Goal: Task Accomplishment & Management: Manage account settings

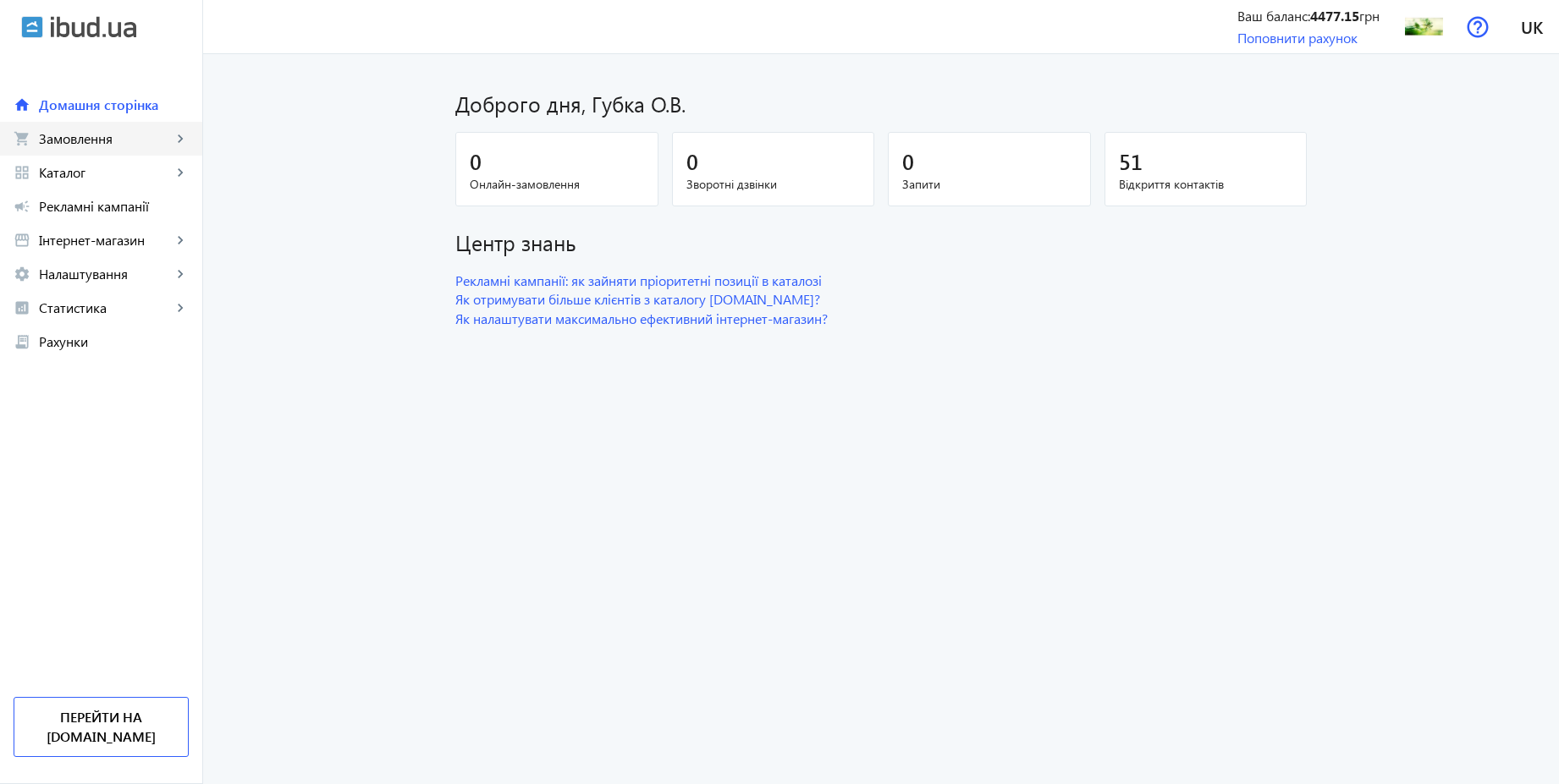
click at [91, 137] on span "Замовлення" at bounding box center [105, 138] width 133 height 17
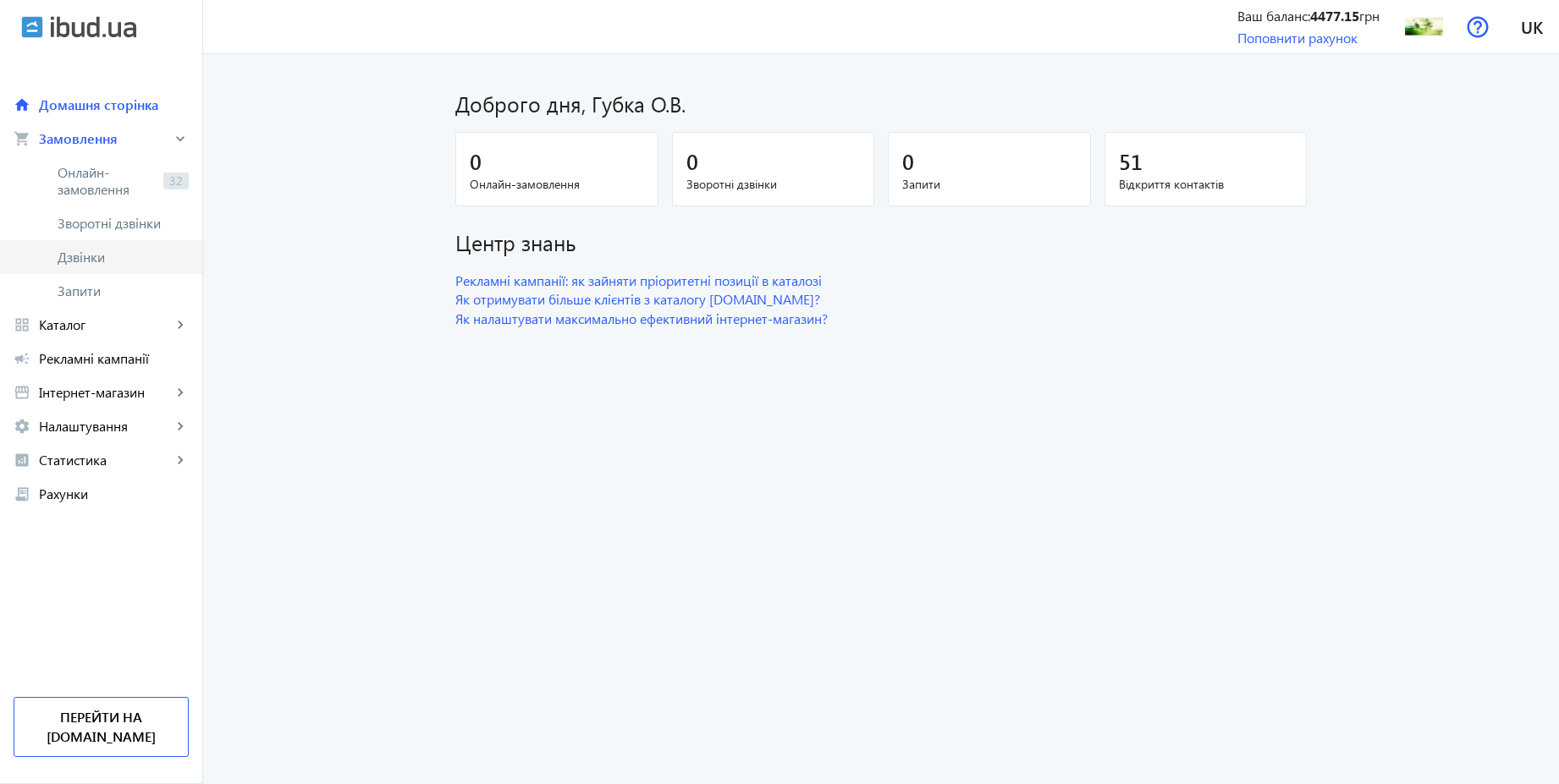
click at [81, 258] on span "Дзвінки" at bounding box center [123, 256] width 131 height 17
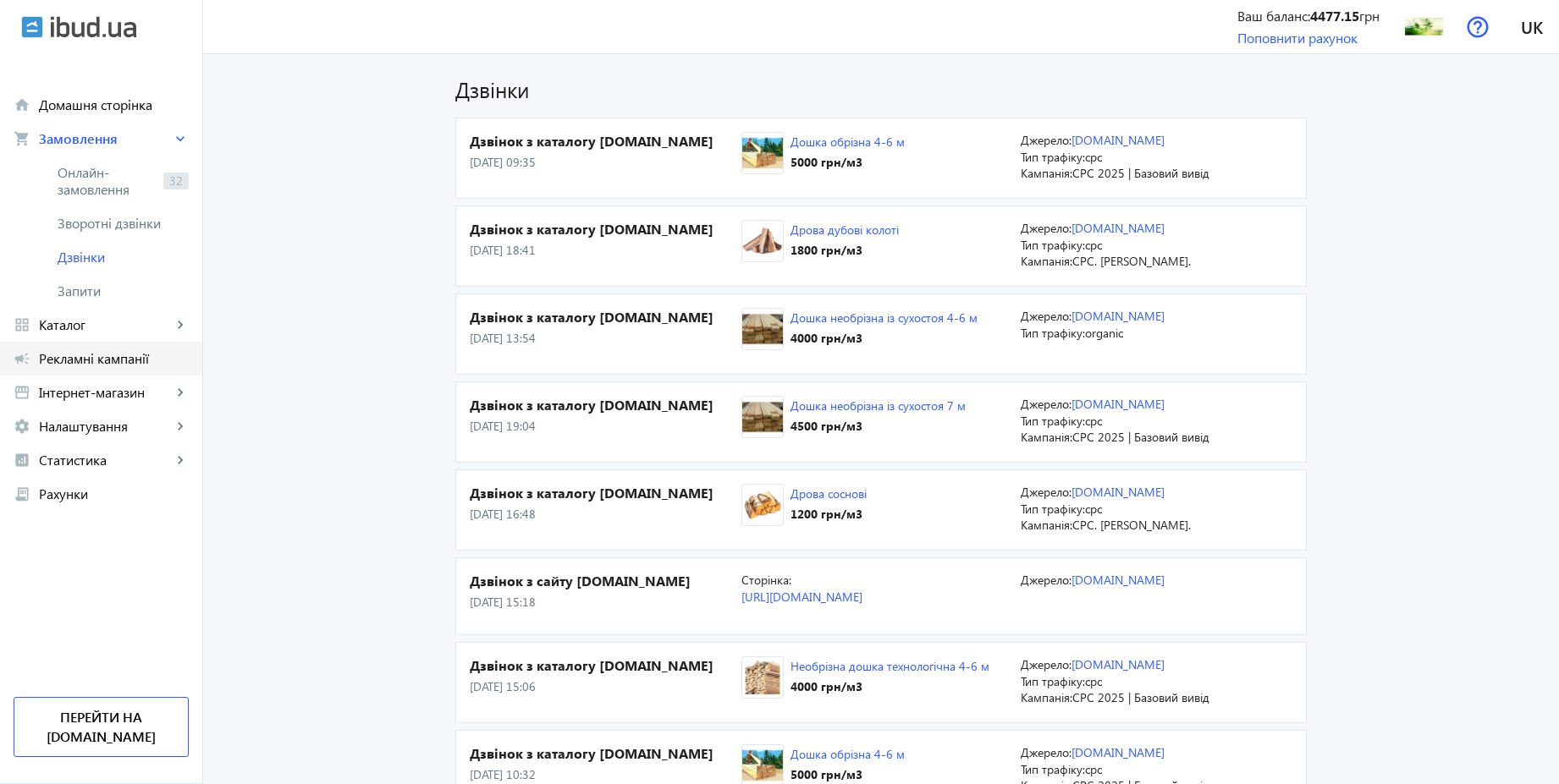
click at [89, 359] on span "Рекламні кампанії" at bounding box center [114, 358] width 150 height 17
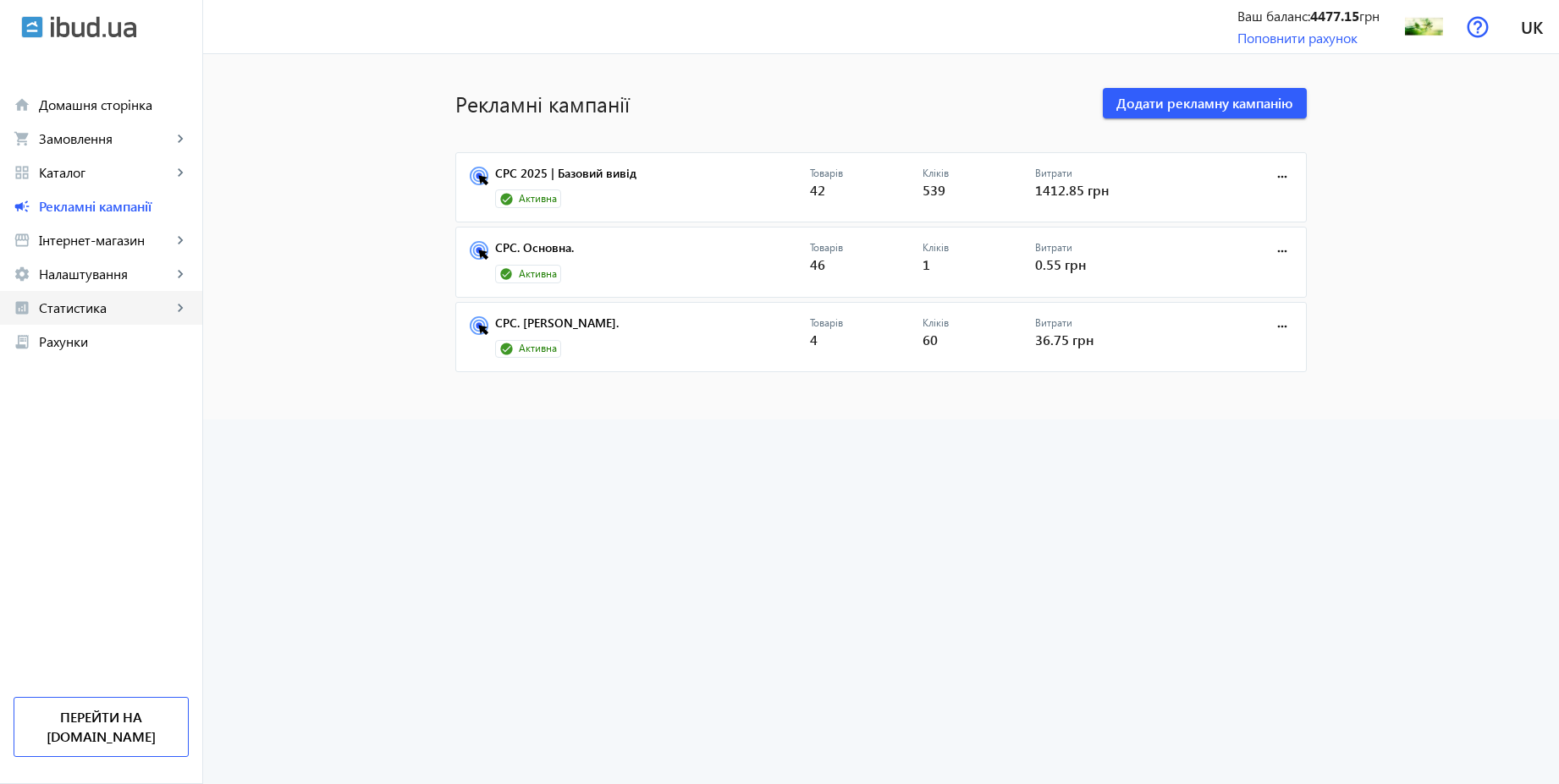
click at [72, 302] on span "Статистика" at bounding box center [105, 307] width 133 height 17
click at [99, 436] on span "Витрати" at bounding box center [123, 443] width 131 height 17
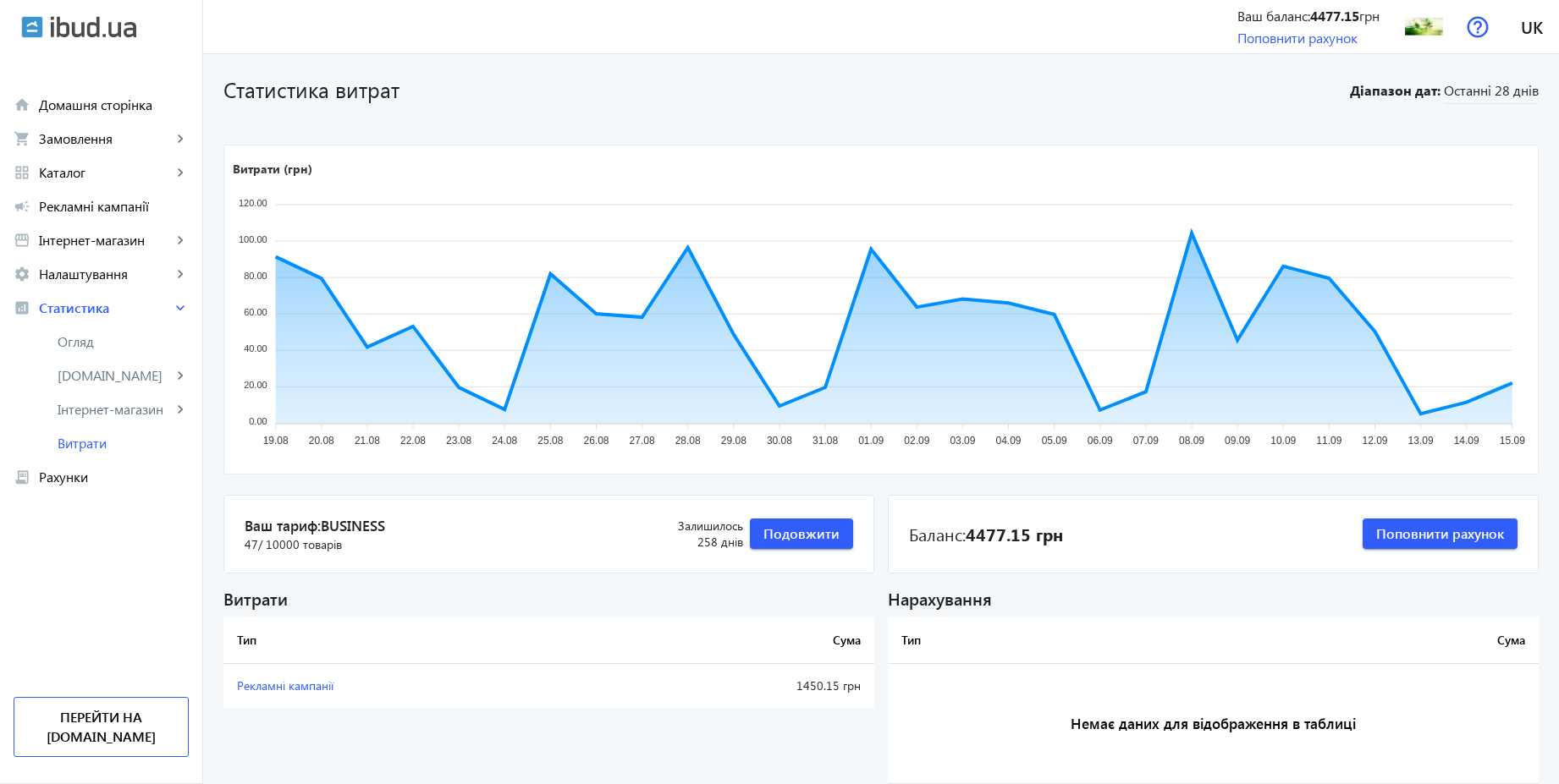
click at [1054, 118] on div "Статистика витрат Діапазон дат: Останні 28 днів Витрати (грн) 120.00 120.00 100…" at bounding box center [880, 432] width 1355 height 717
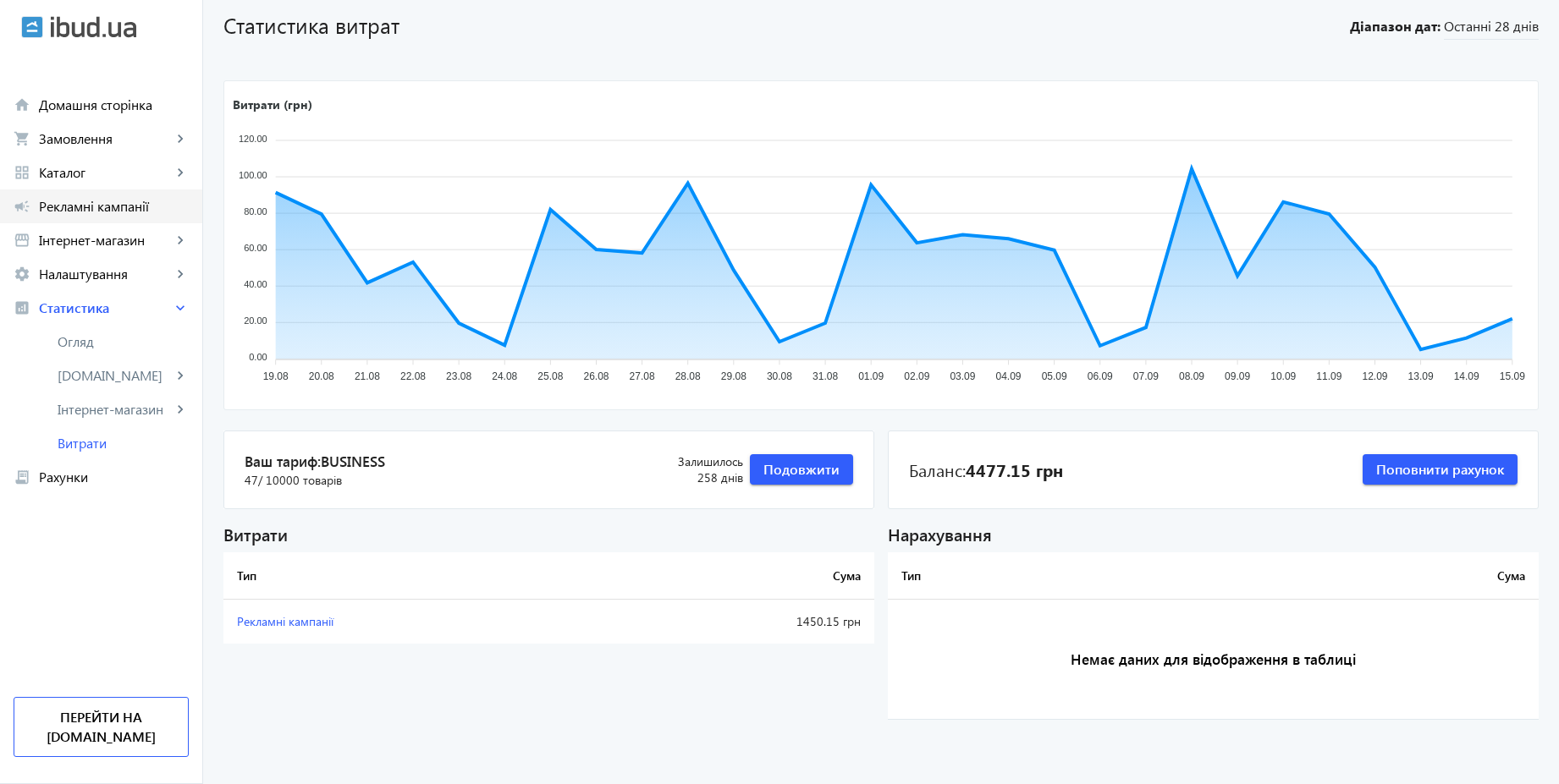
click at [104, 212] on span "Рекламні кампанії" at bounding box center [114, 206] width 150 height 17
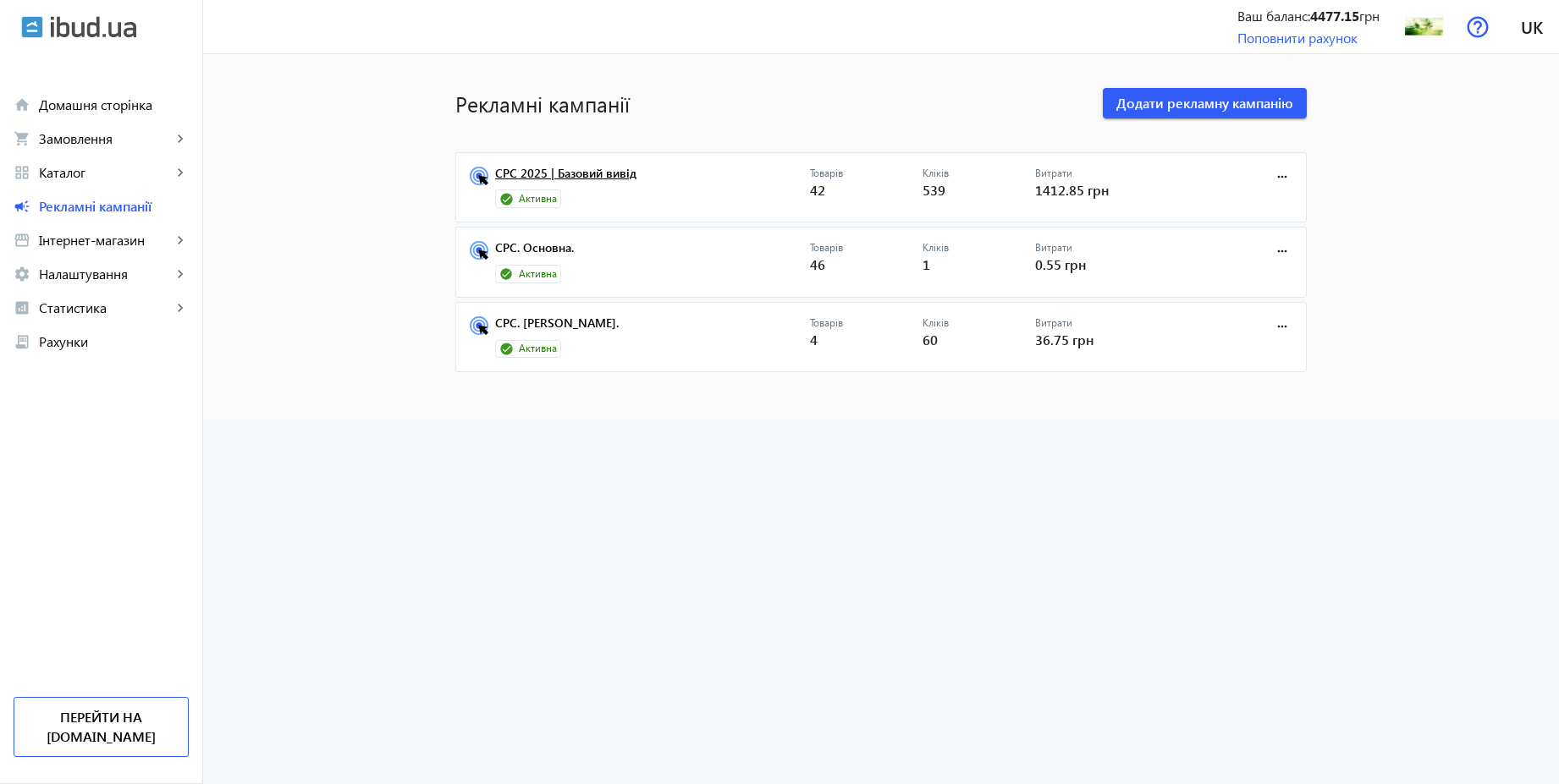
click at [598, 177] on link "CPC 2025 | Базовий вивід" at bounding box center [652, 178] width 315 height 23
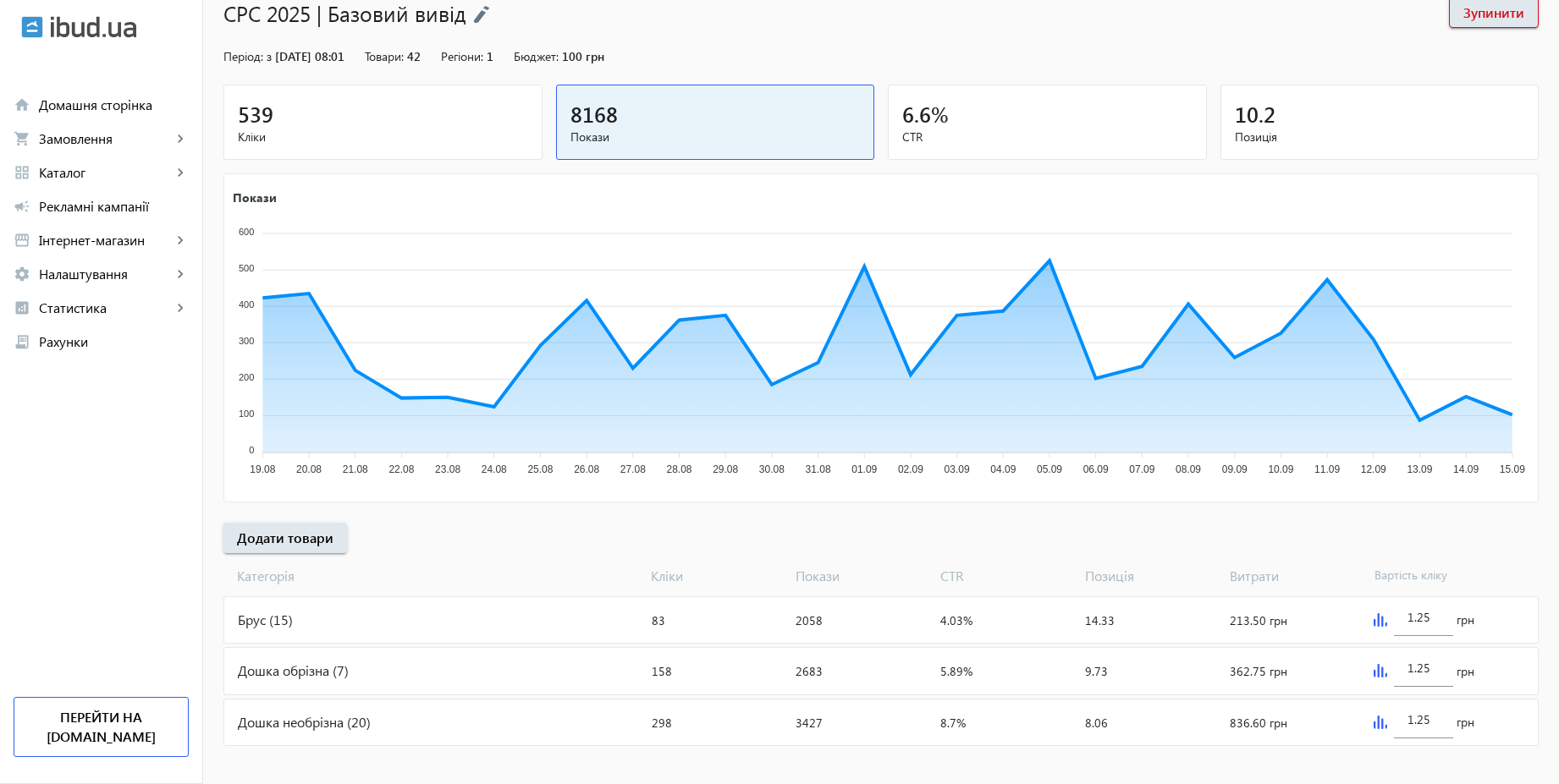
scroll to position [137, 0]
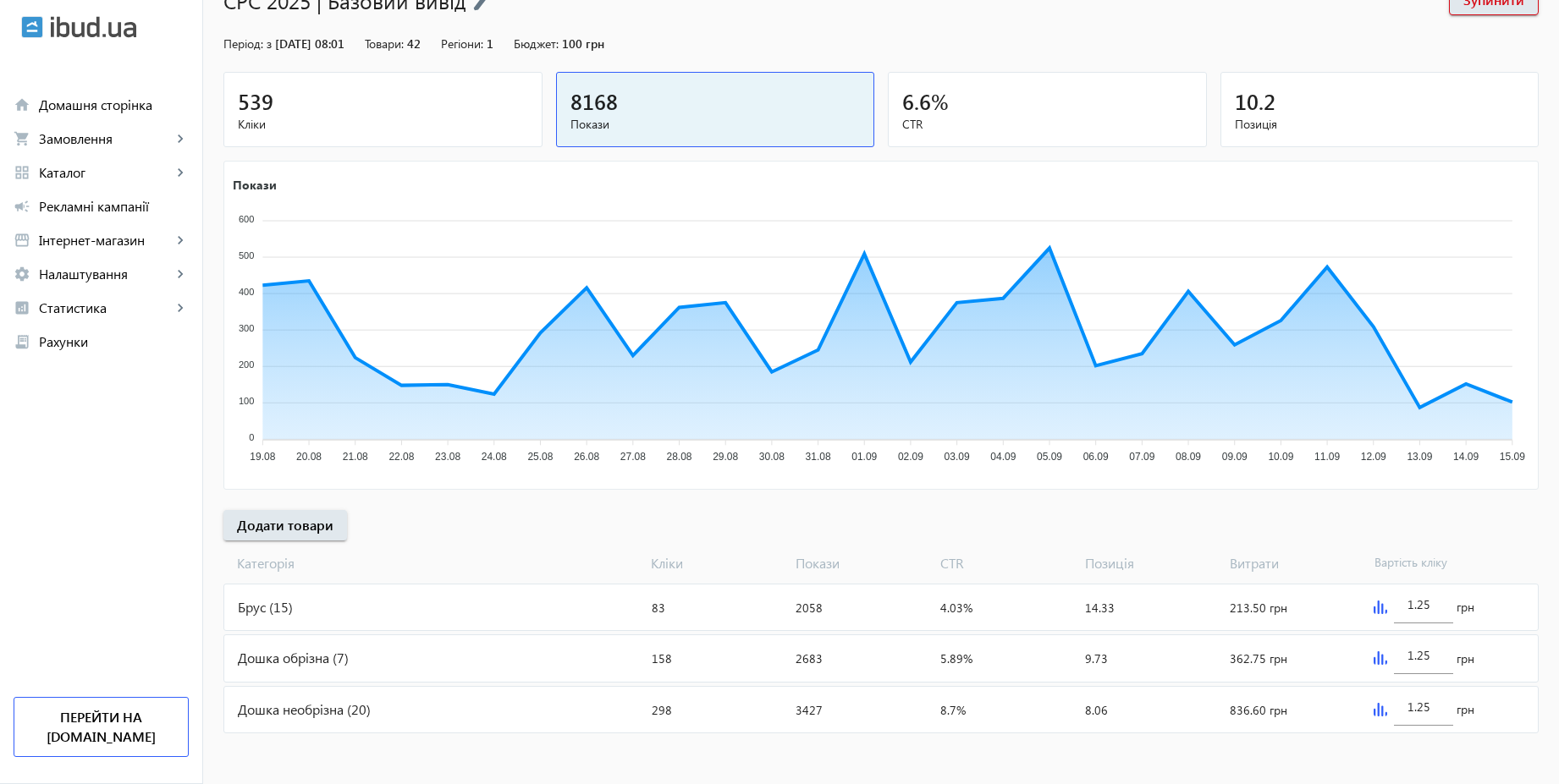
click at [378, 599] on div "Брус (15)" at bounding box center [434, 607] width 420 height 46
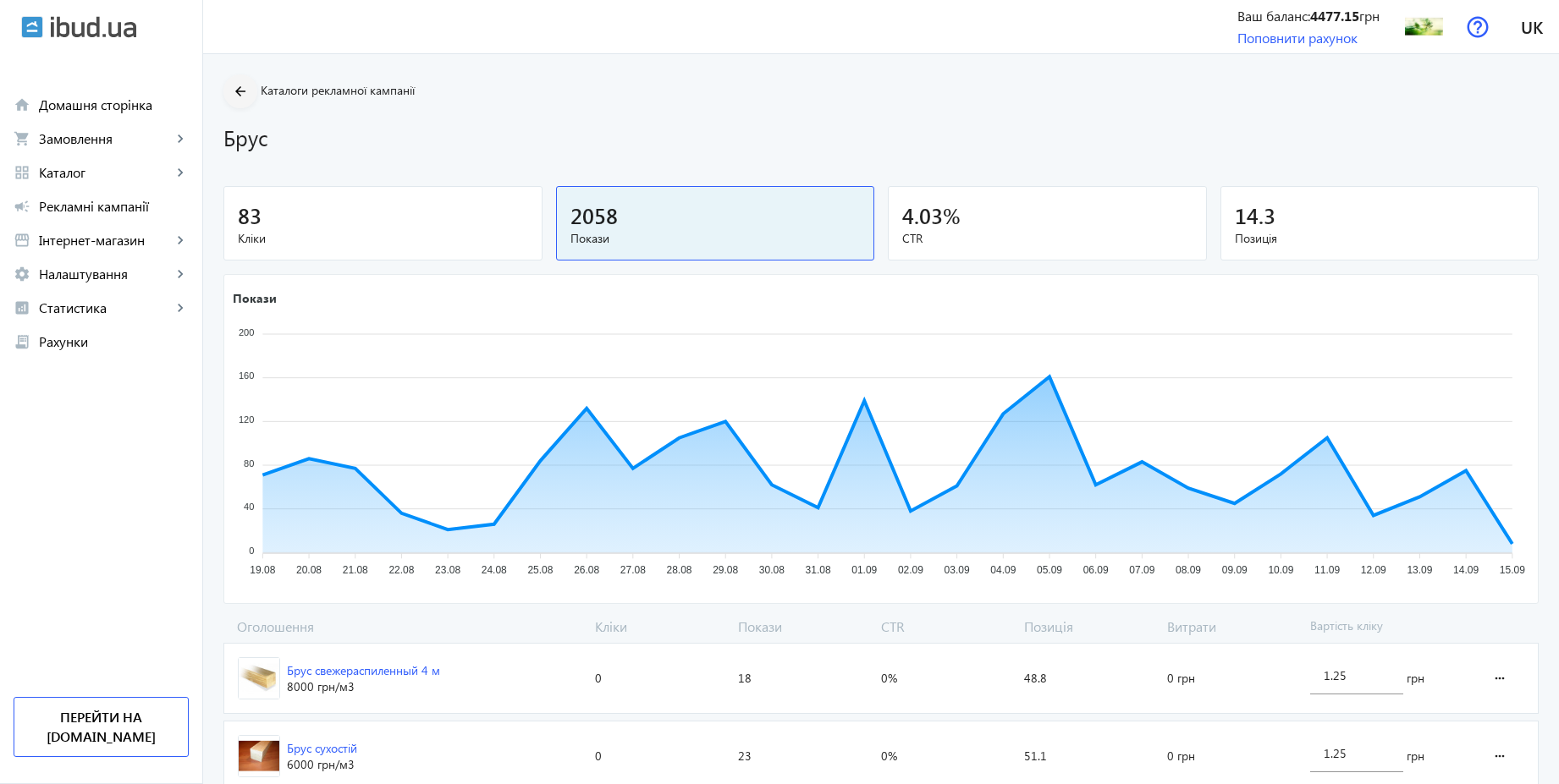
click at [230, 91] on mat-icon "arrow_back" at bounding box center [241, 92] width 21 height 21
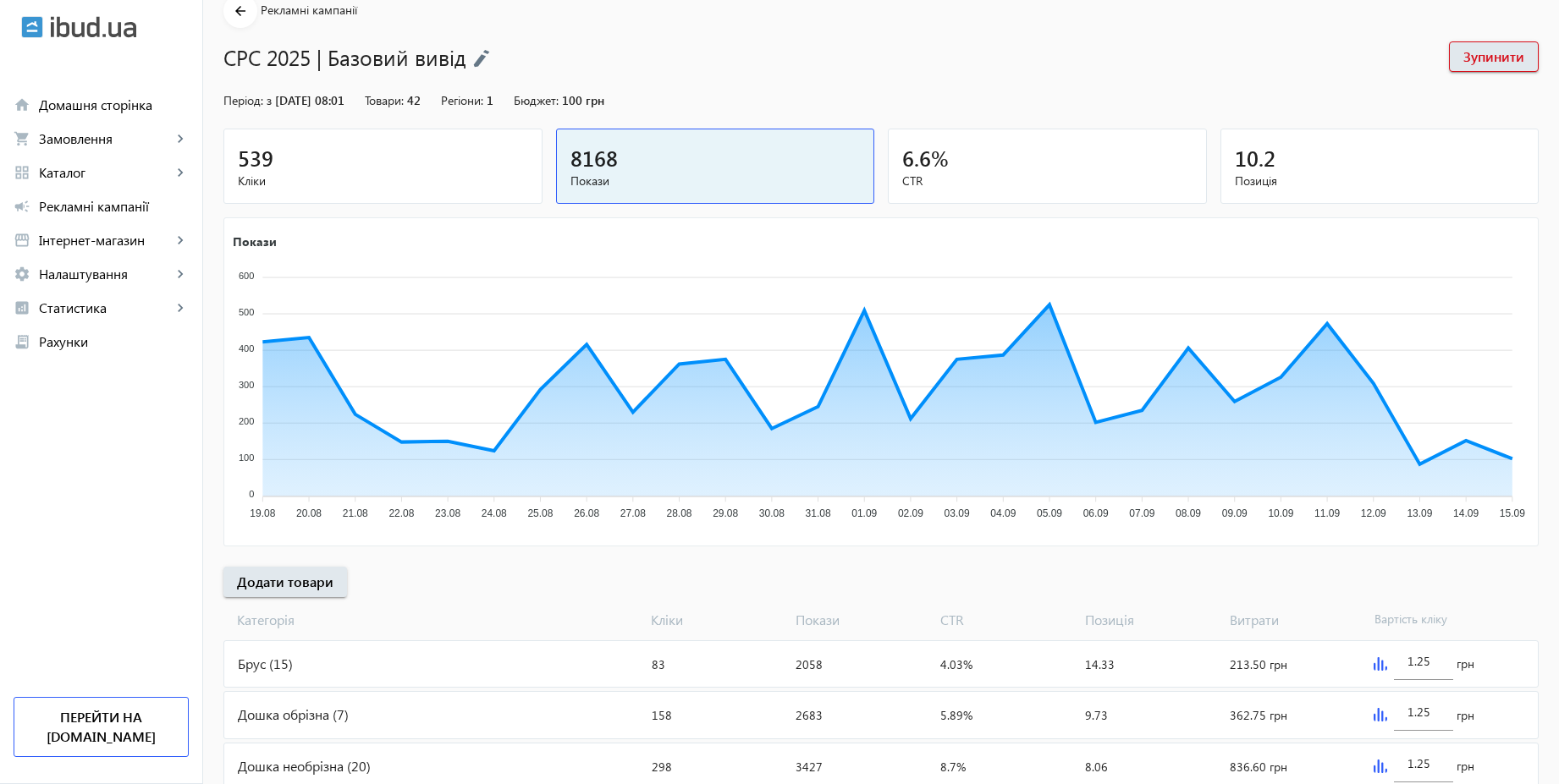
scroll to position [35, 0]
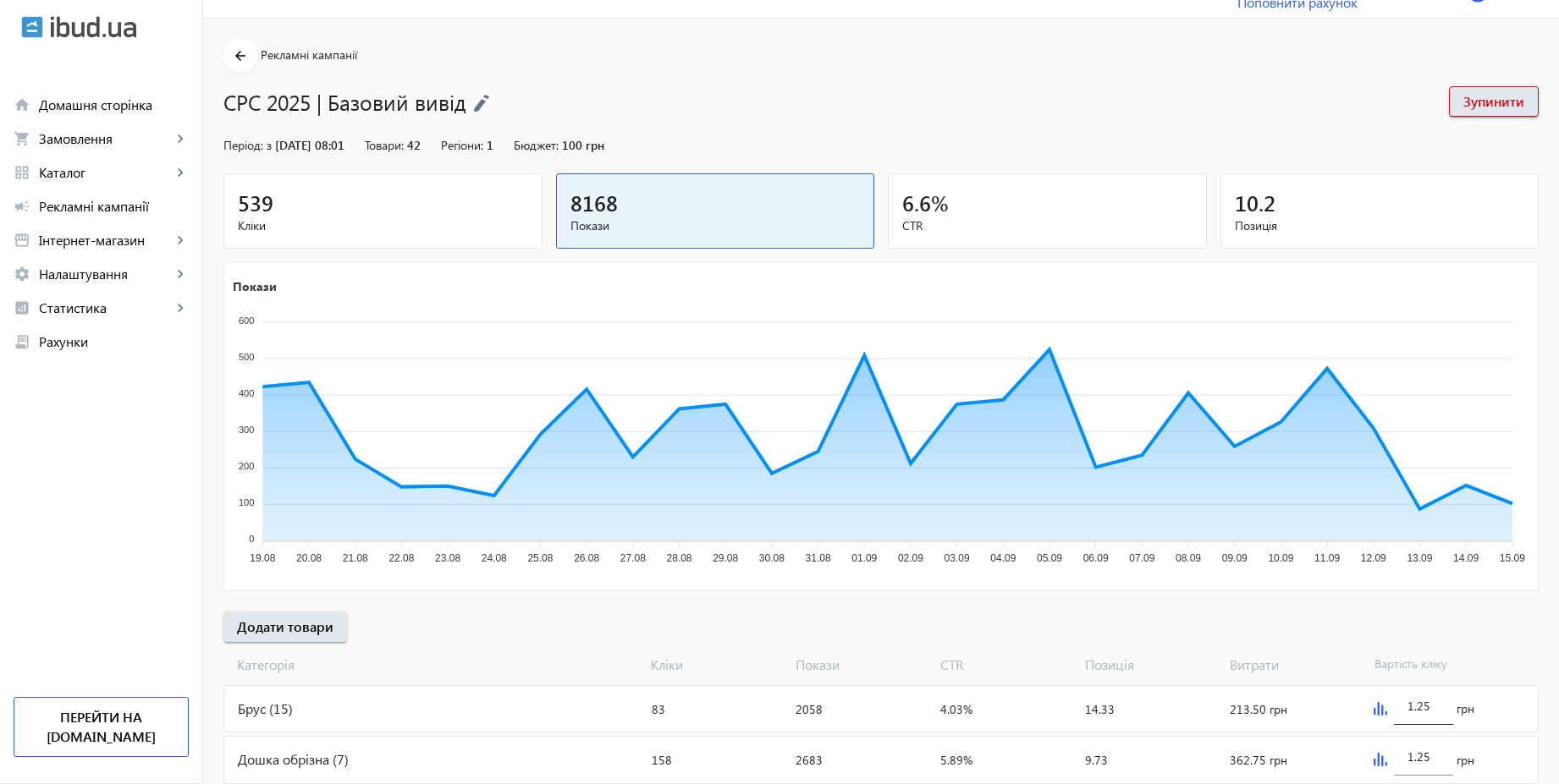
click at [1438, 704] on div "1.25" at bounding box center [1422, 701] width 60 height 48
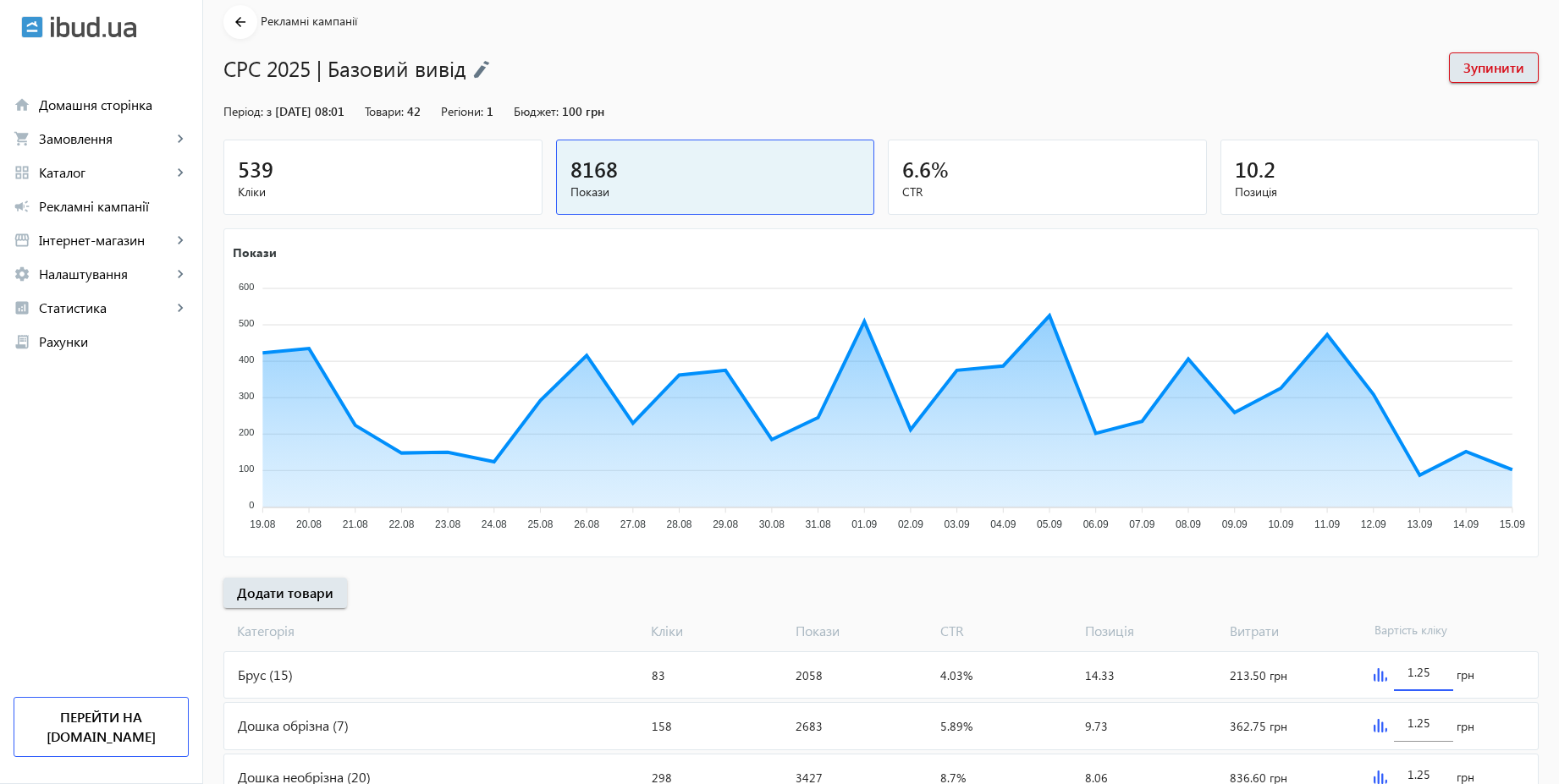
scroll to position [137, 0]
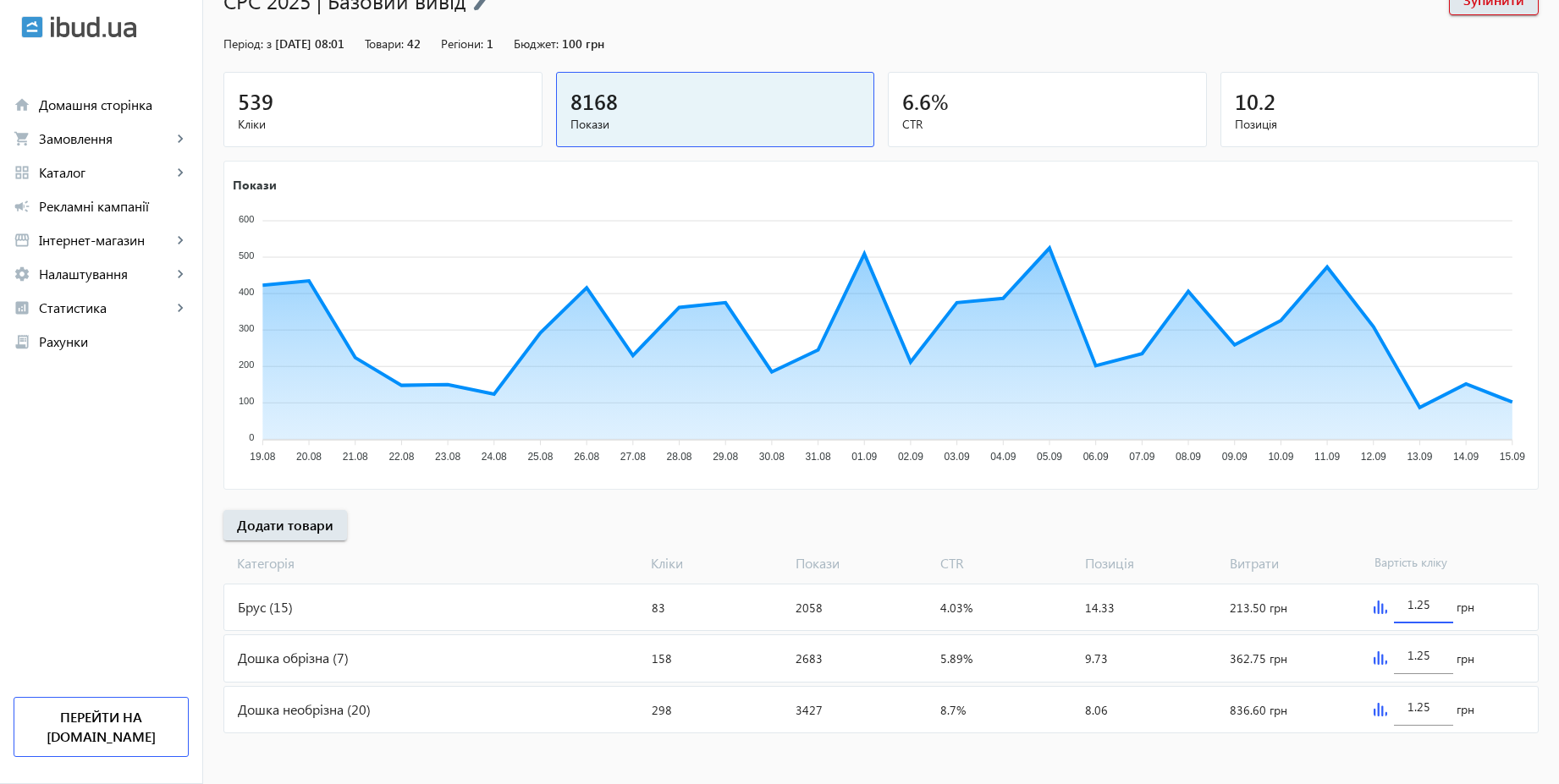
click at [1383, 607] on img at bounding box center [1380, 608] width 14 height 14
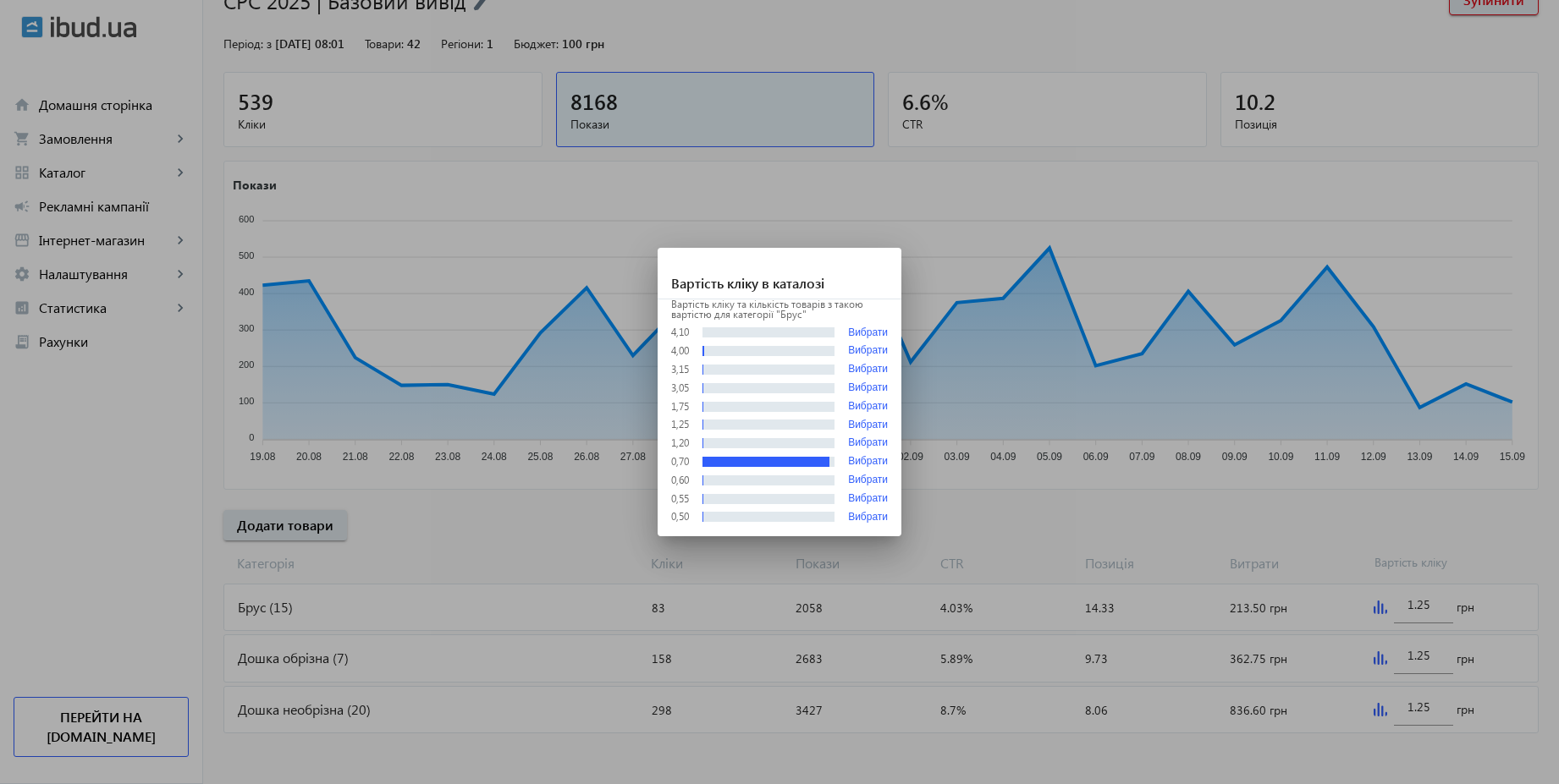
click at [1323, 532] on div at bounding box center [780, 392] width 1559 height 784
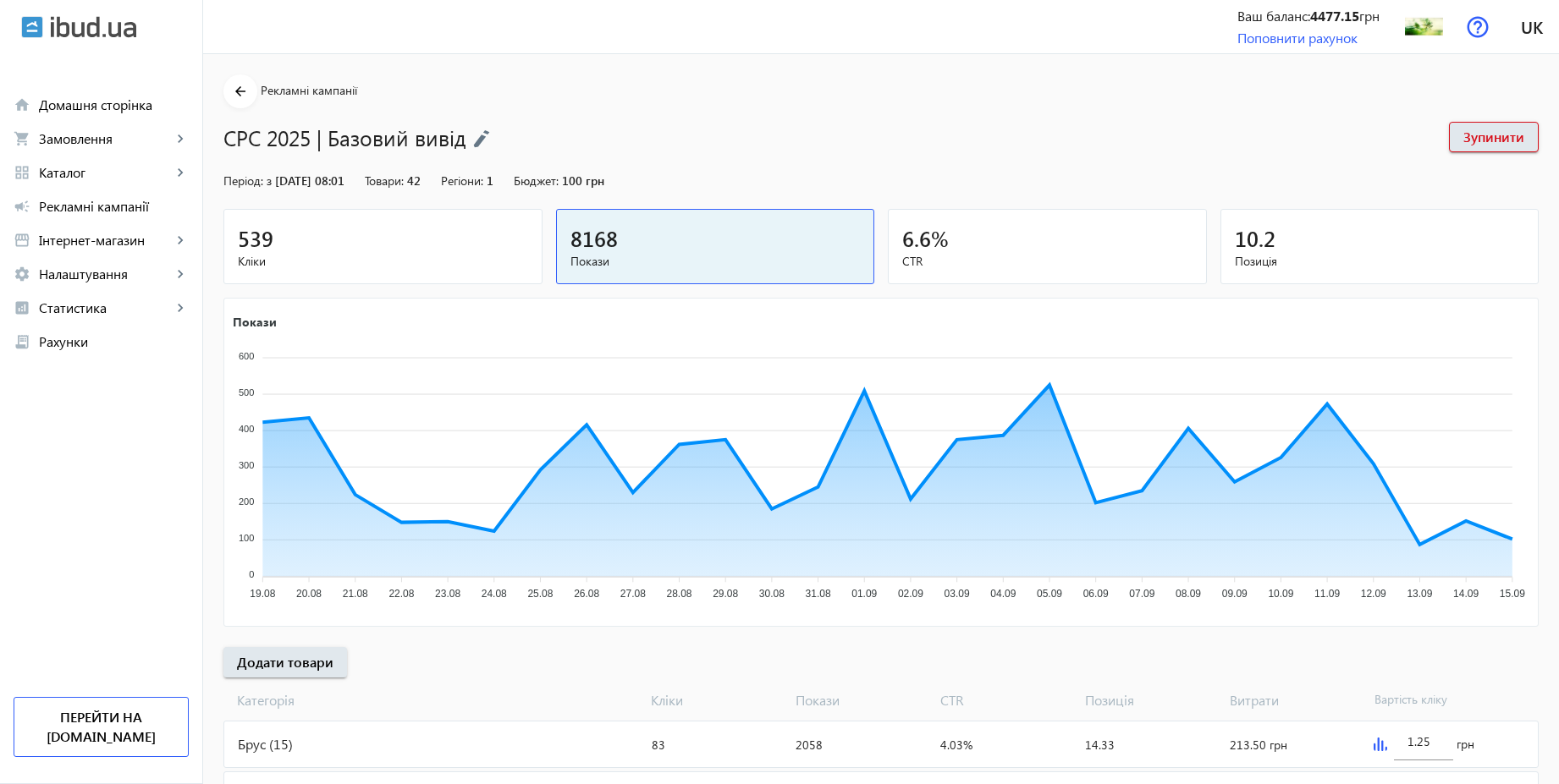
scroll to position [137, 0]
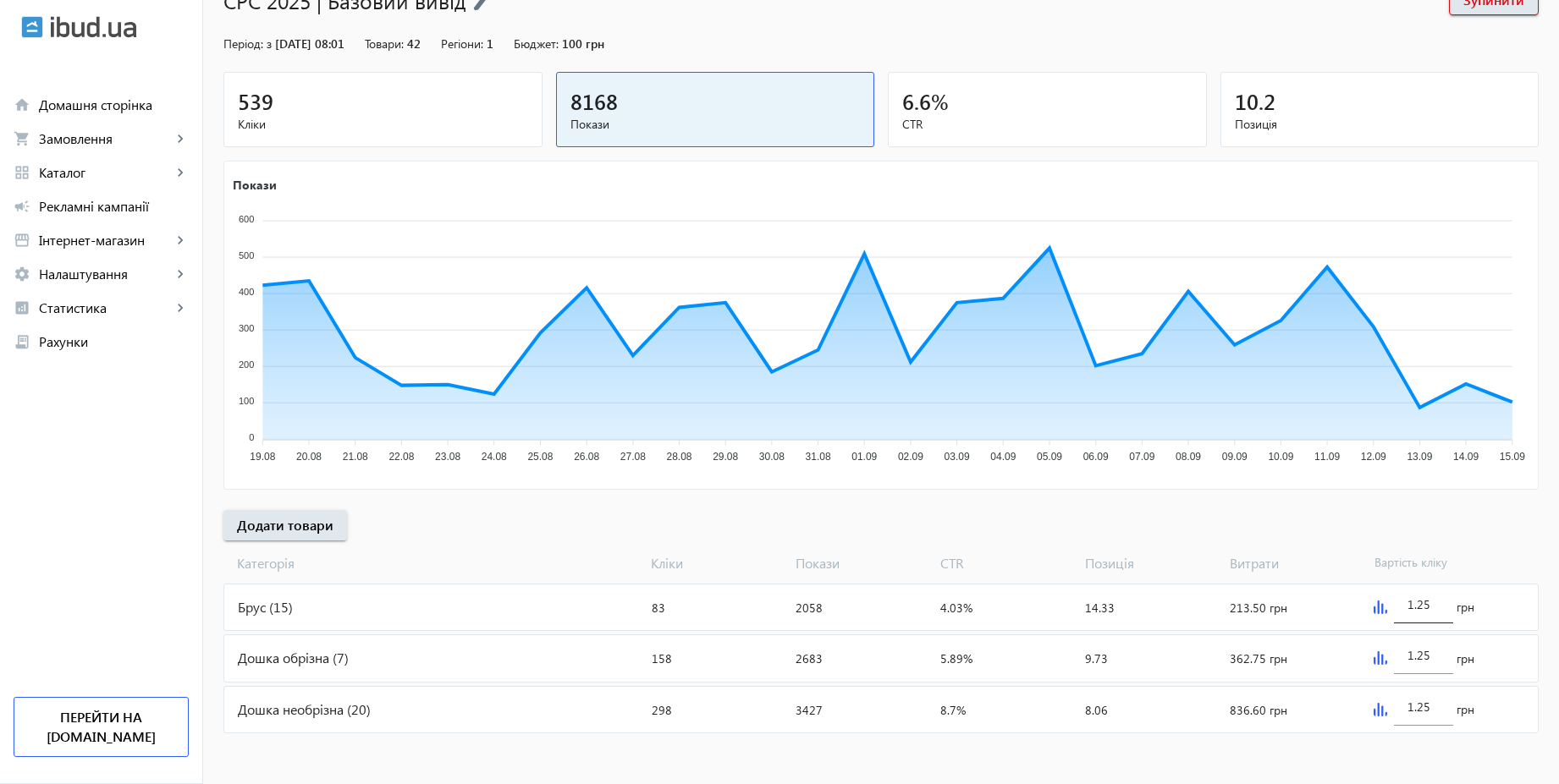
click at [1438, 609] on div "1.25" at bounding box center [1422, 600] width 60 height 48
click at [1431, 668] on div "1.25" at bounding box center [1422, 650] width 32 height 48
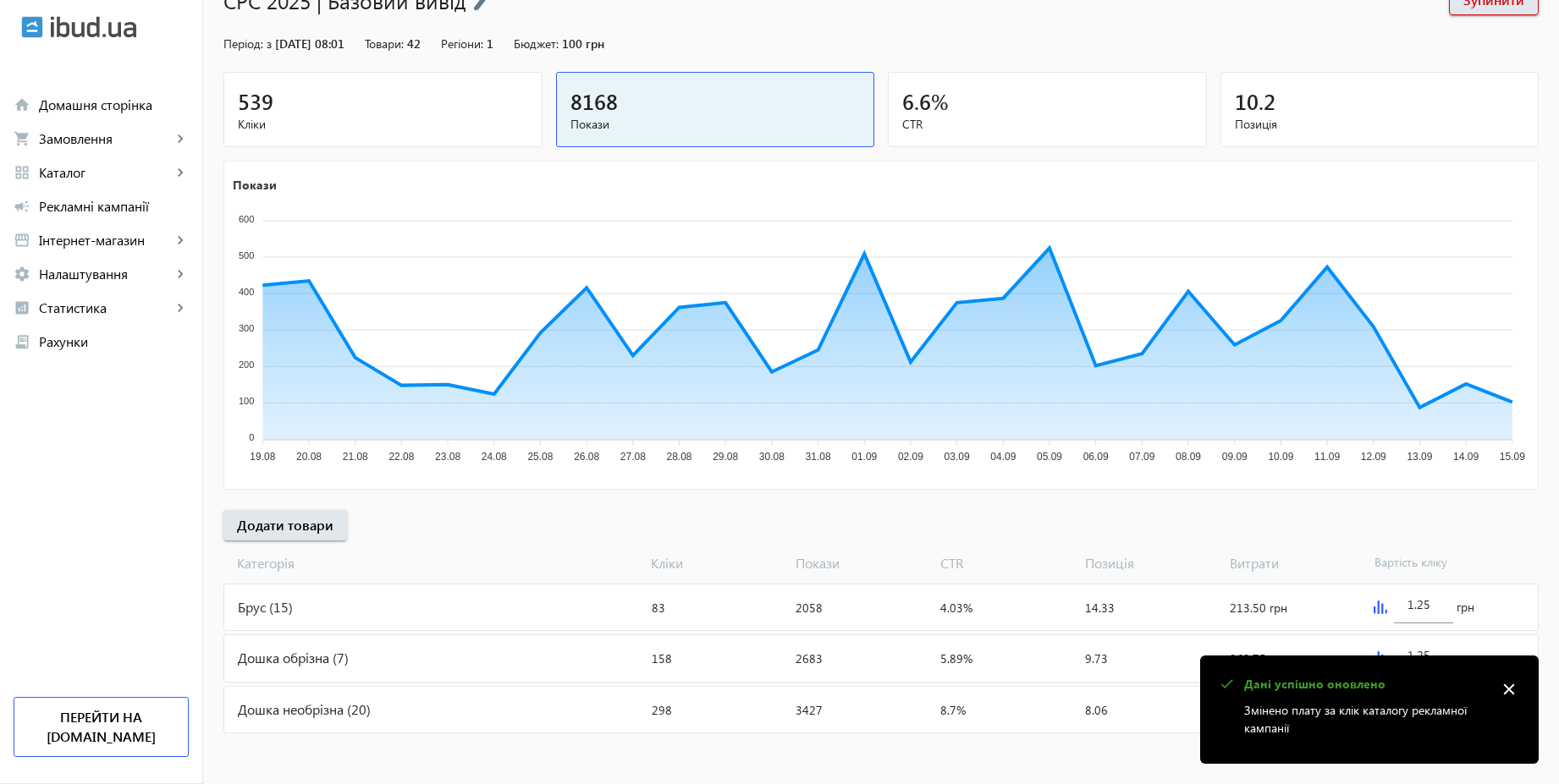
click at [1468, 548] on div "[PERSON_NAME] Покази CTR Позиція Витрати Вартість кліку" at bounding box center [881, 560] width 1315 height 39
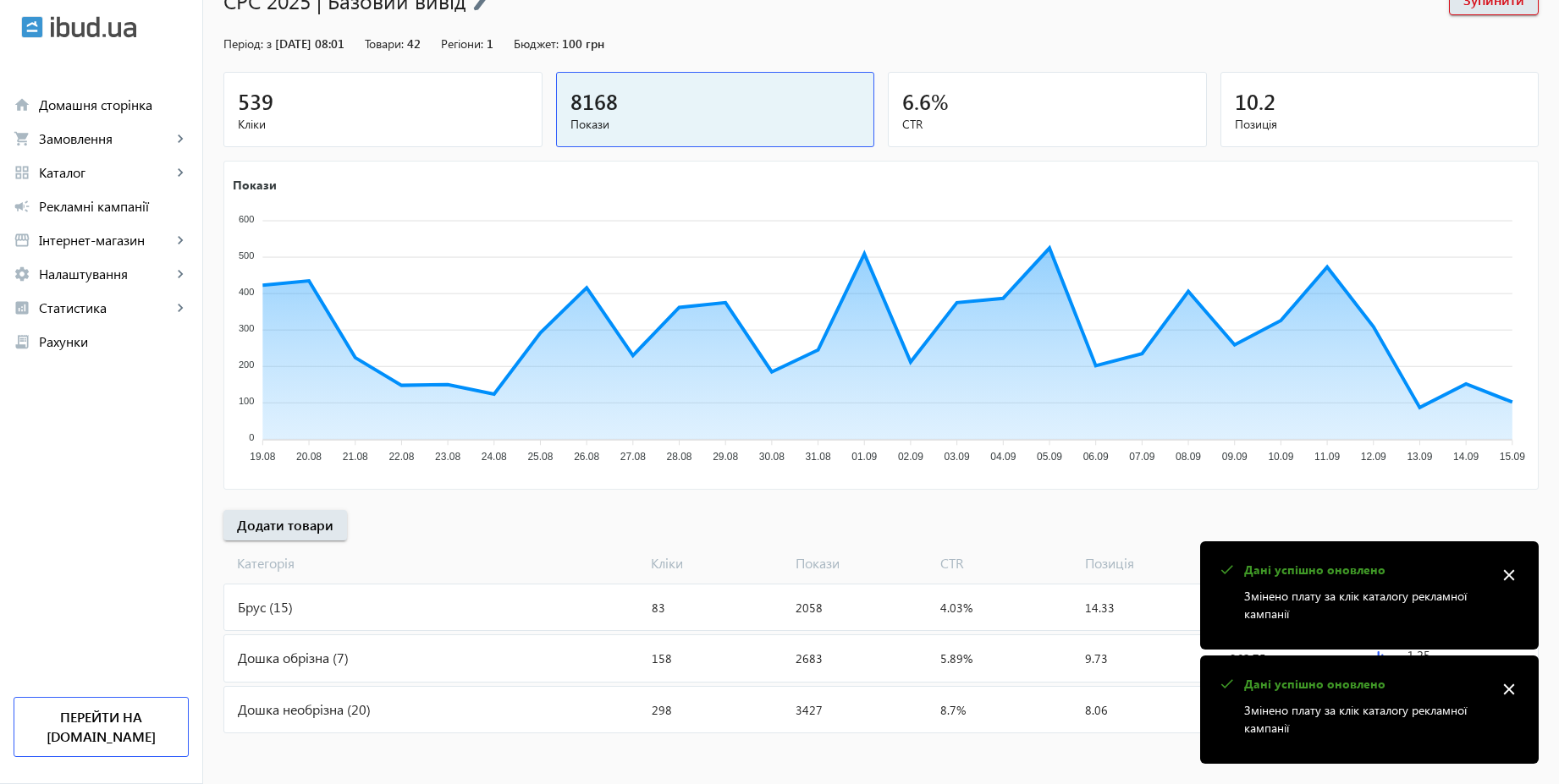
click at [1509, 679] on mat-icon "close" at bounding box center [1508, 689] width 25 height 25
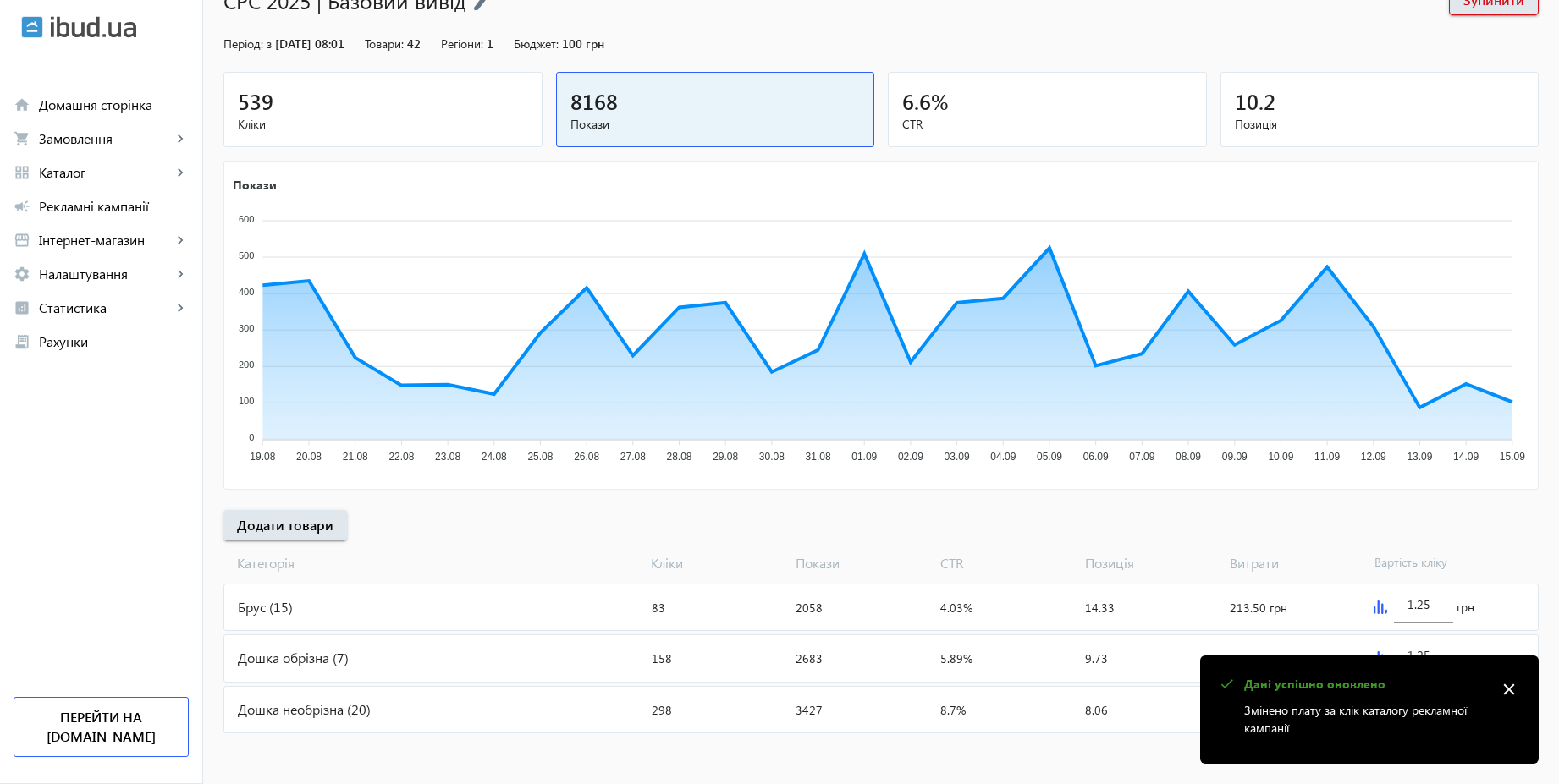
click at [1509, 688] on mat-icon "close" at bounding box center [1508, 689] width 25 height 25
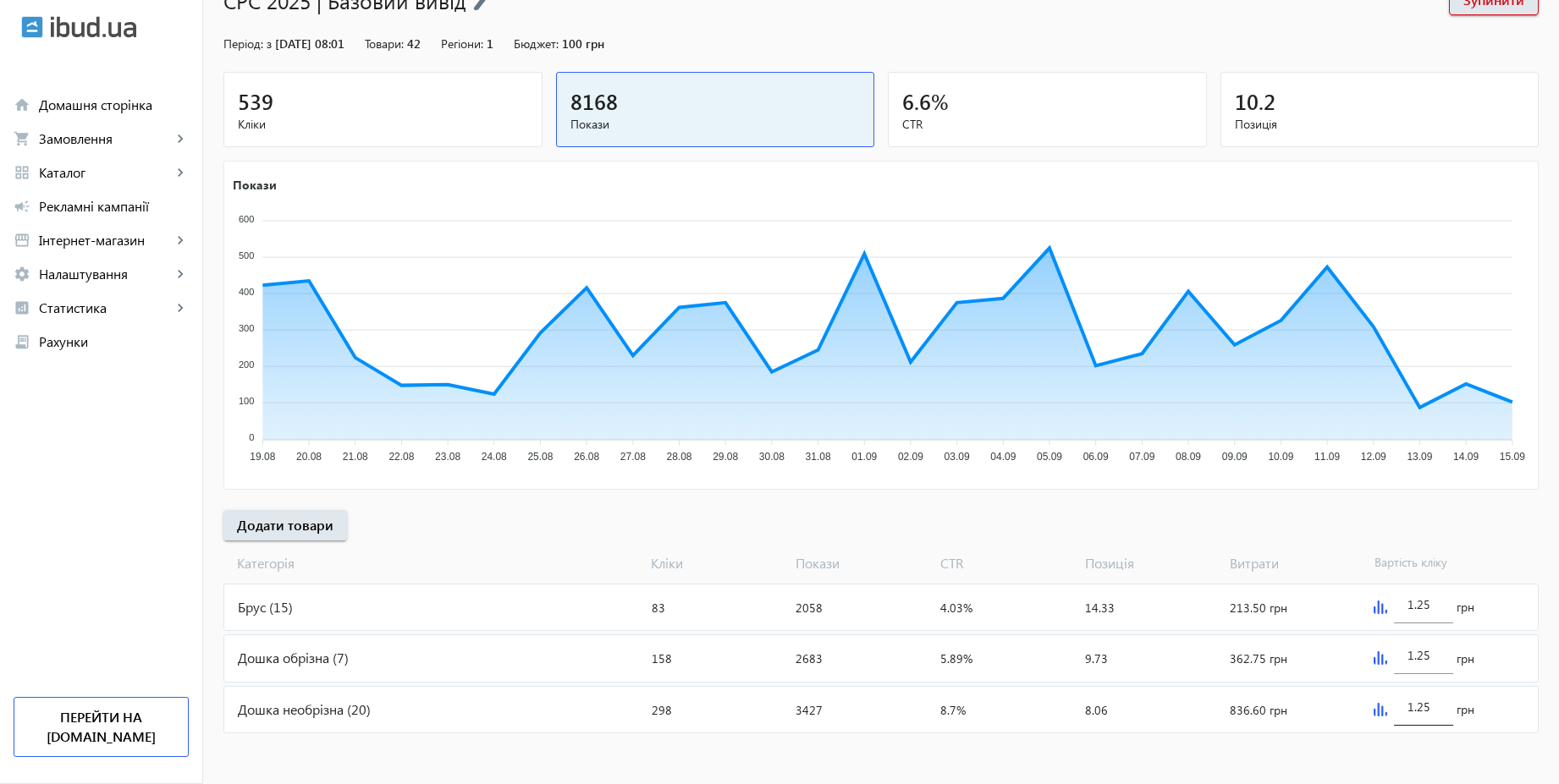
click at [1438, 708] on input "1.25" at bounding box center [1422, 706] width 32 height 16
click at [1463, 540] on div "[PERSON_NAME] Покази CTR Позиція Витрати Вартість кліку" at bounding box center [881, 560] width 1315 height 39
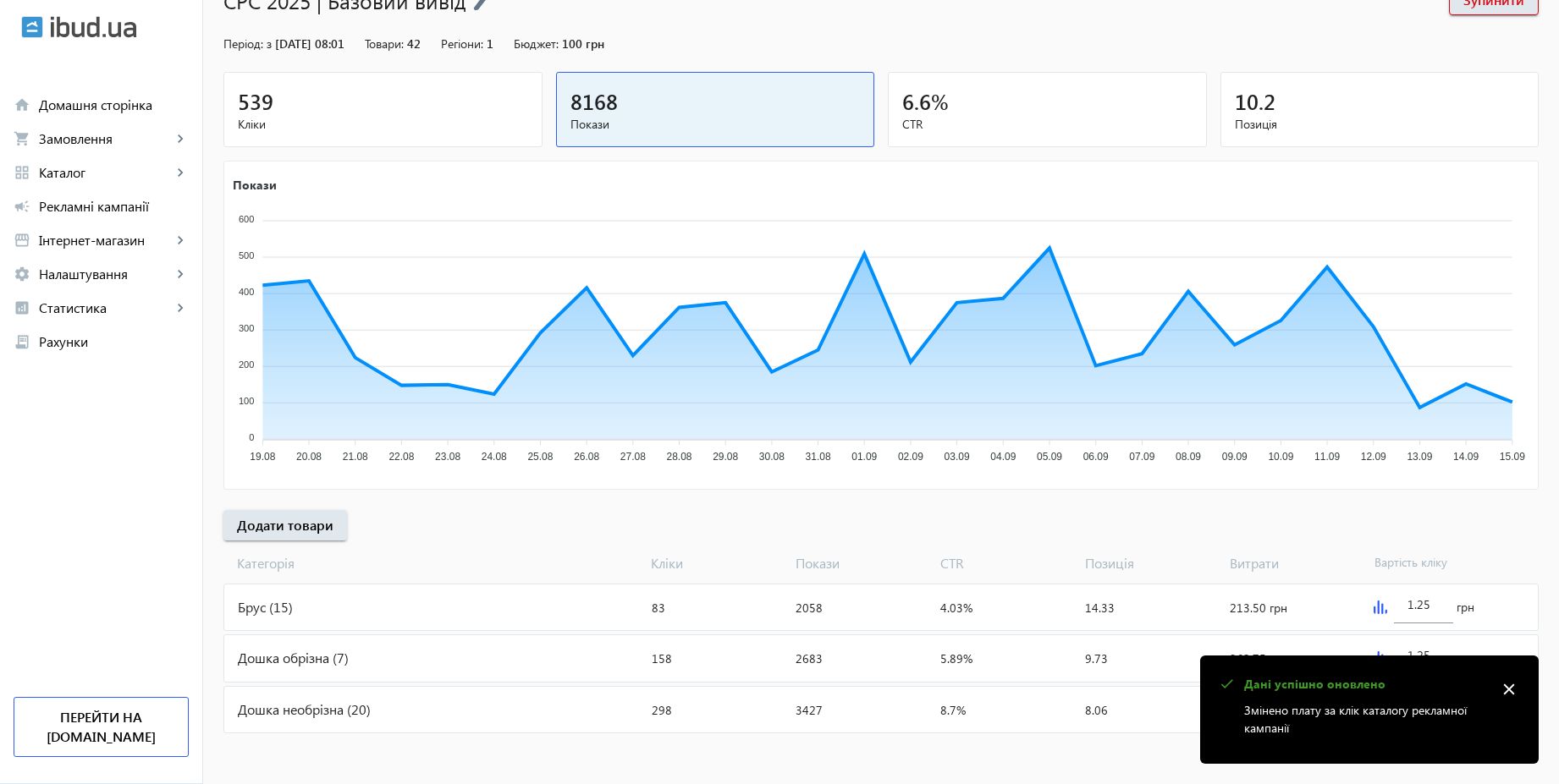
click at [1510, 686] on mat-icon "close" at bounding box center [1508, 689] width 25 height 25
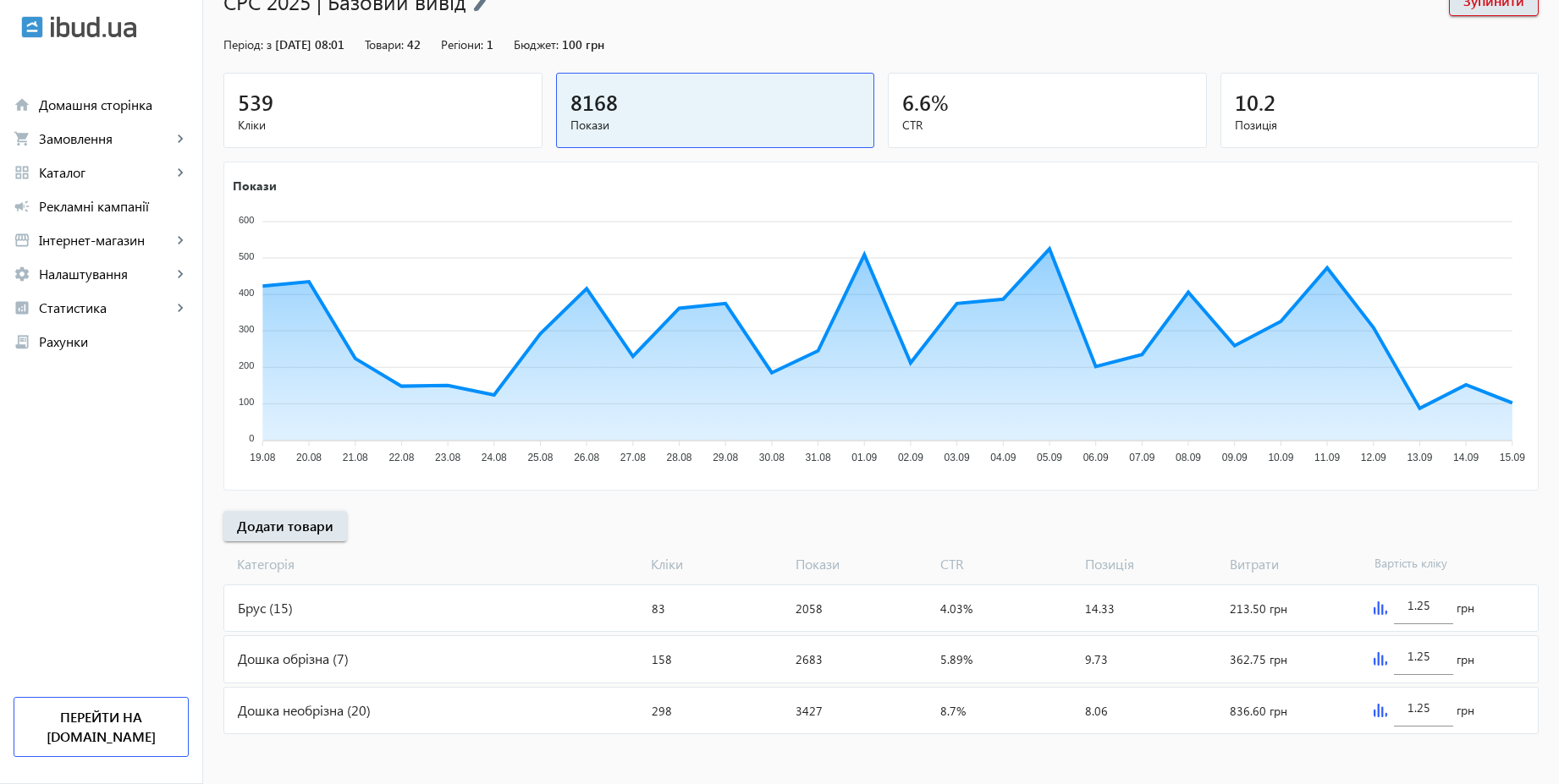
scroll to position [0, 0]
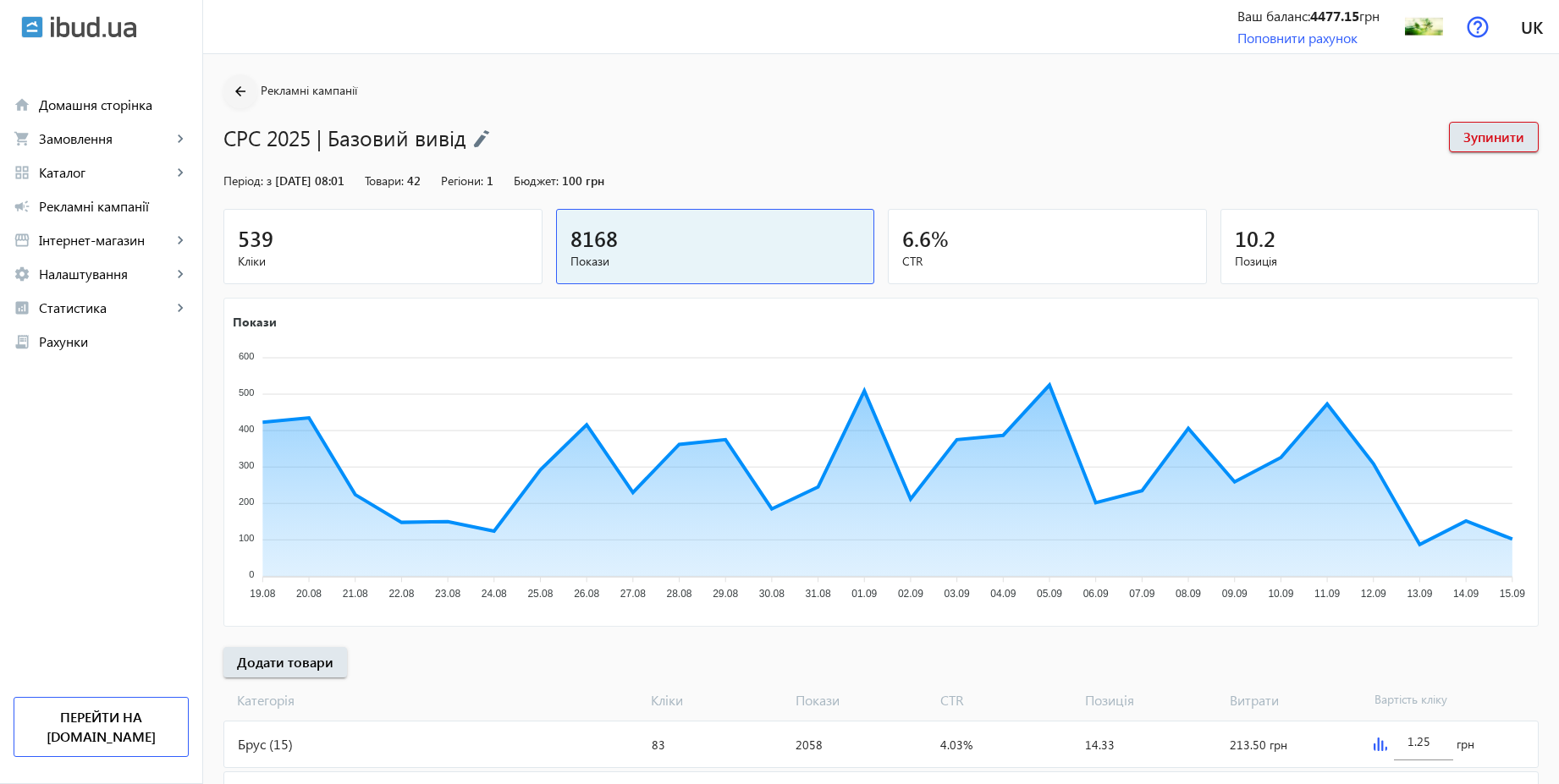
click at [232, 85] on mat-icon "arrow_back" at bounding box center [241, 92] width 21 height 21
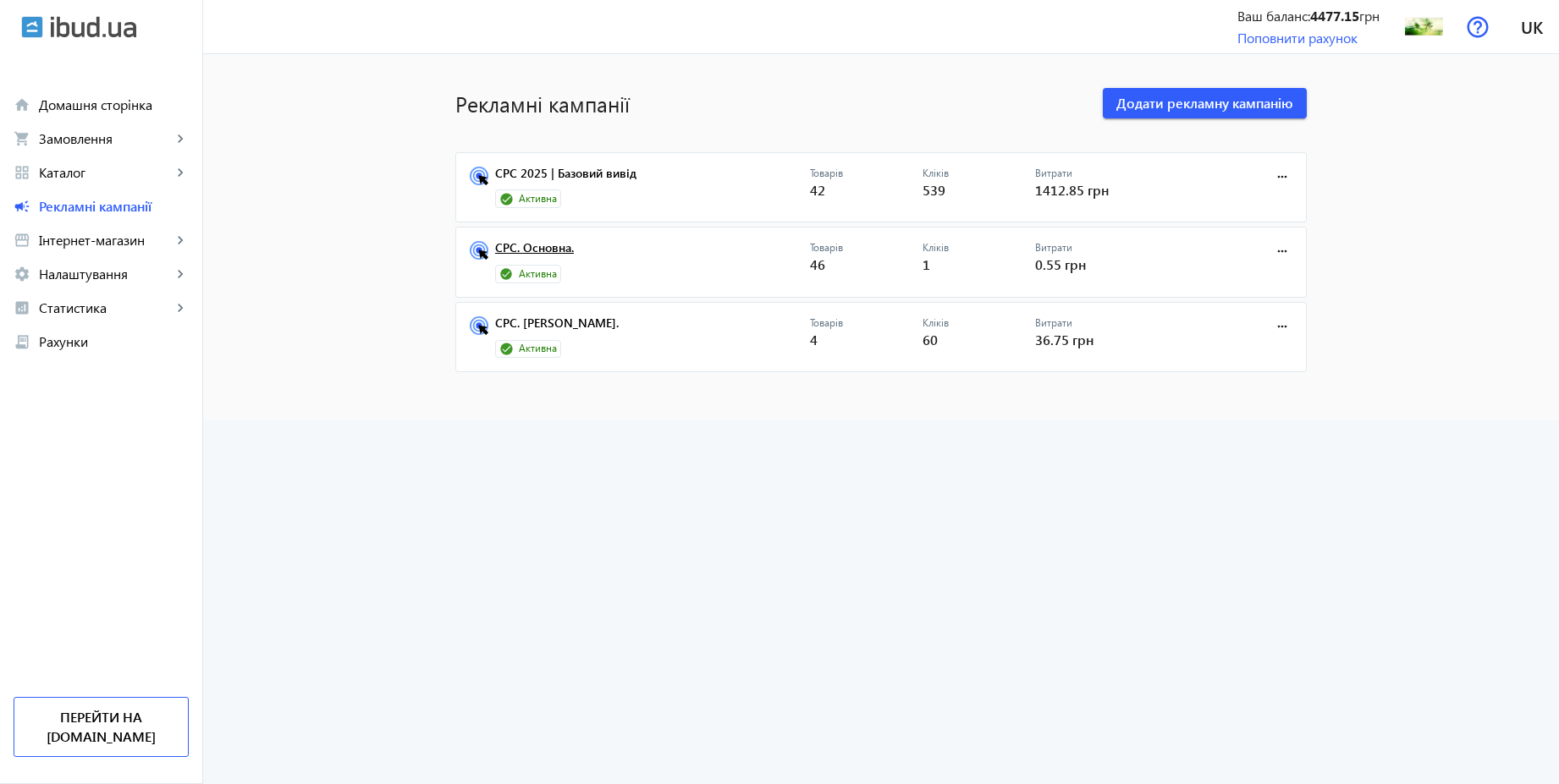
click at [558, 248] on link "CPC. Основна." at bounding box center [652, 253] width 315 height 23
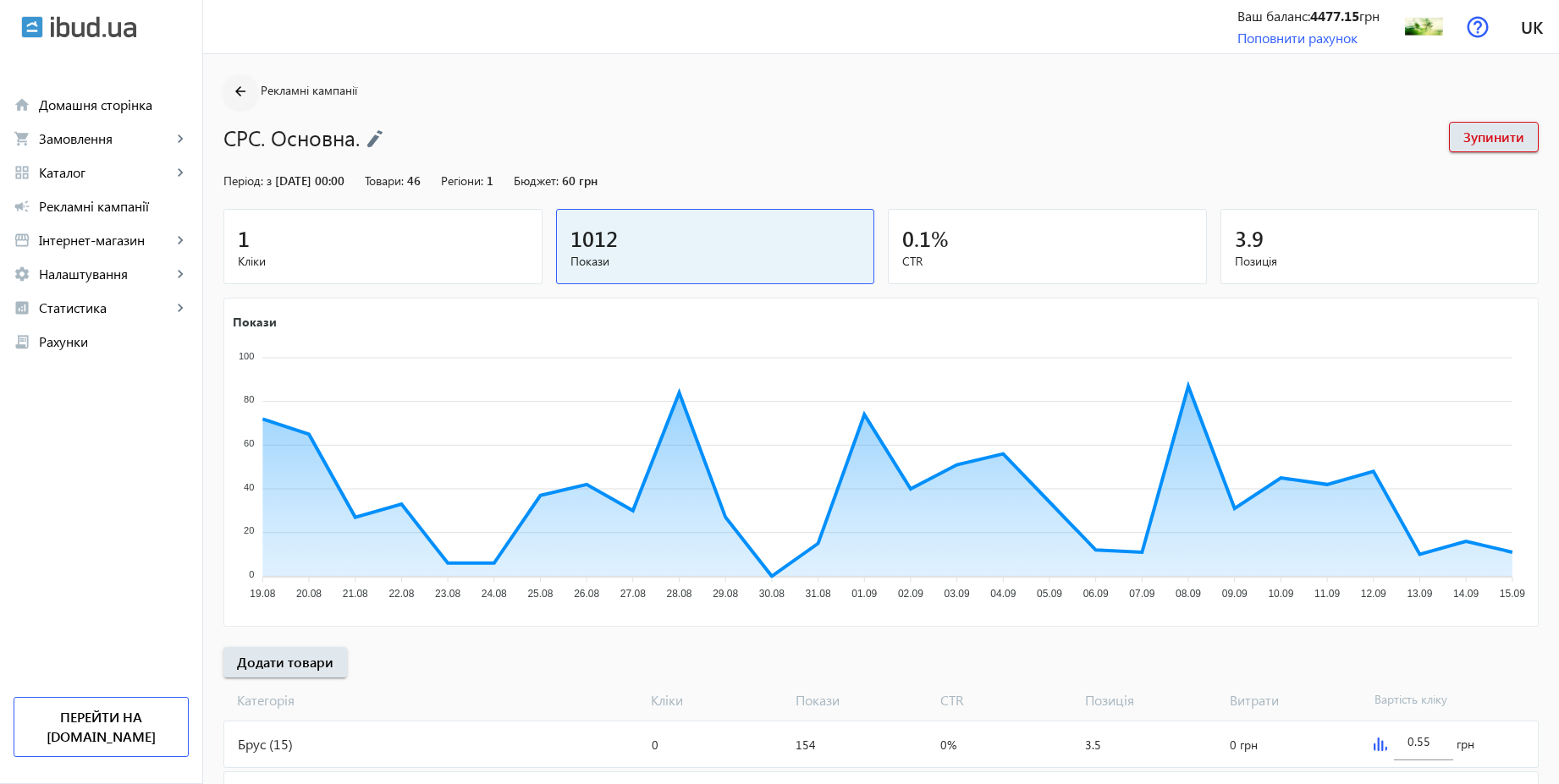
click at [233, 85] on mat-icon "arrow_back" at bounding box center [241, 92] width 21 height 21
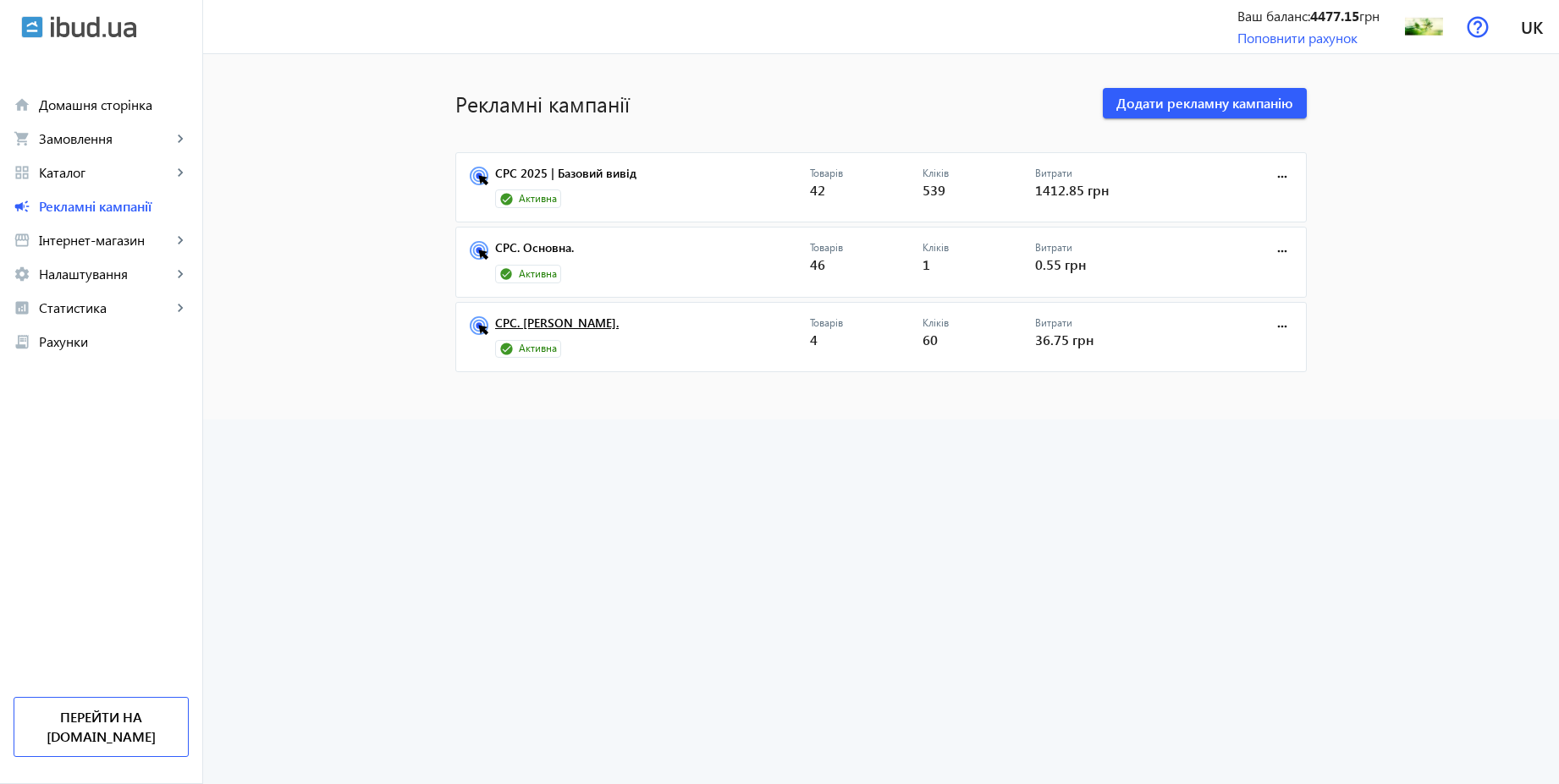
click at [539, 321] on link "CPC. [PERSON_NAME]." at bounding box center [652, 328] width 315 height 23
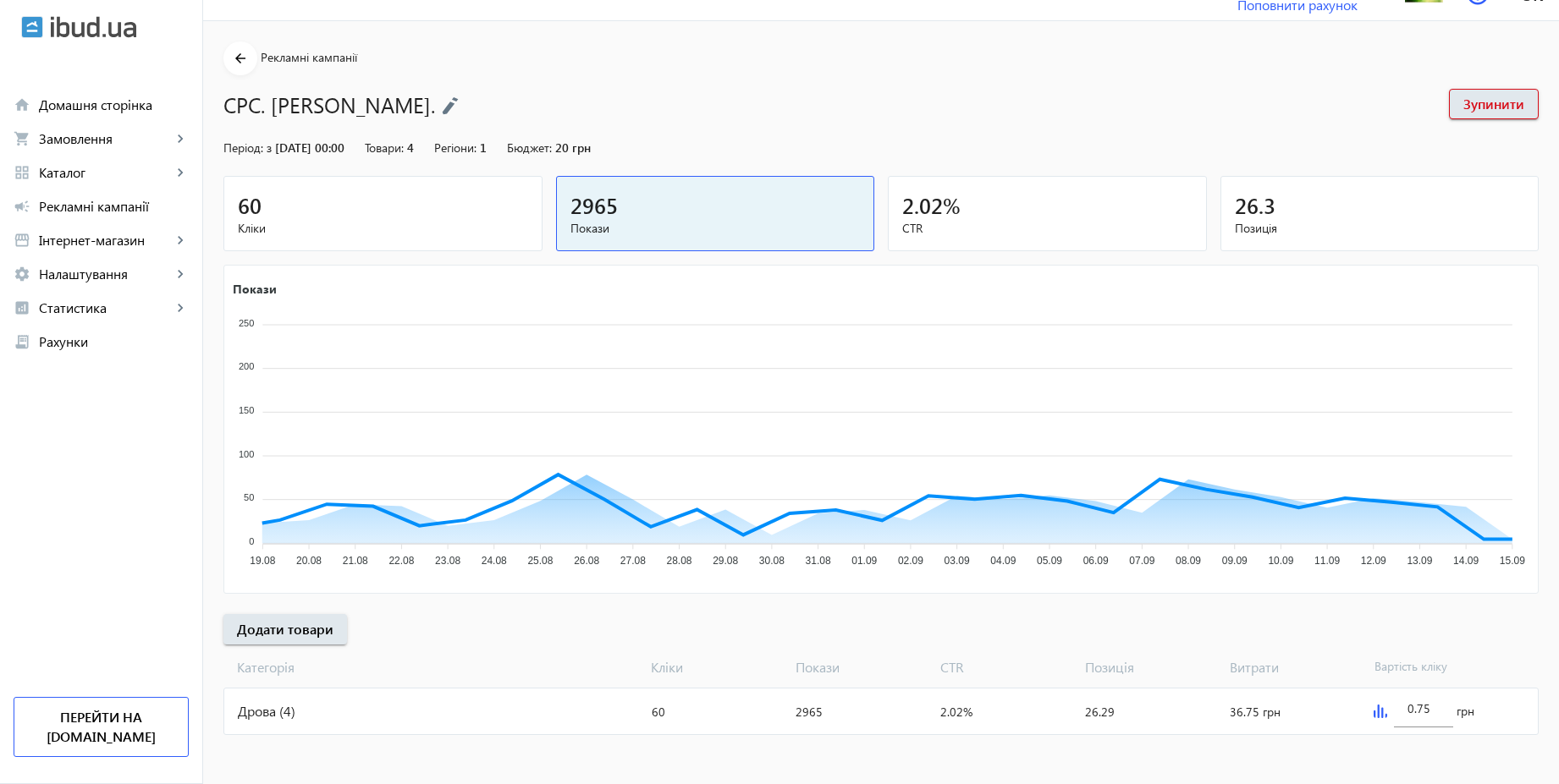
scroll to position [35, 0]
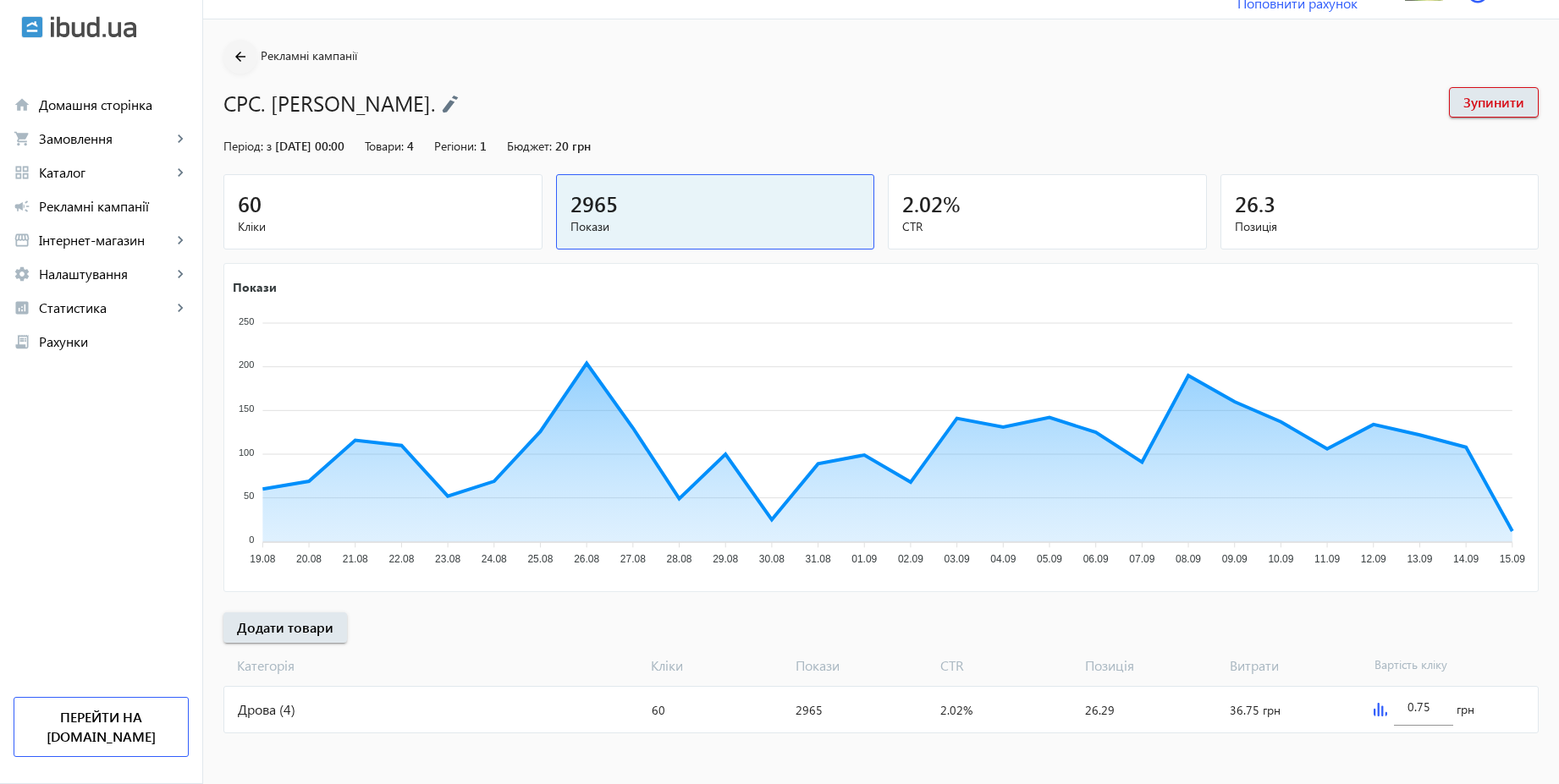
click at [233, 57] on mat-icon "arrow_back" at bounding box center [241, 58] width 21 height 21
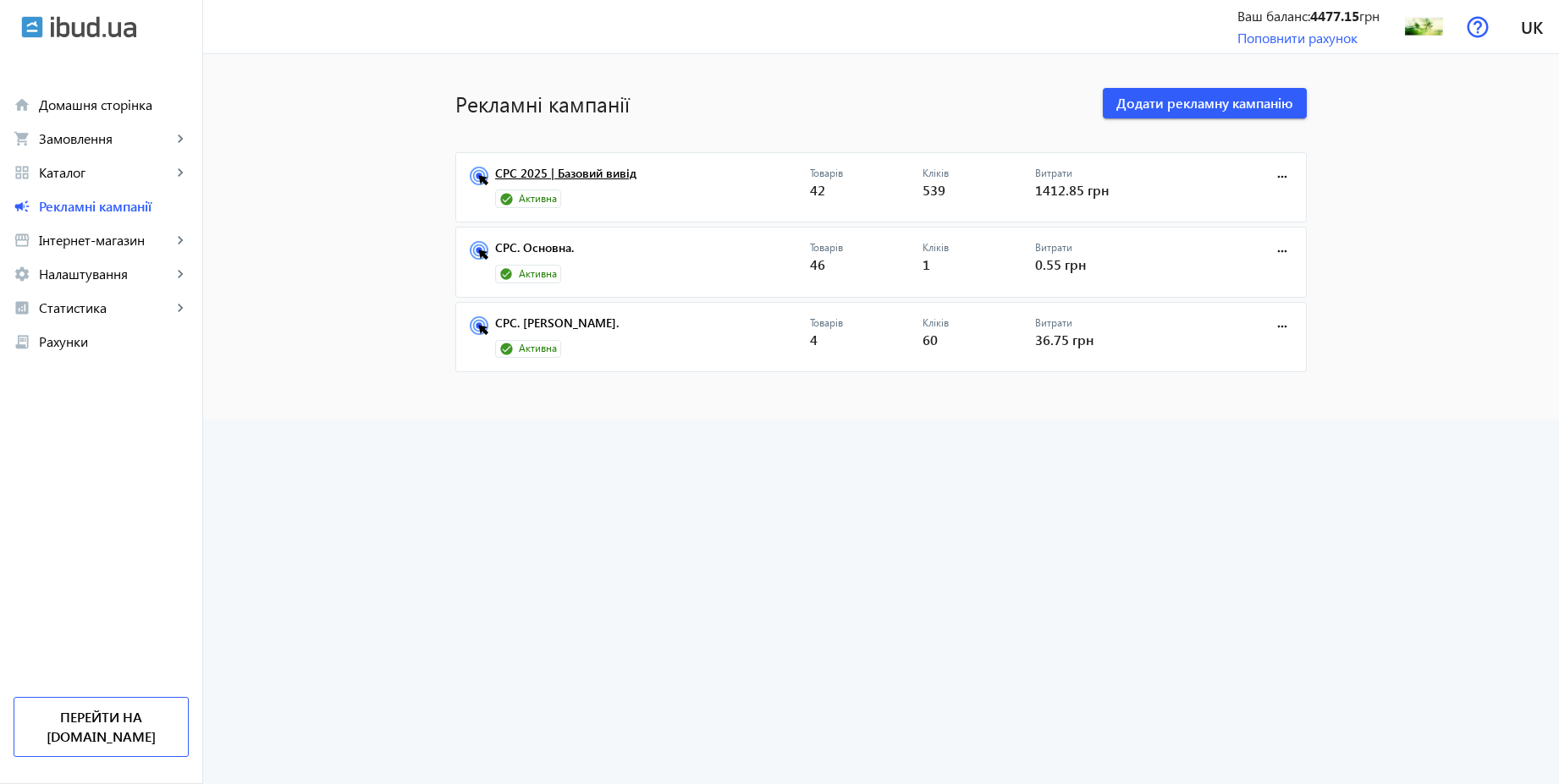
click at [553, 180] on link "CPC 2025 | Базовий вивід" at bounding box center [652, 178] width 315 height 23
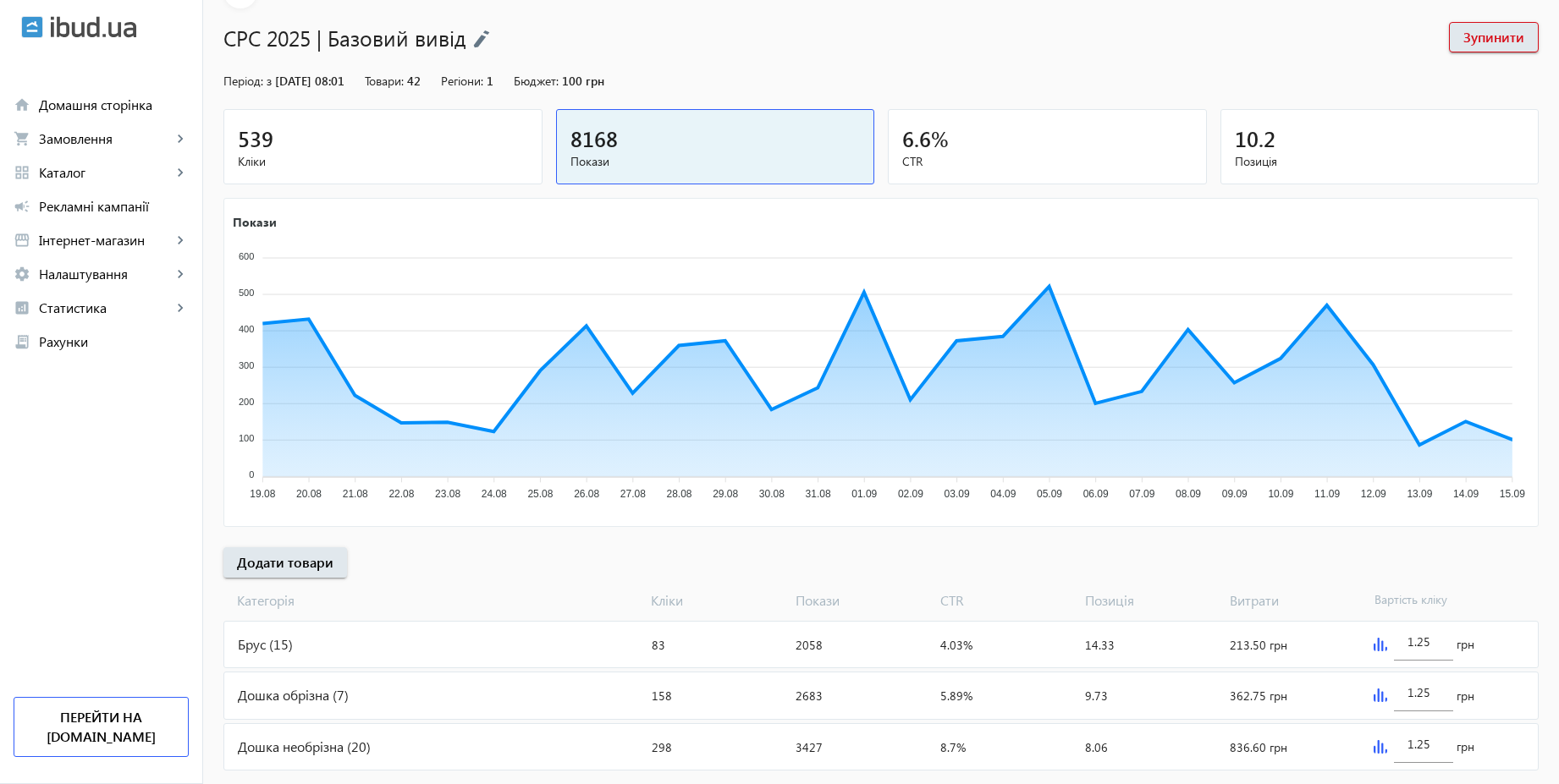
scroll to position [137, 0]
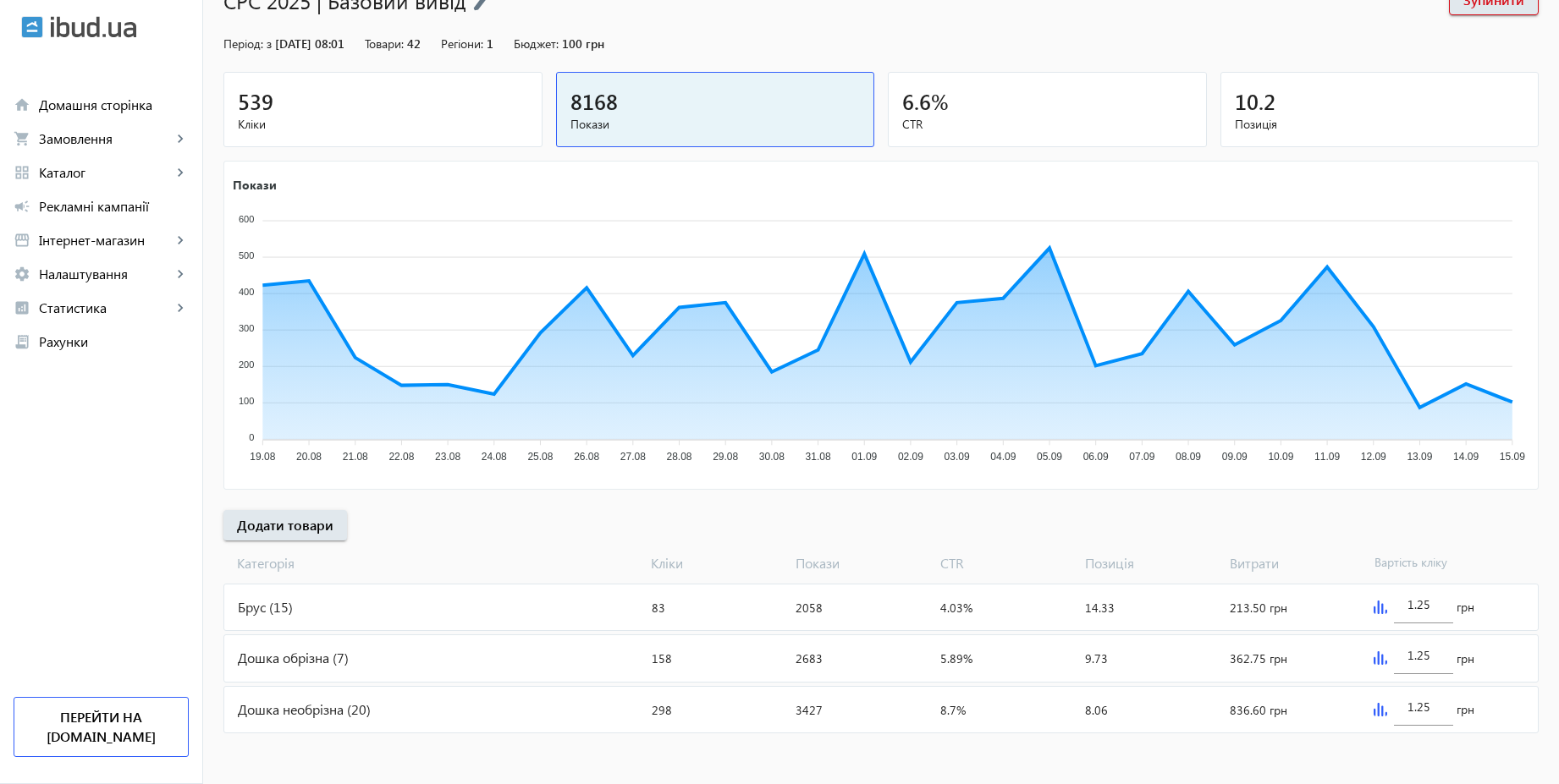
click at [1376, 663] on img at bounding box center [1380, 658] width 14 height 14
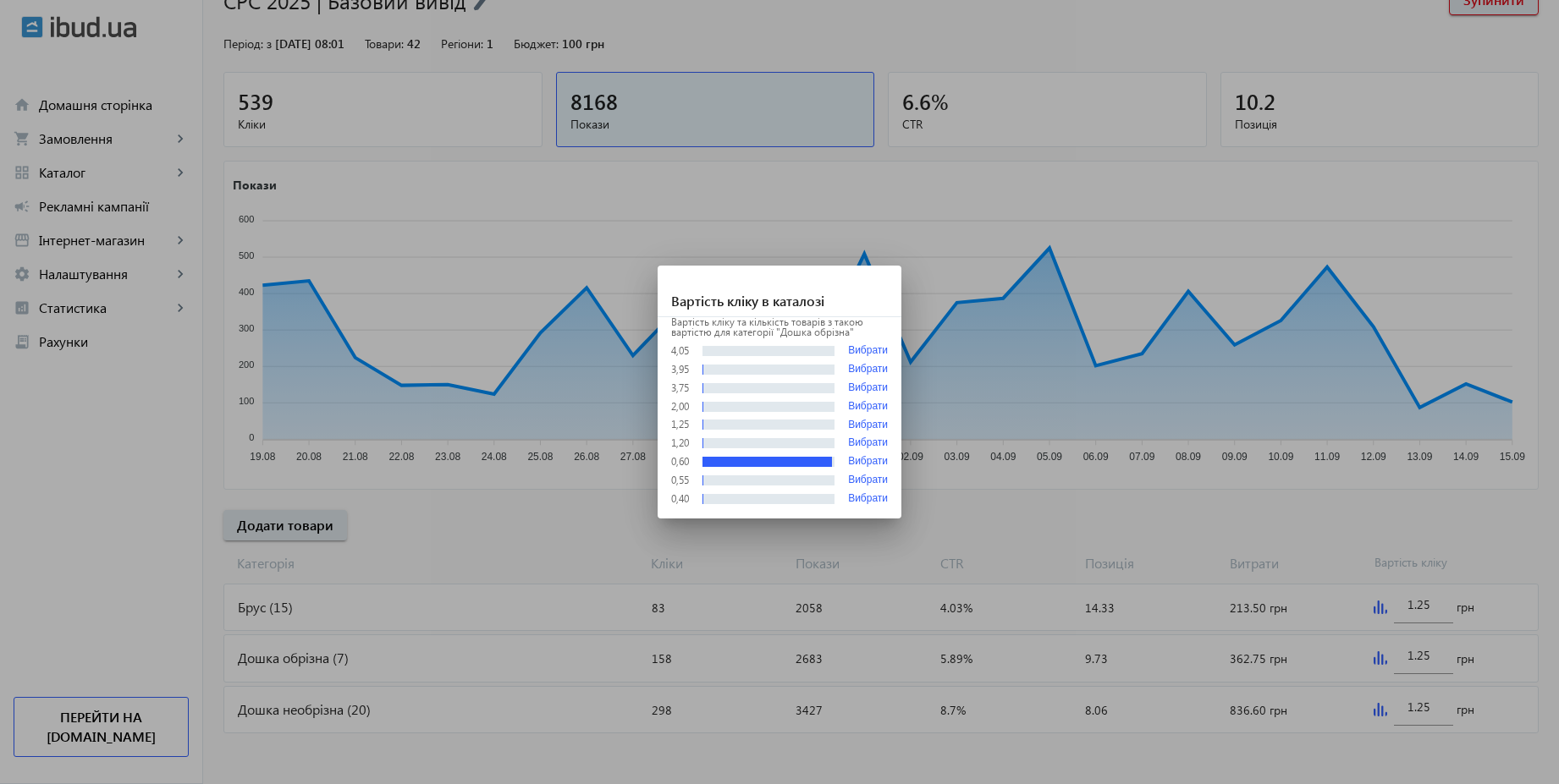
scroll to position [0, 0]
click at [979, 521] on div at bounding box center [780, 392] width 1559 height 784
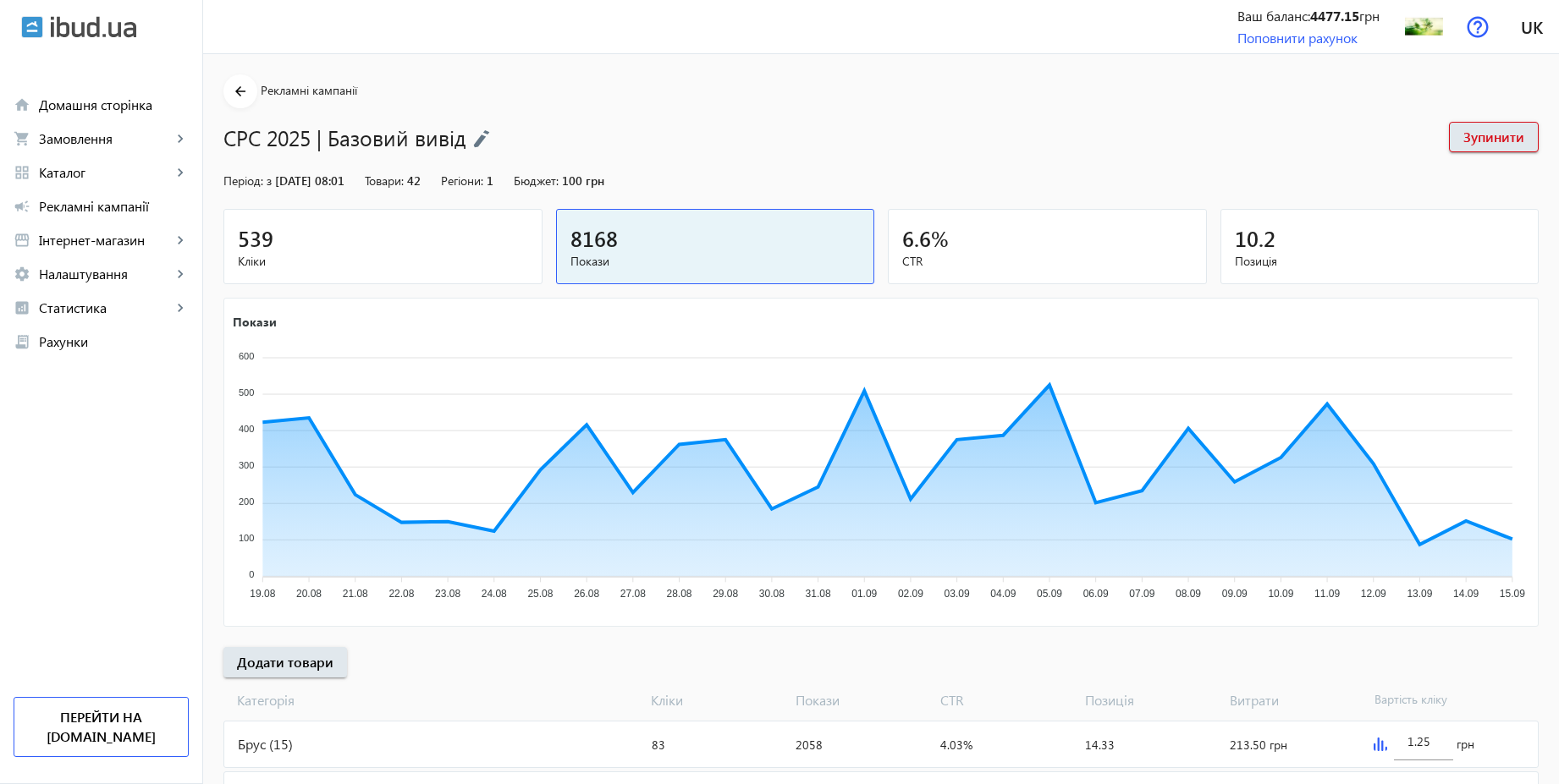
scroll to position [137, 0]
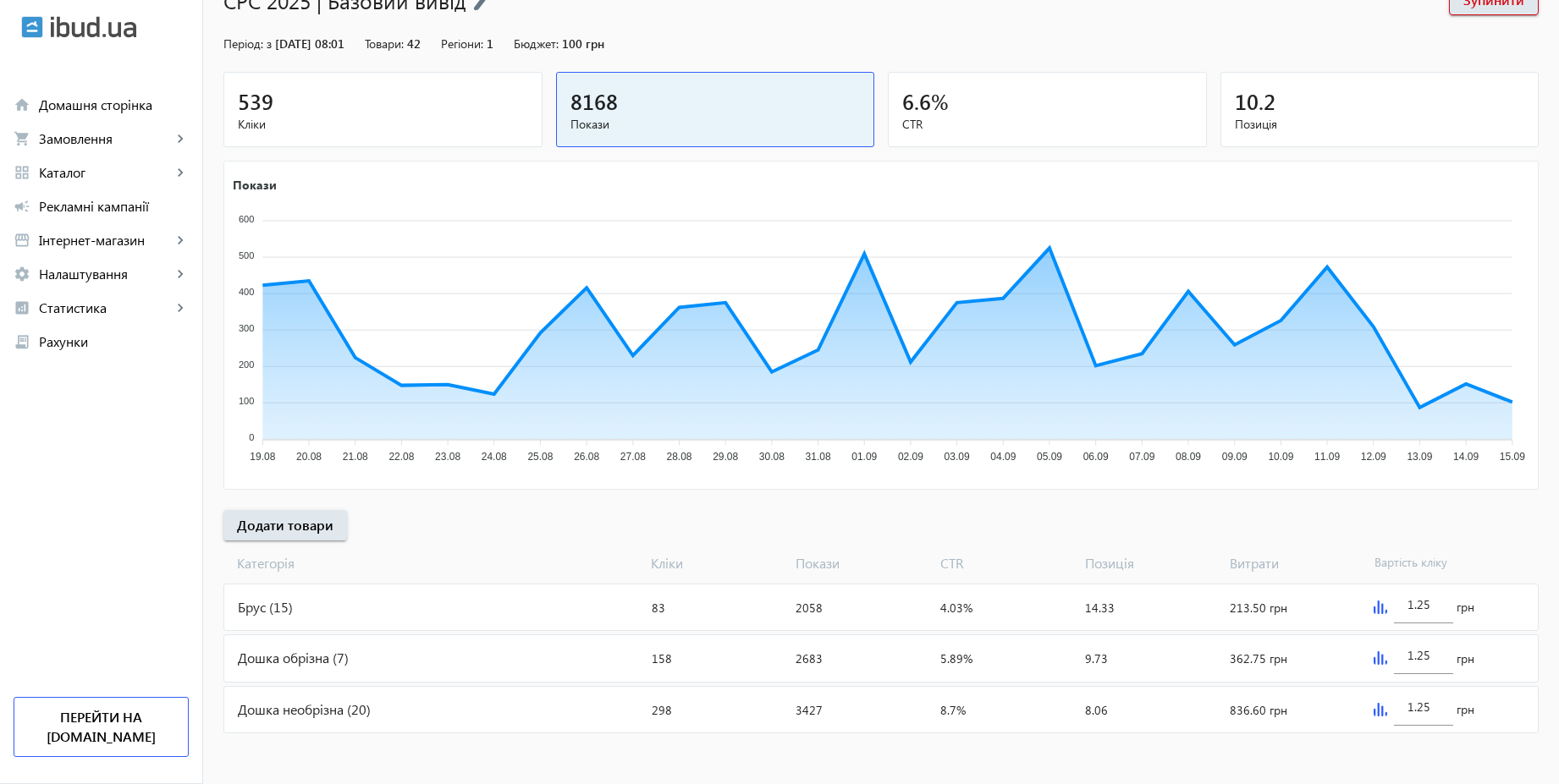
click at [411, 648] on div "Дошка обрізна (7)" at bounding box center [434, 657] width 420 height 46
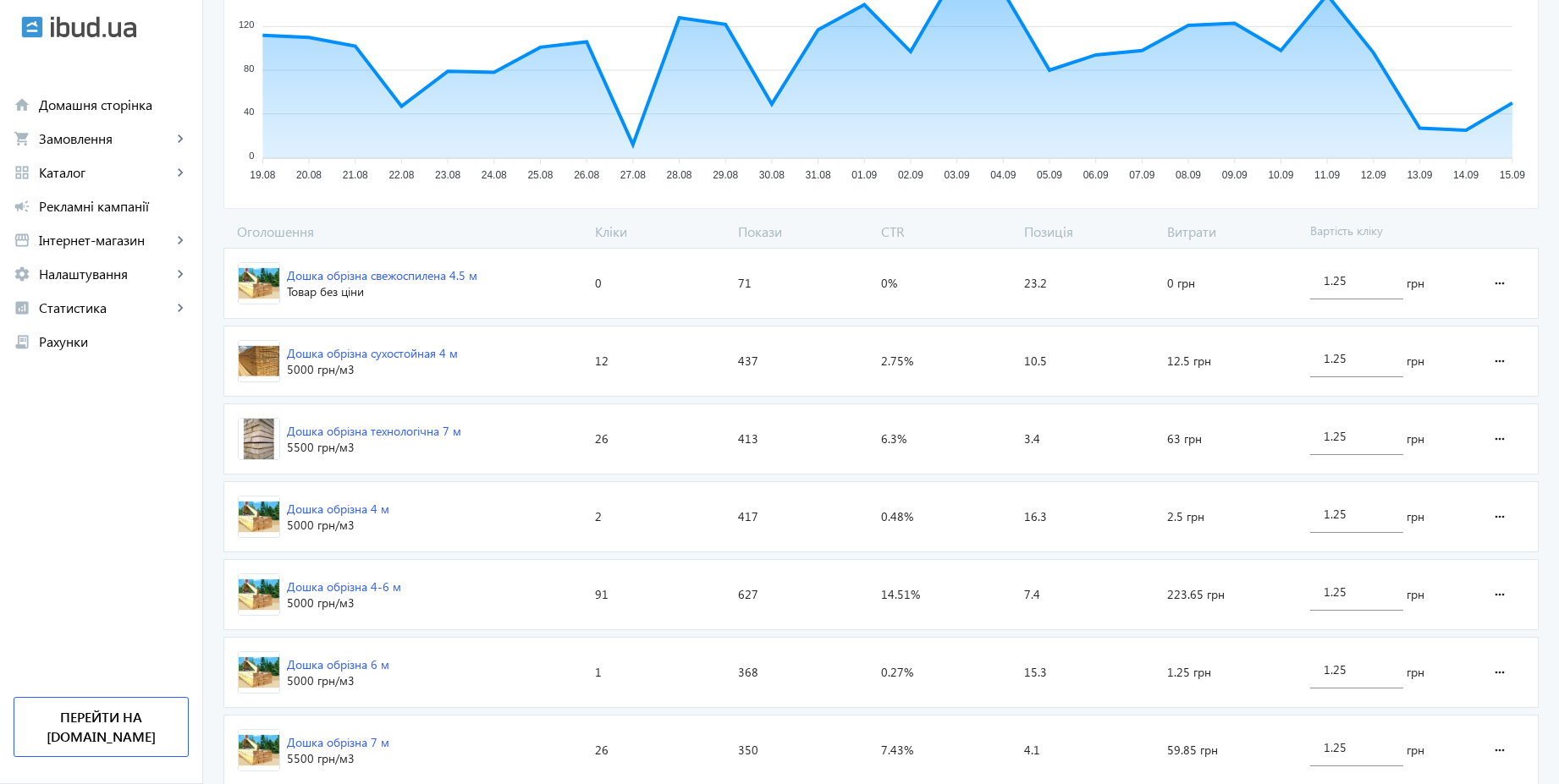
scroll to position [451, 0]
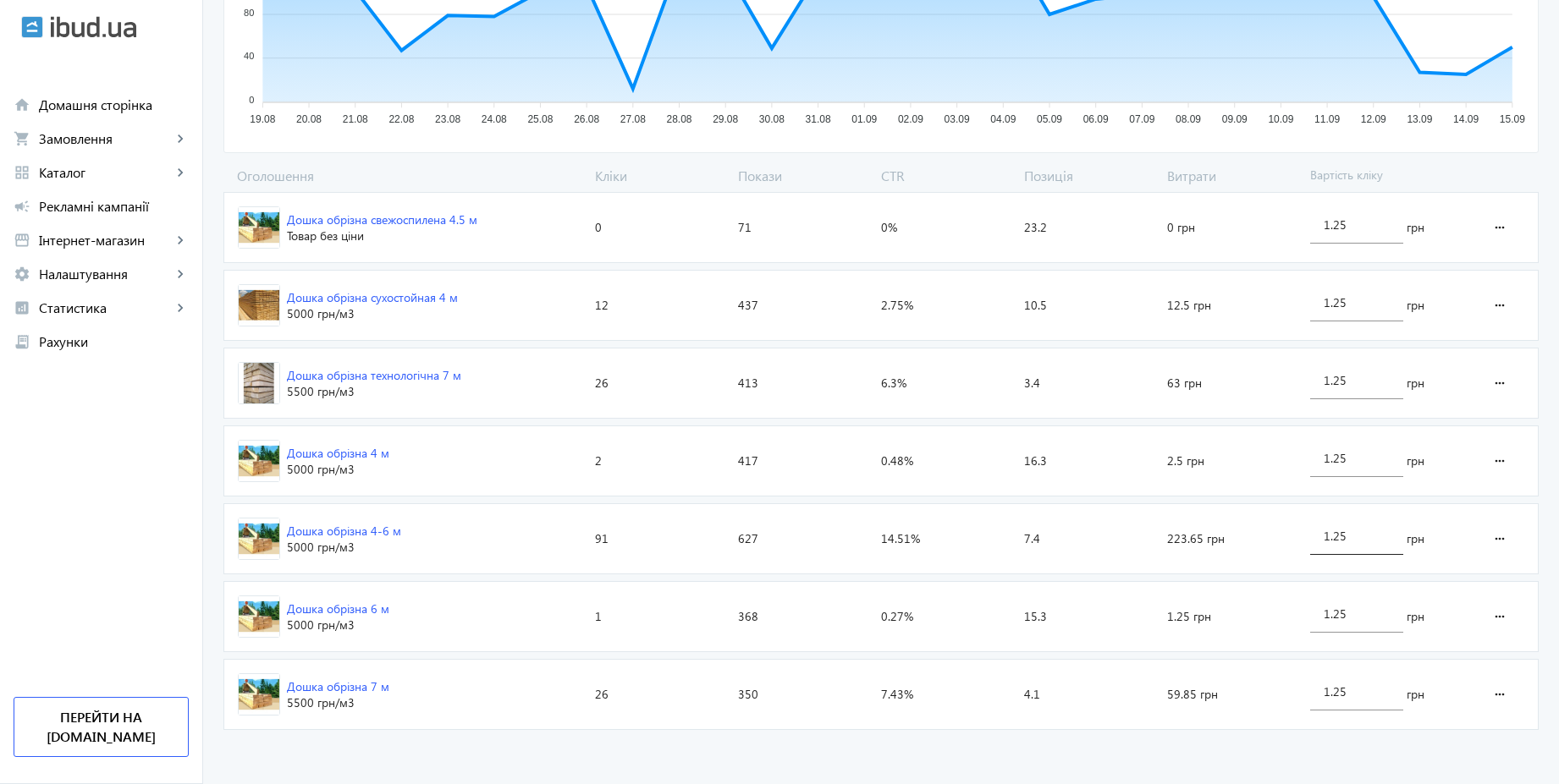
click at [1351, 543] on input "1.25" at bounding box center [1356, 535] width 66 height 16
type input "3"
click at [1408, 164] on div "arrow_back Каталоги рекламної кампанії Дошка обрізна 158 Кліки 2683 Покази 5.89…" at bounding box center [880, 179] width 1355 height 1113
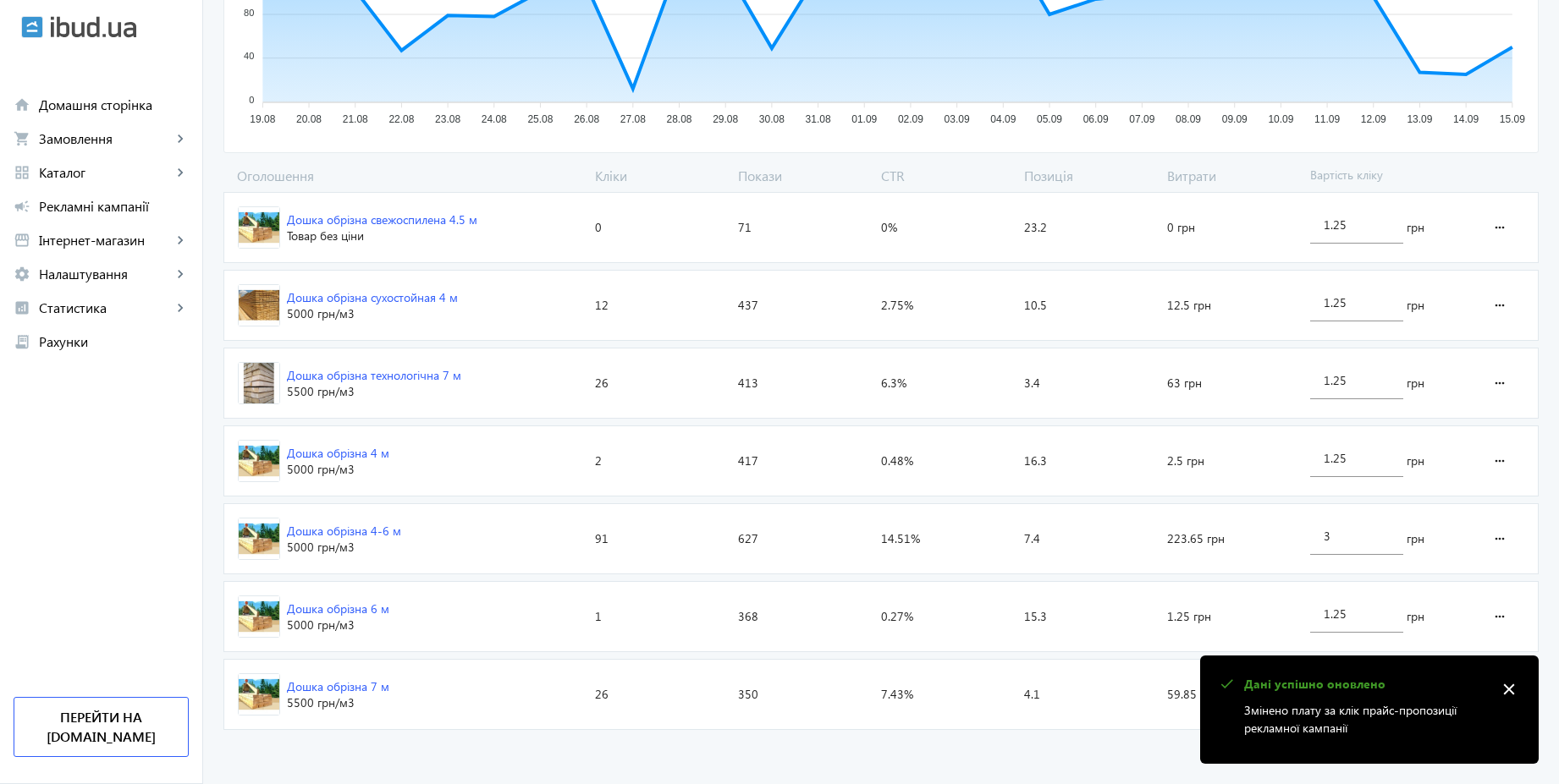
click at [1508, 686] on mat-icon "close" at bounding box center [1508, 689] width 25 height 25
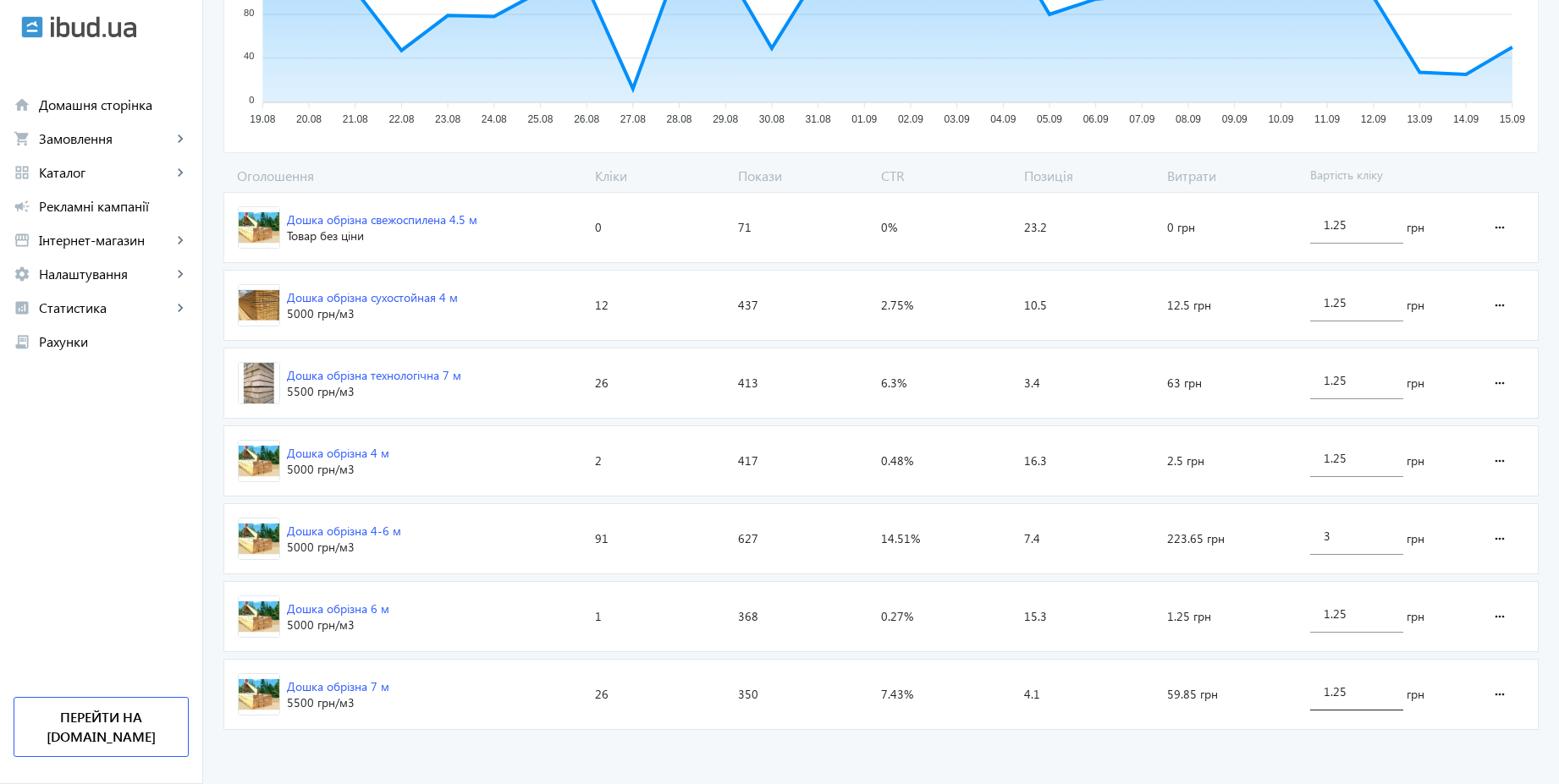
click at [1356, 698] on input "1.25" at bounding box center [1356, 691] width 66 height 16
type input "3"
click at [1278, 749] on advertising-catalog "arrow_back Каталоги рекламної кампанії Дошка обрізна 158 Кліки 2683 Покази 5.89…" at bounding box center [880, 193] width 1355 height 1181
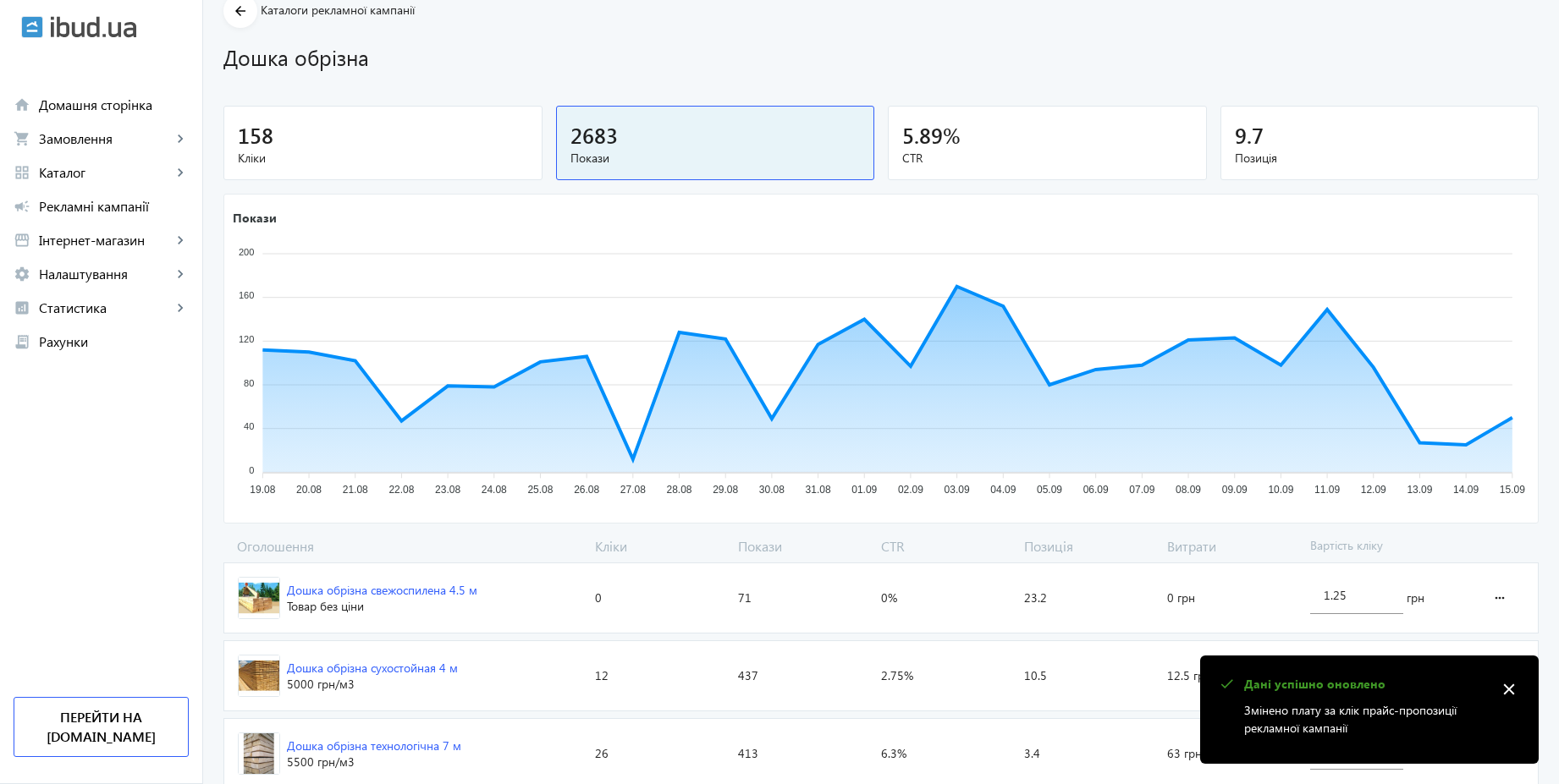
scroll to position [45, 0]
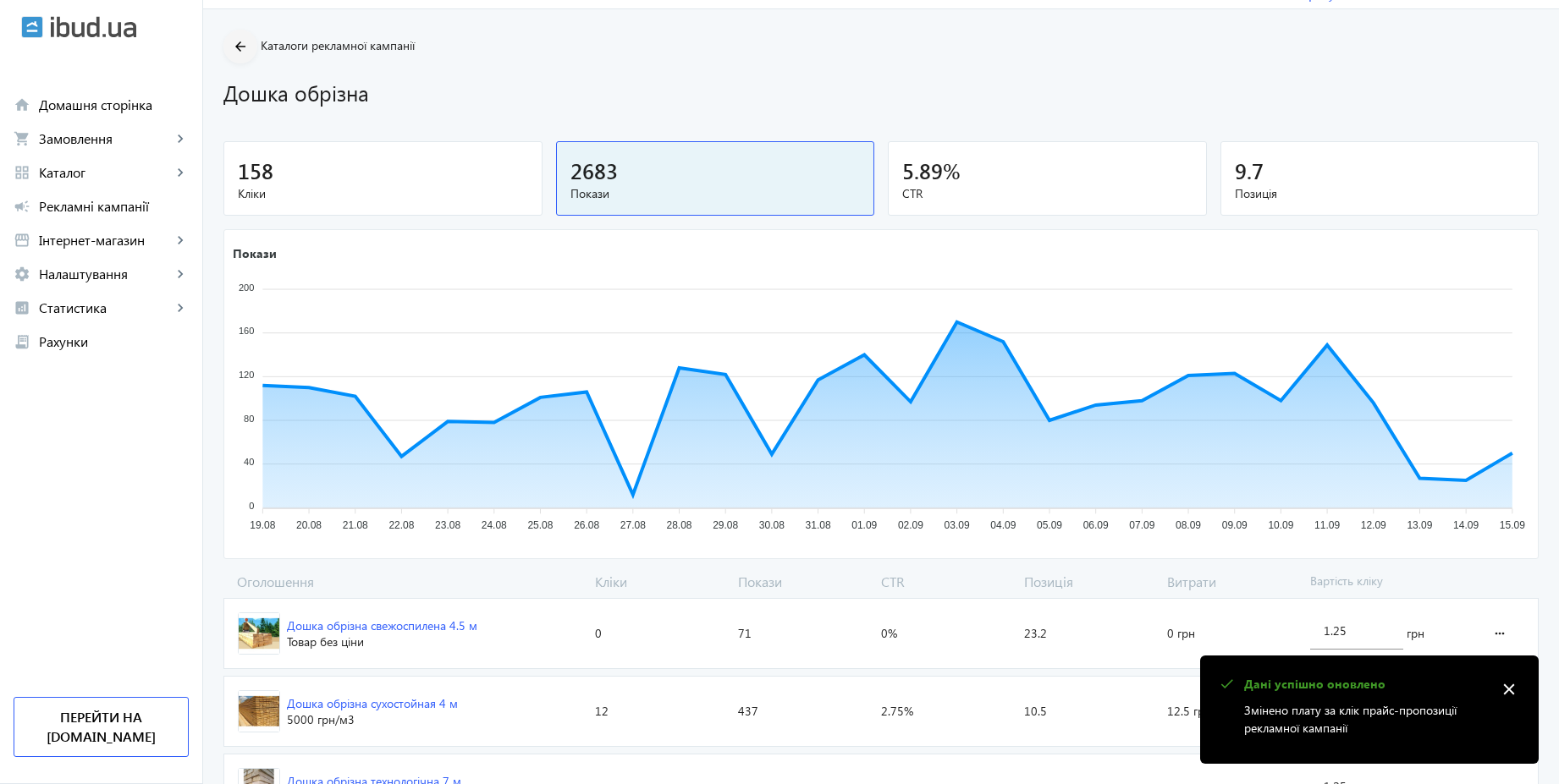
click at [241, 46] on span at bounding box center [240, 47] width 34 height 41
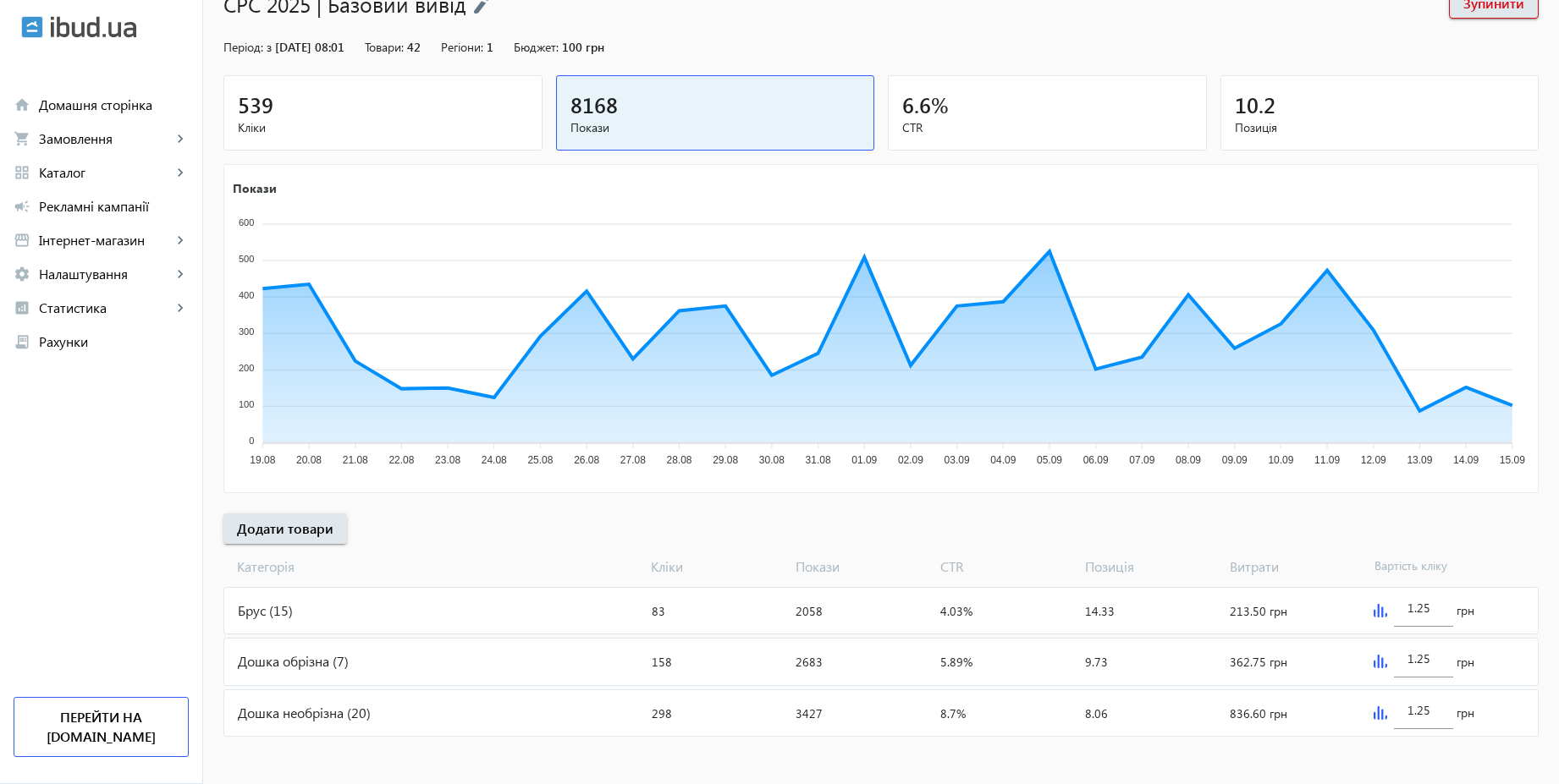
scroll to position [137, 0]
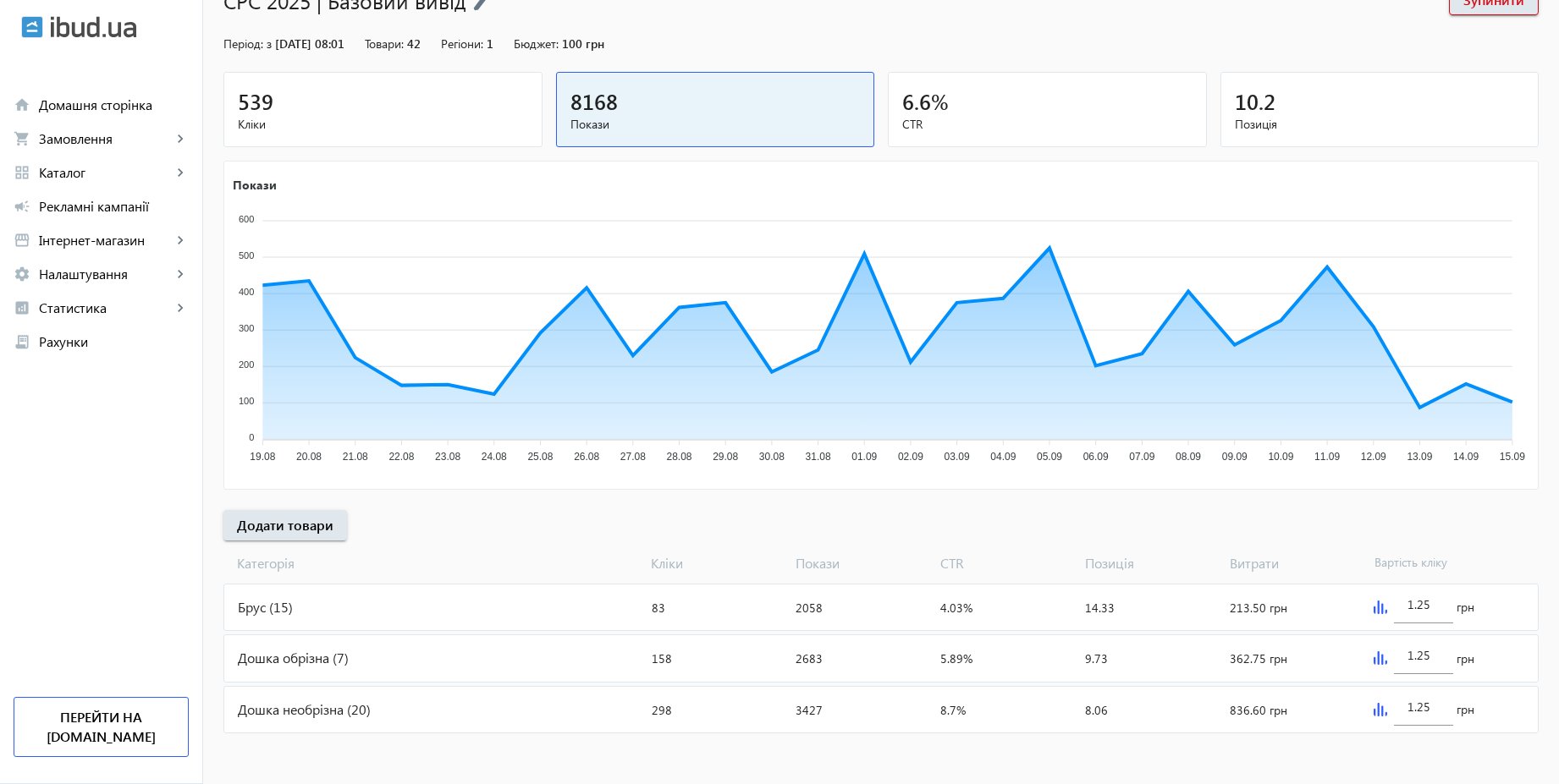
click at [1506, 690] on div "1.25 грн" at bounding box center [1452, 709] width 171 height 46
click at [362, 653] on div "Дошка обрізна (7)" at bounding box center [434, 657] width 420 height 46
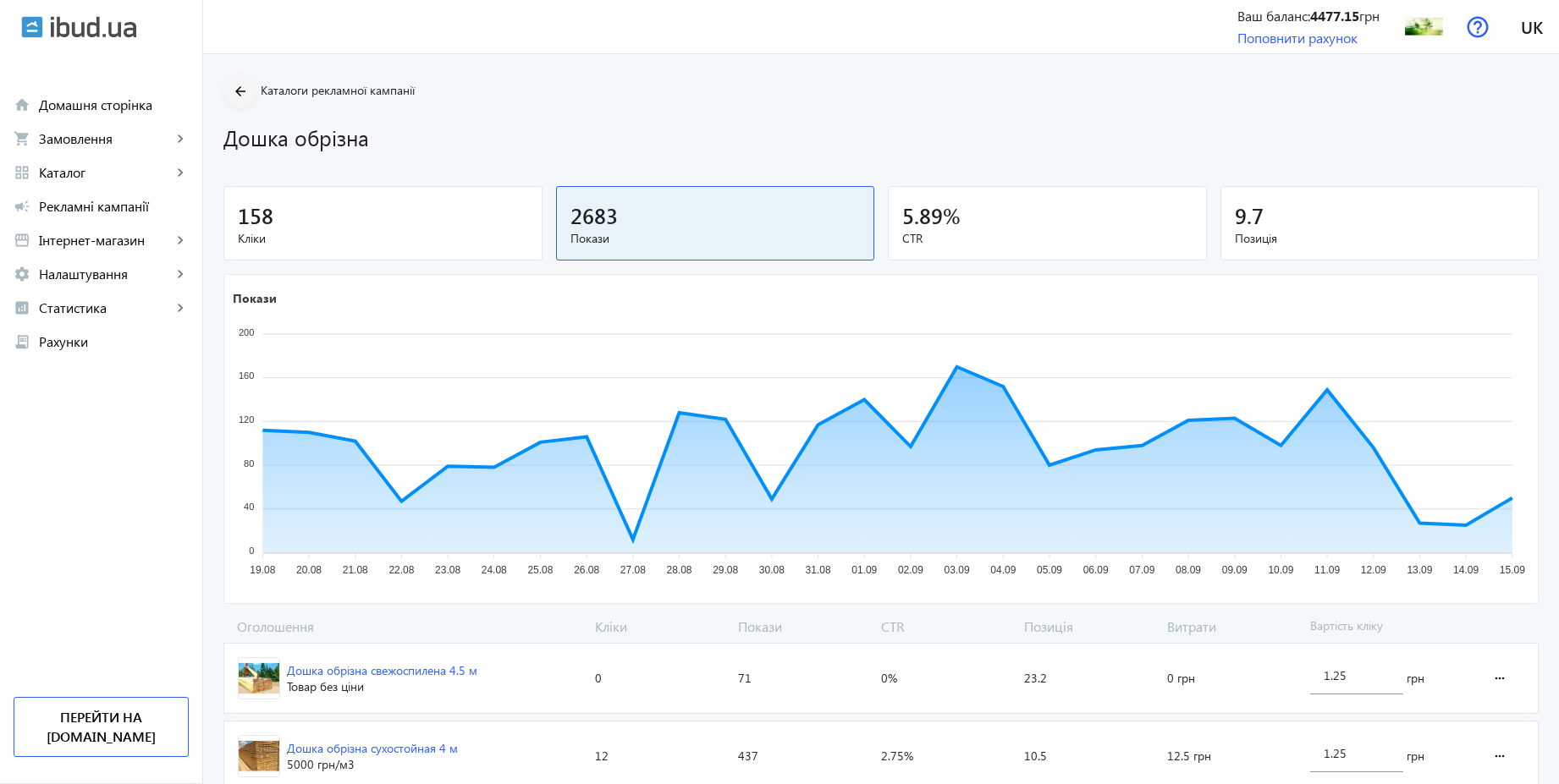
click at [230, 89] on mat-icon "arrow_back" at bounding box center [241, 92] width 21 height 21
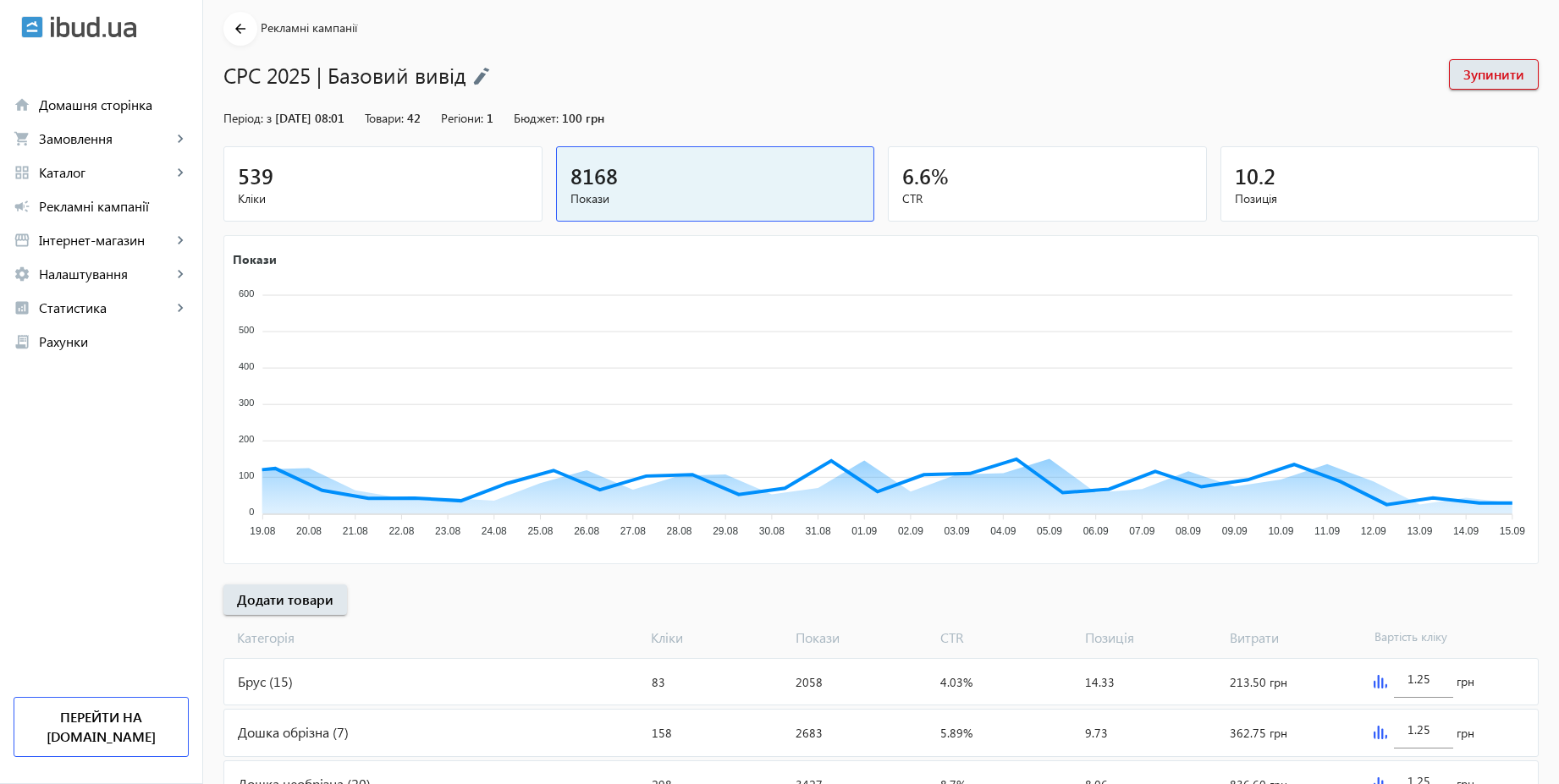
scroll to position [137, 0]
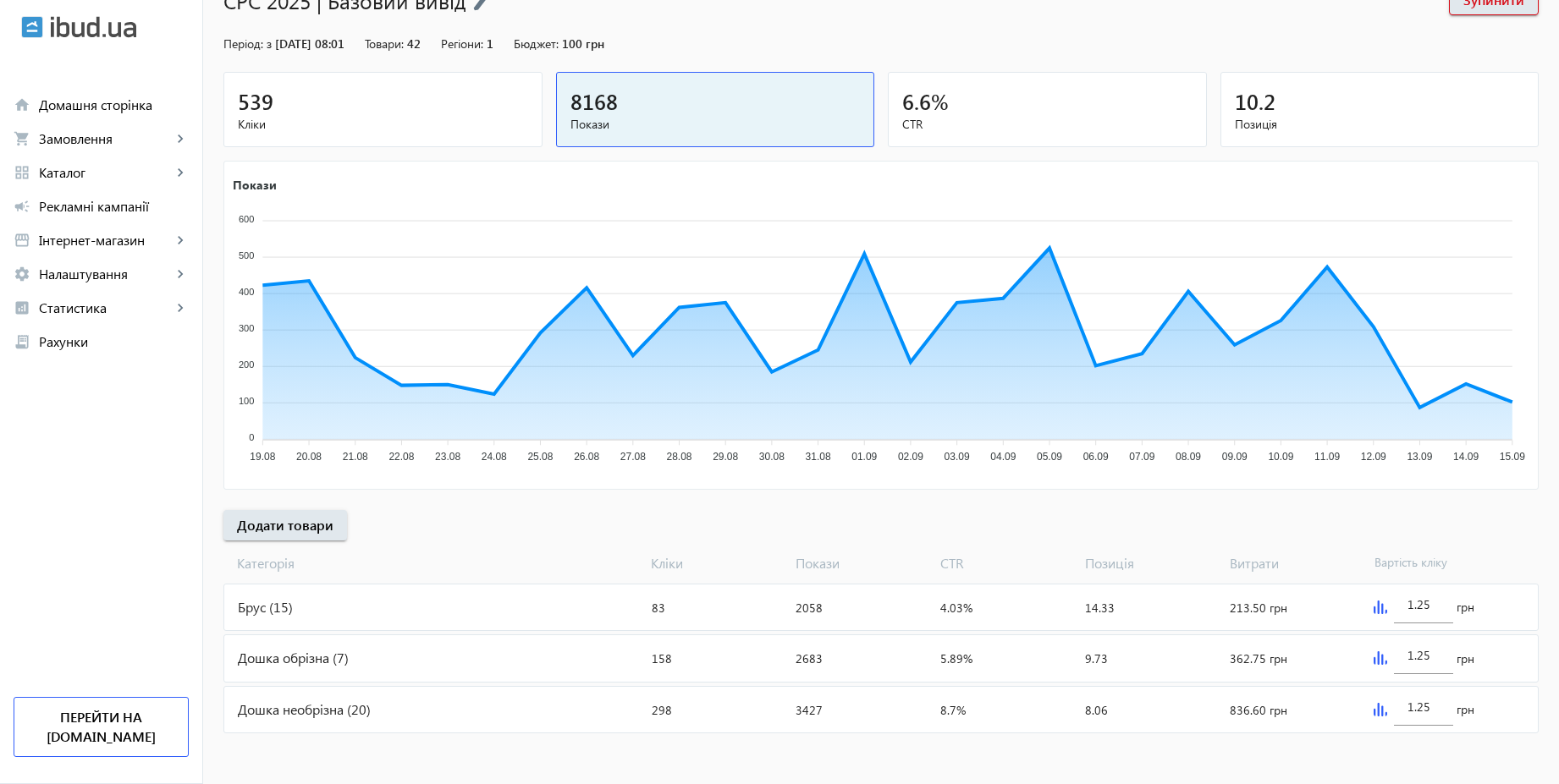
click at [387, 611] on div "Брус (15)" at bounding box center [434, 607] width 420 height 46
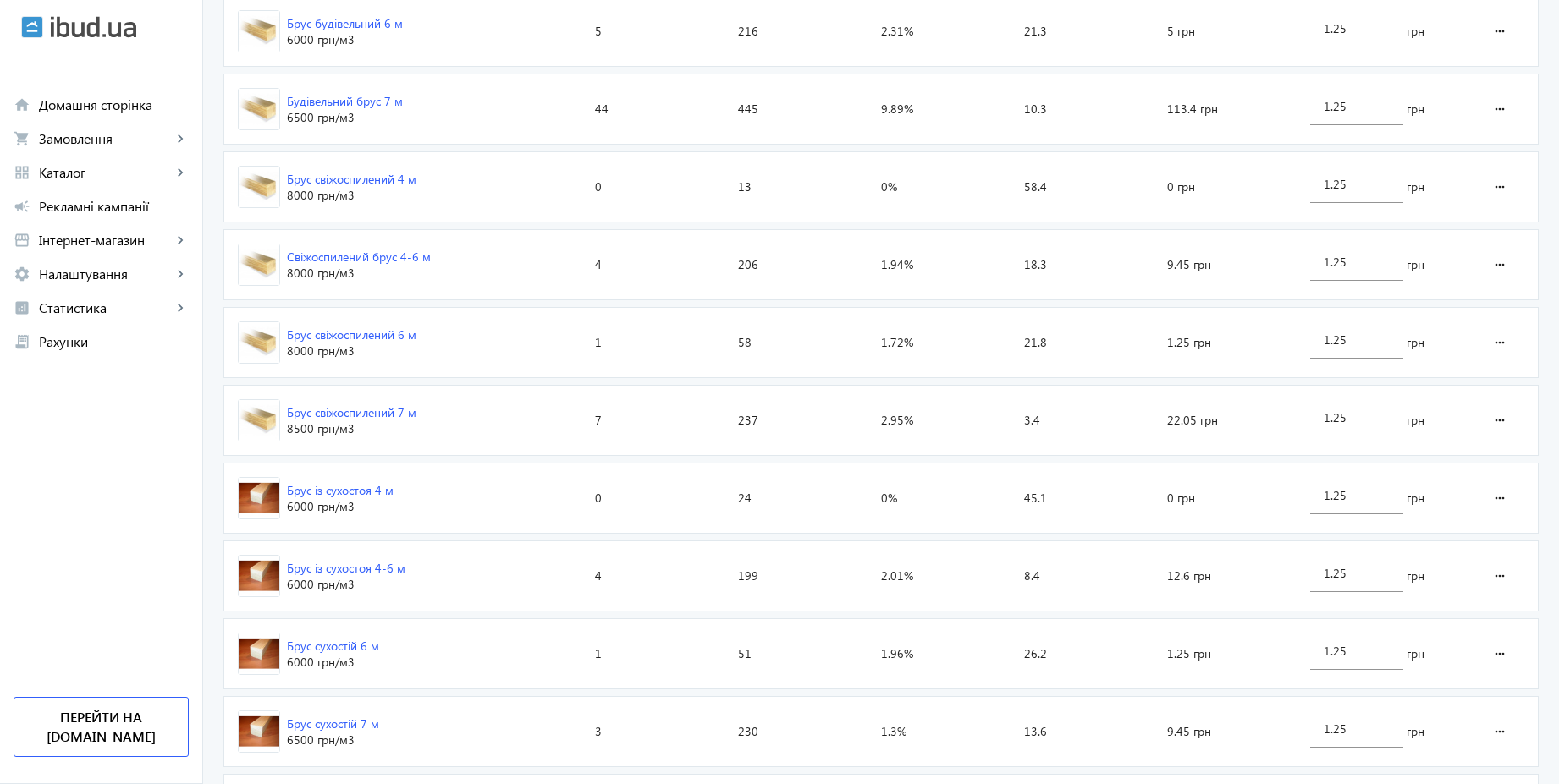
scroll to position [870, 0]
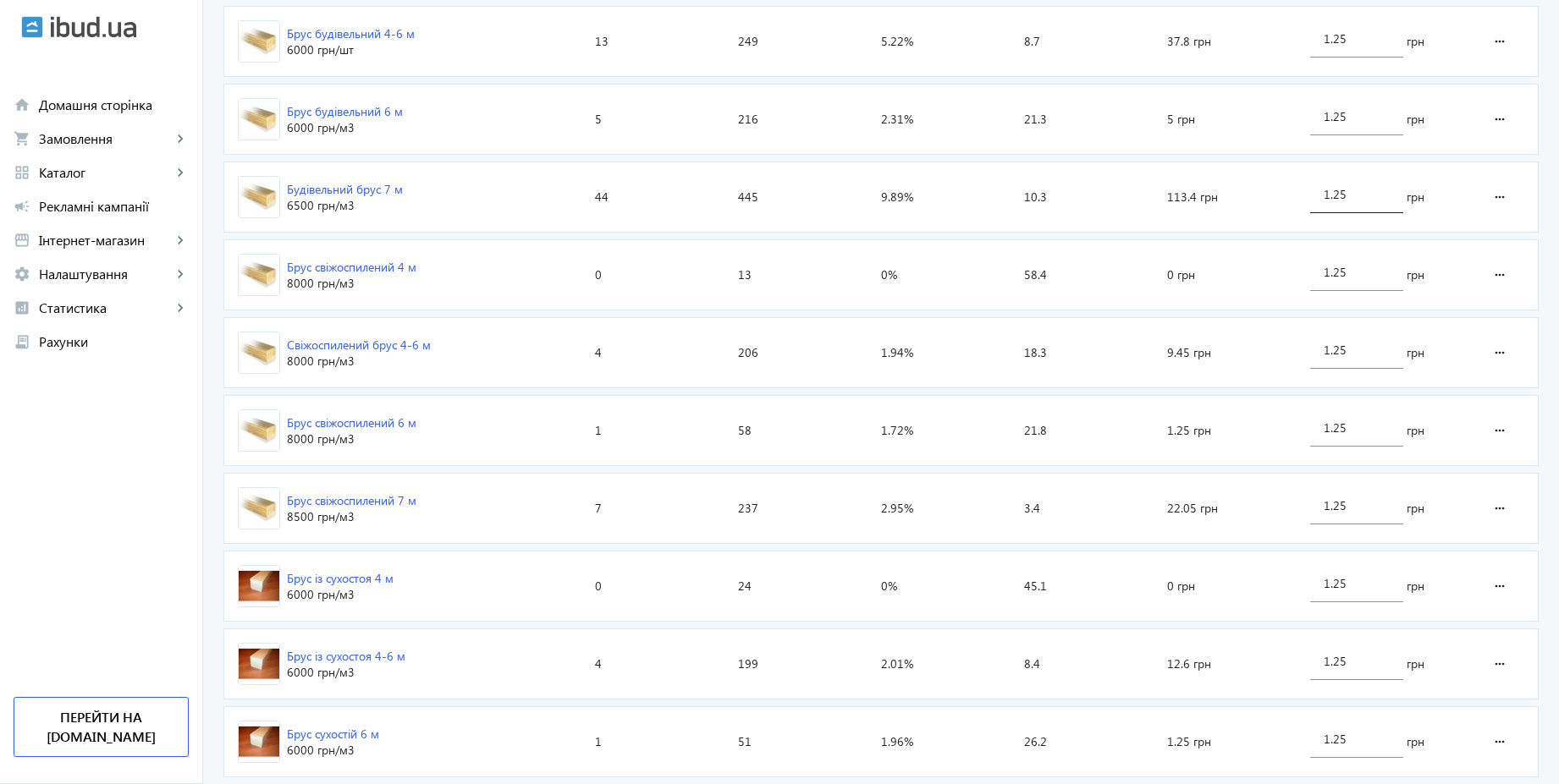
click at [1361, 188] on input "1.25" at bounding box center [1356, 194] width 66 height 16
type input "3"
click at [1549, 206] on div "arrow_back Каталоги рекламної кампанії Брус 83 Кліки 2058 Покази 4.03 % CTR 14.…" at bounding box center [880, 72] width 1355 height 1736
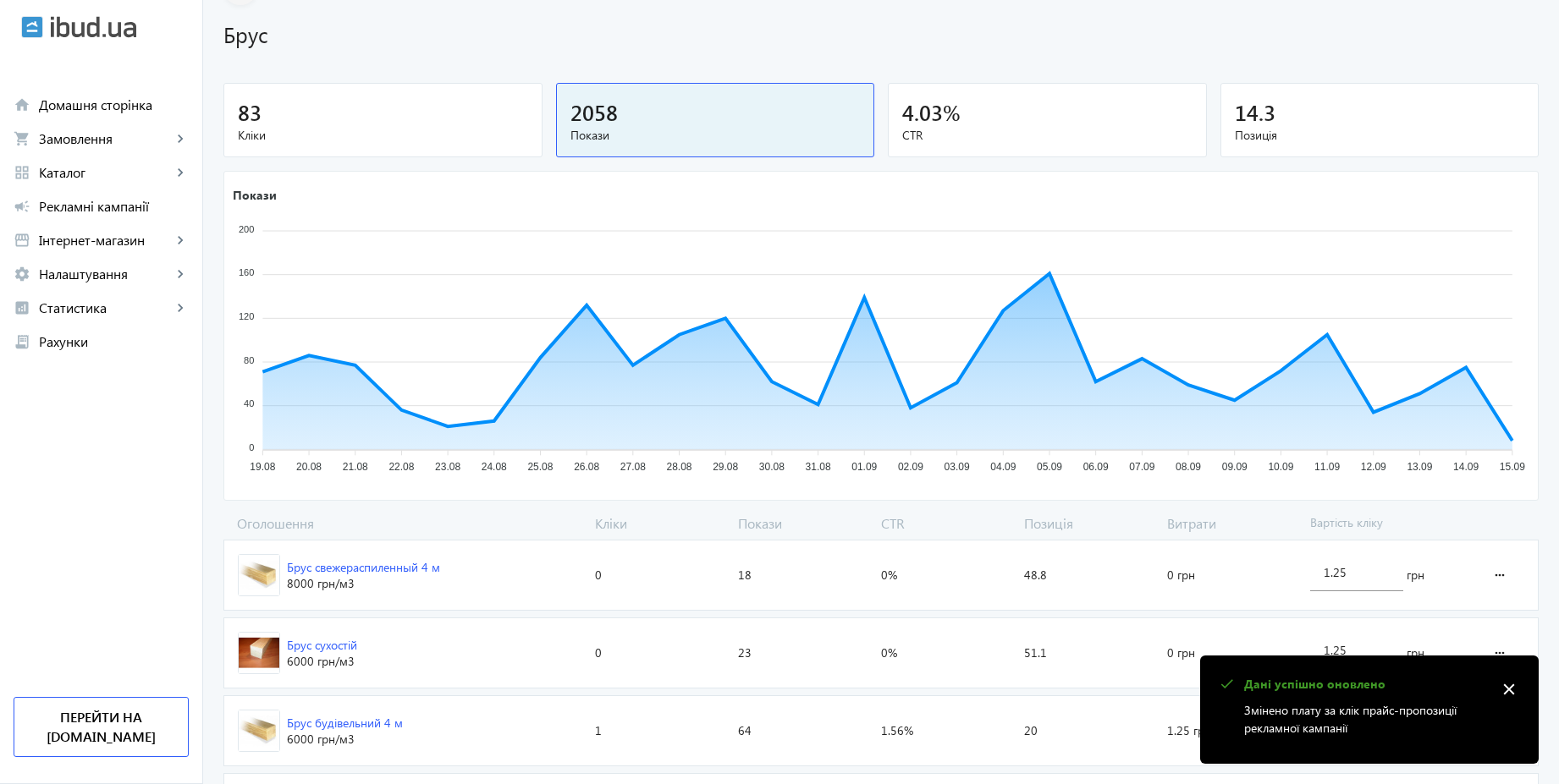
scroll to position [0, 0]
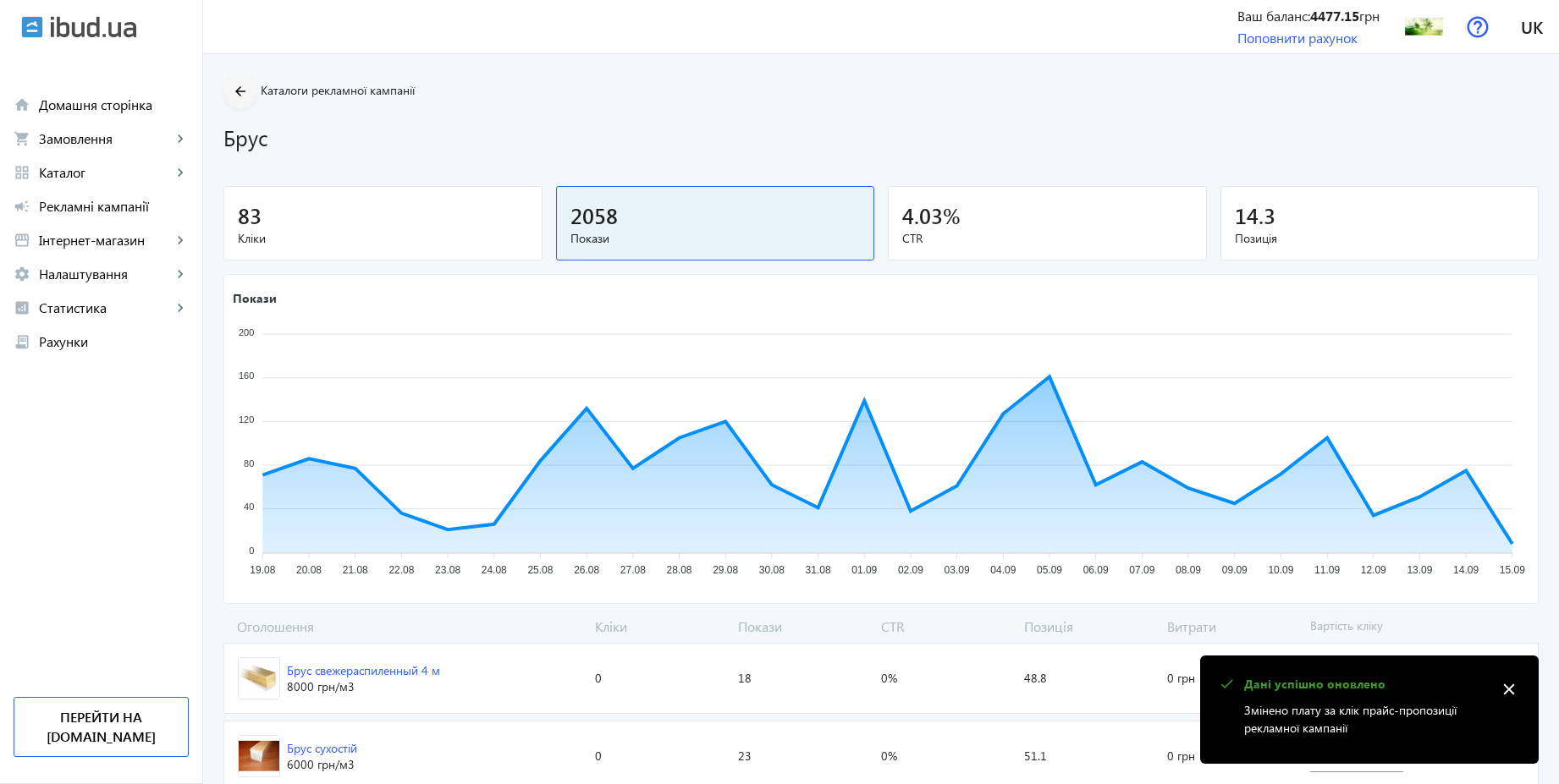
click at [230, 98] on mat-icon "arrow_back" at bounding box center [241, 92] width 21 height 21
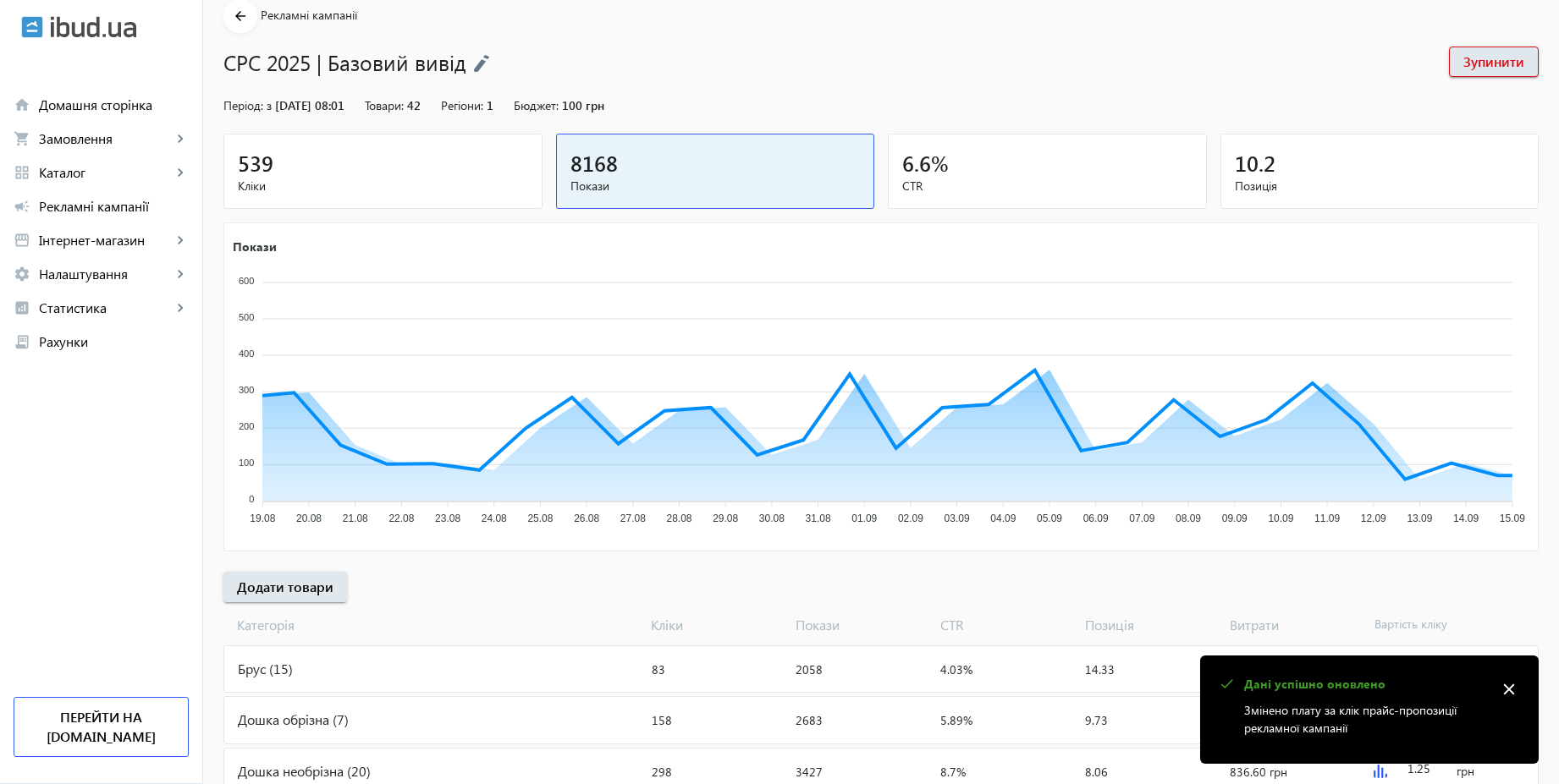
scroll to position [137, 0]
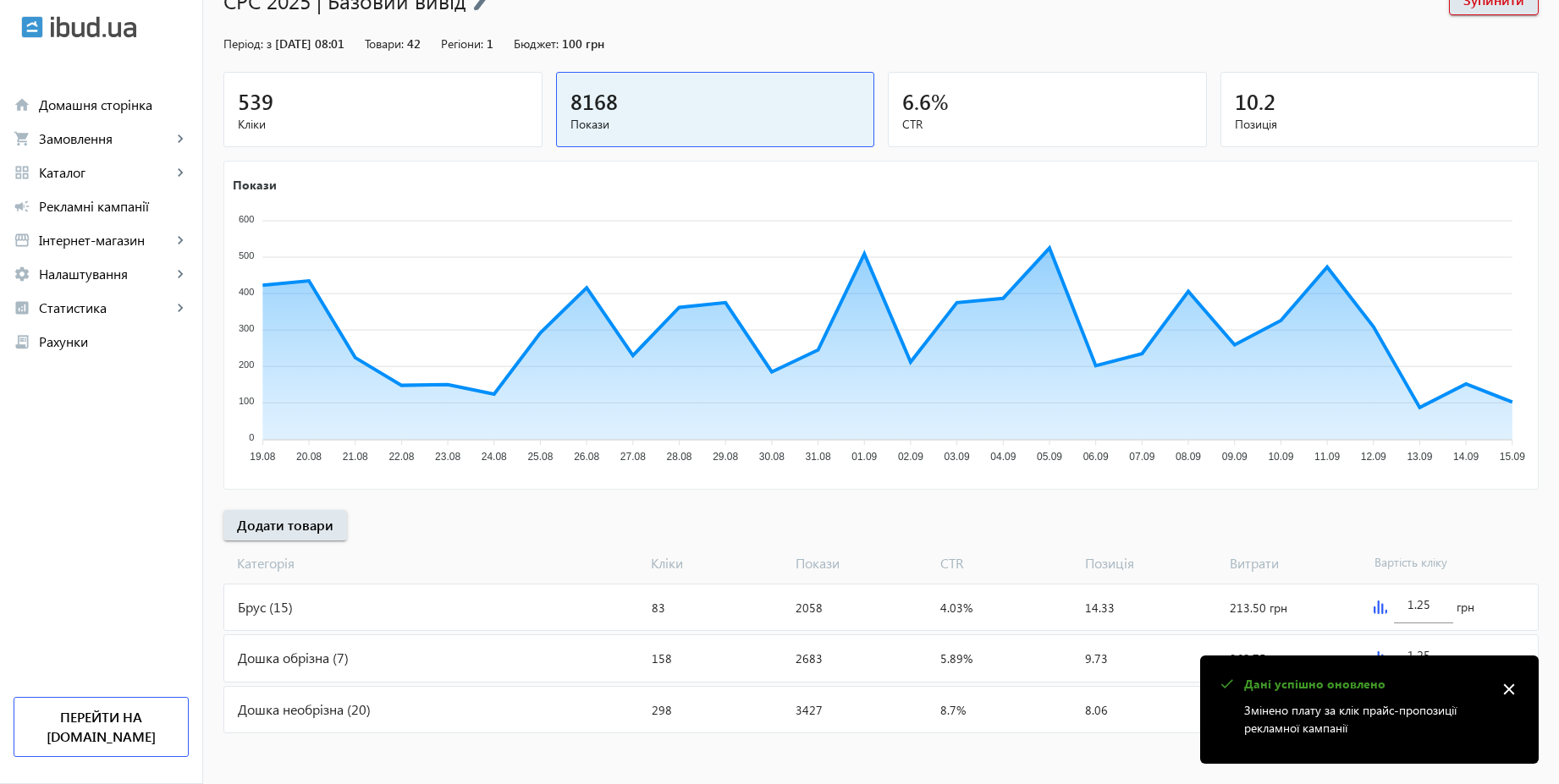
click at [430, 713] on div "Дошка необрізна (20)" at bounding box center [434, 709] width 420 height 46
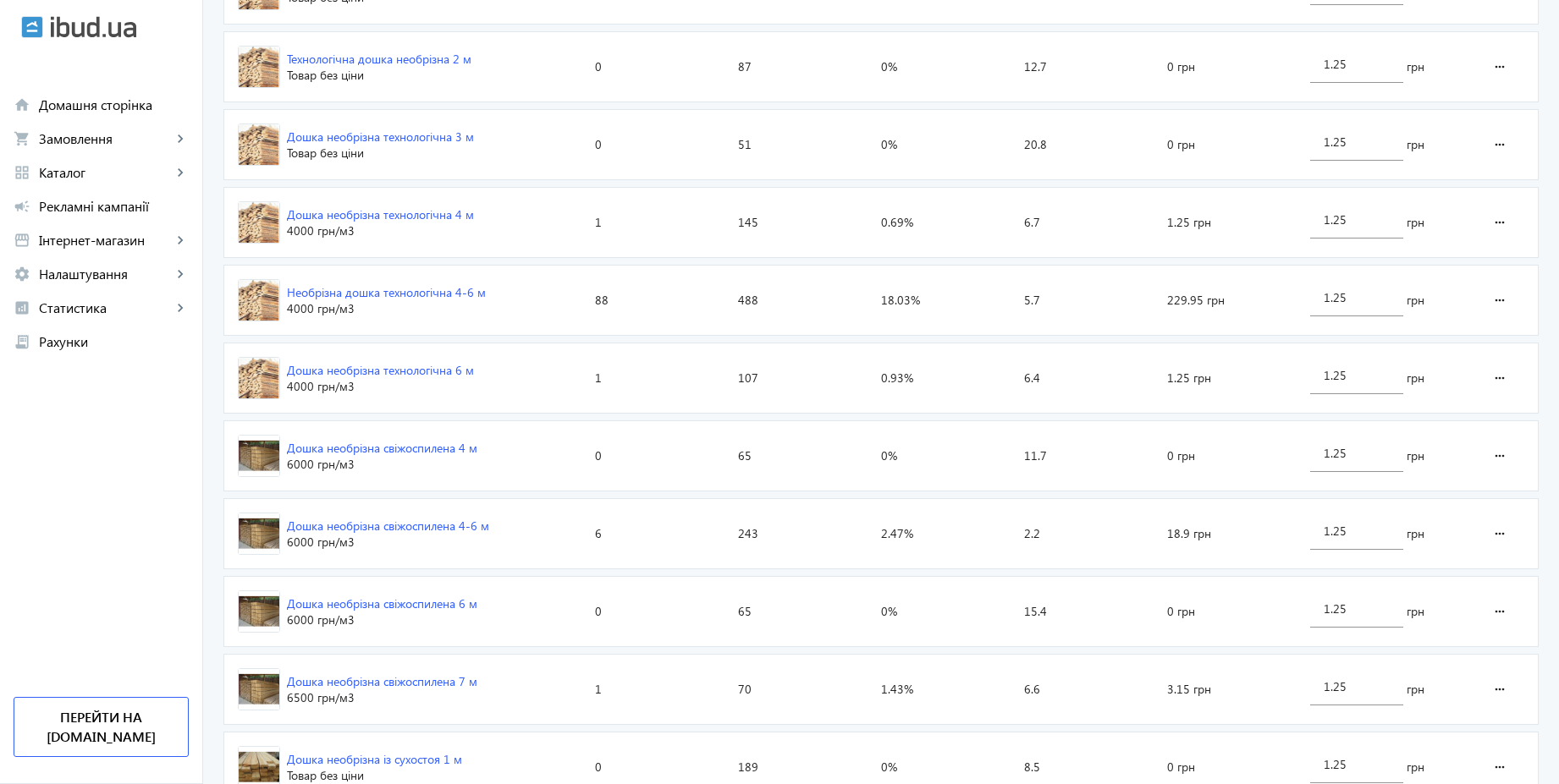
scroll to position [1015, 0]
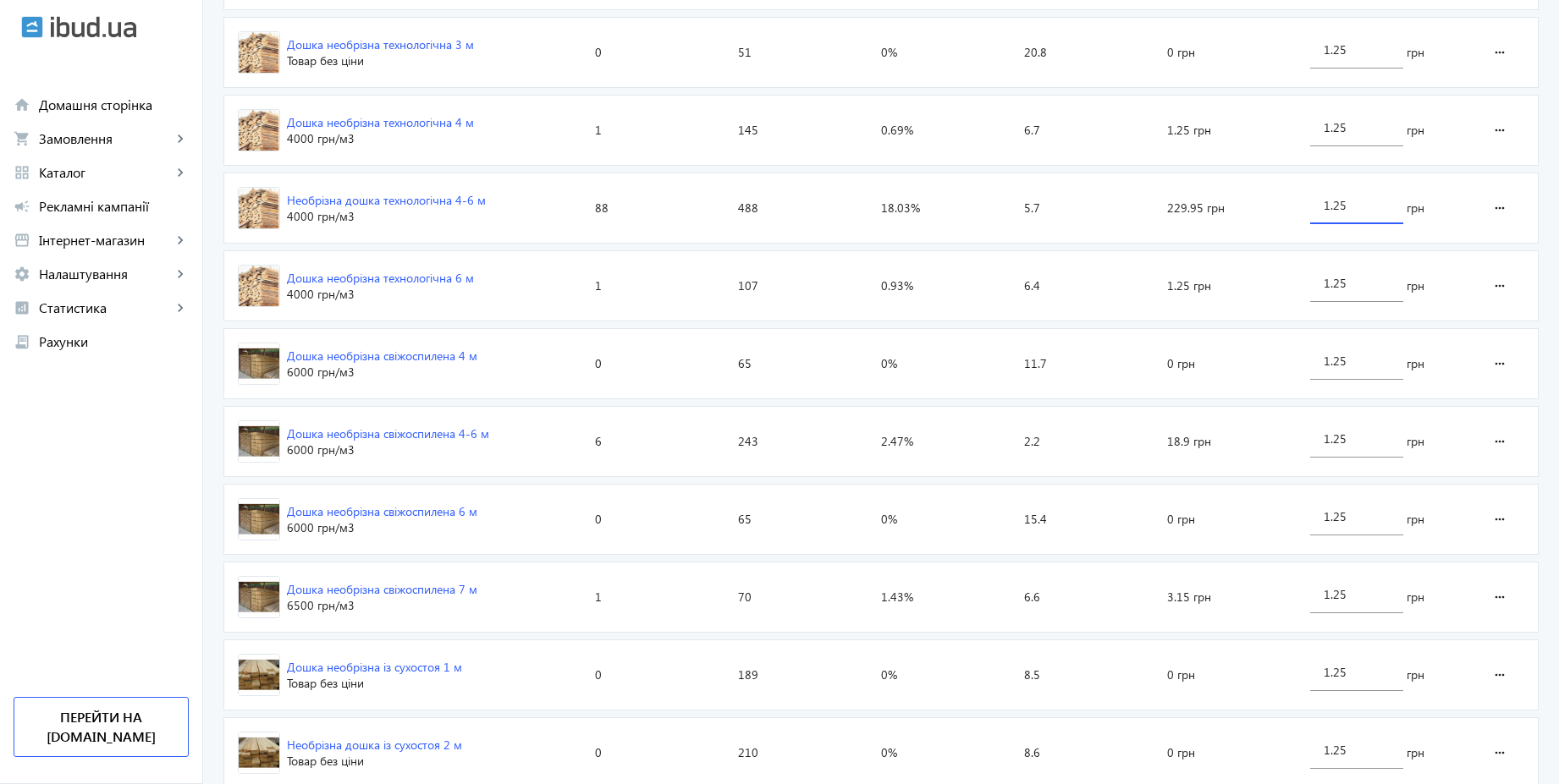
drag, startPoint x: 1371, startPoint y: 211, endPoint x: 1317, endPoint y: 202, distance: 54.7
click at [1317, 202] on div "1.25" at bounding box center [1356, 200] width 93 height 48
type input "3"
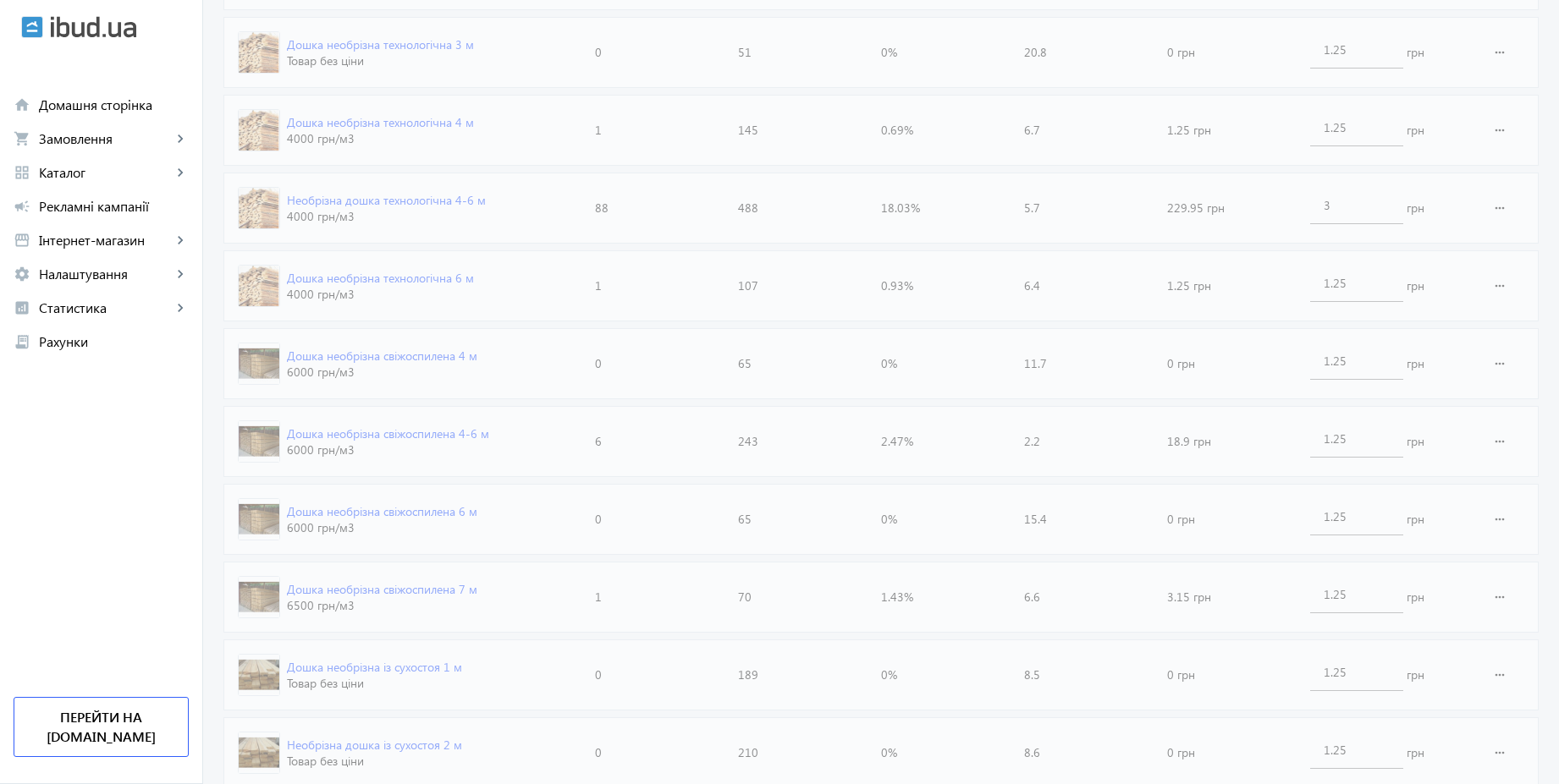
click at [1542, 227] on div "arrow_back Каталоги рекламної кампанії Дошка необрізна 298 Кліки 3427 Покази 8.…" at bounding box center [880, 122] width 1355 height 2125
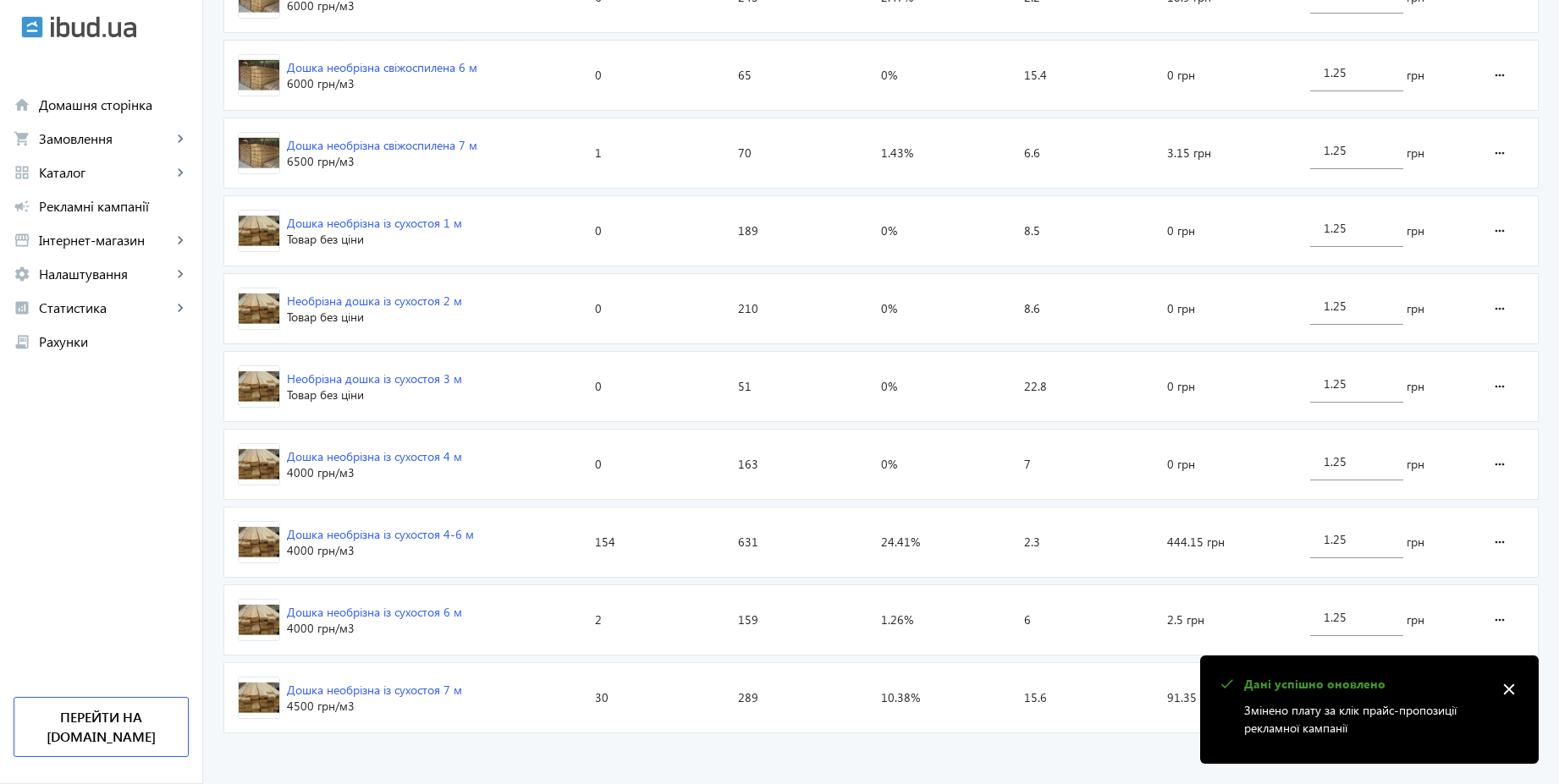
scroll to position [1463, 0]
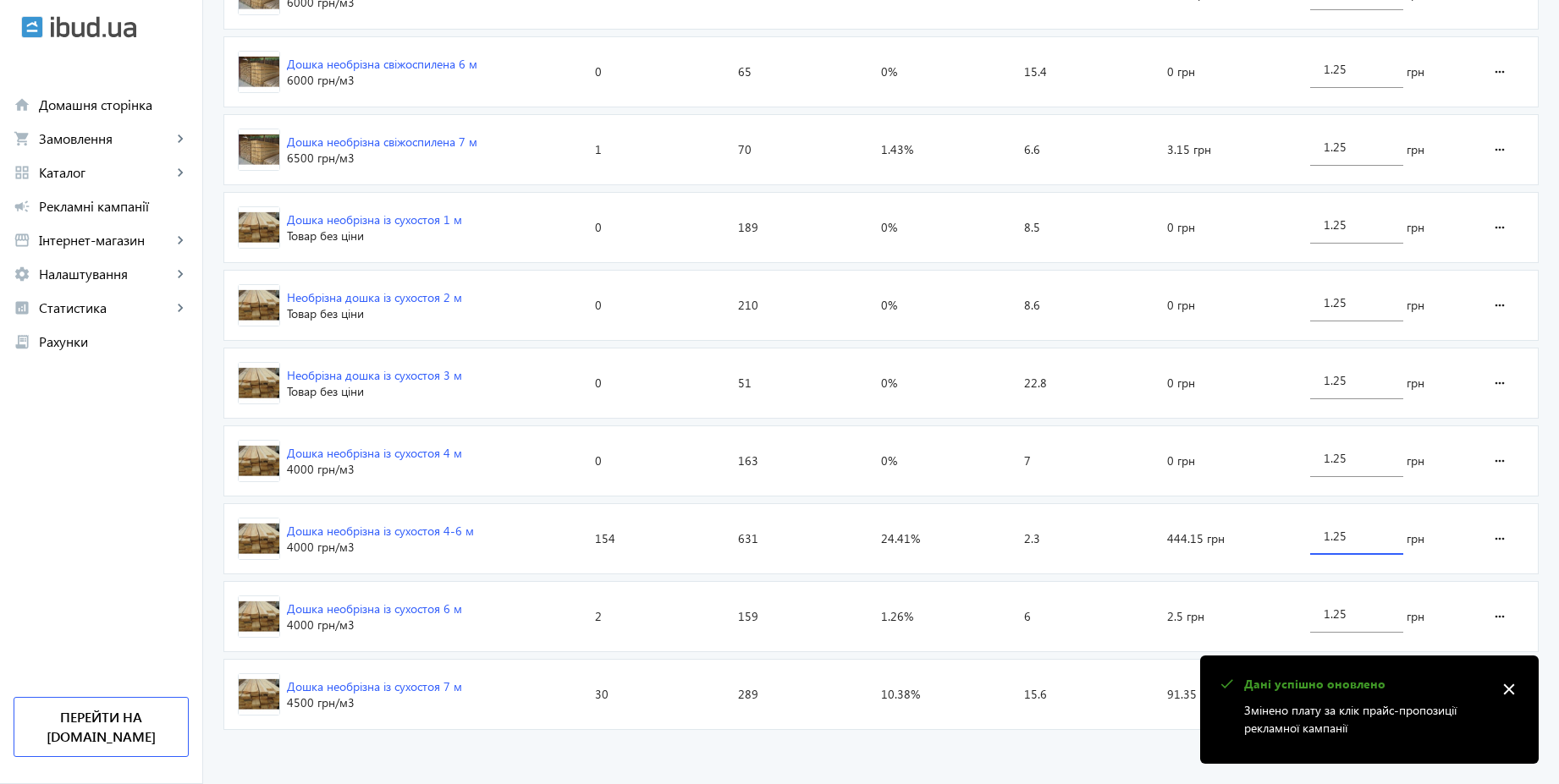
drag, startPoint x: 1356, startPoint y: 539, endPoint x: 1322, endPoint y: 532, distance: 34.7
click at [1323, 532] on input "1.25" at bounding box center [1356, 535] width 66 height 16
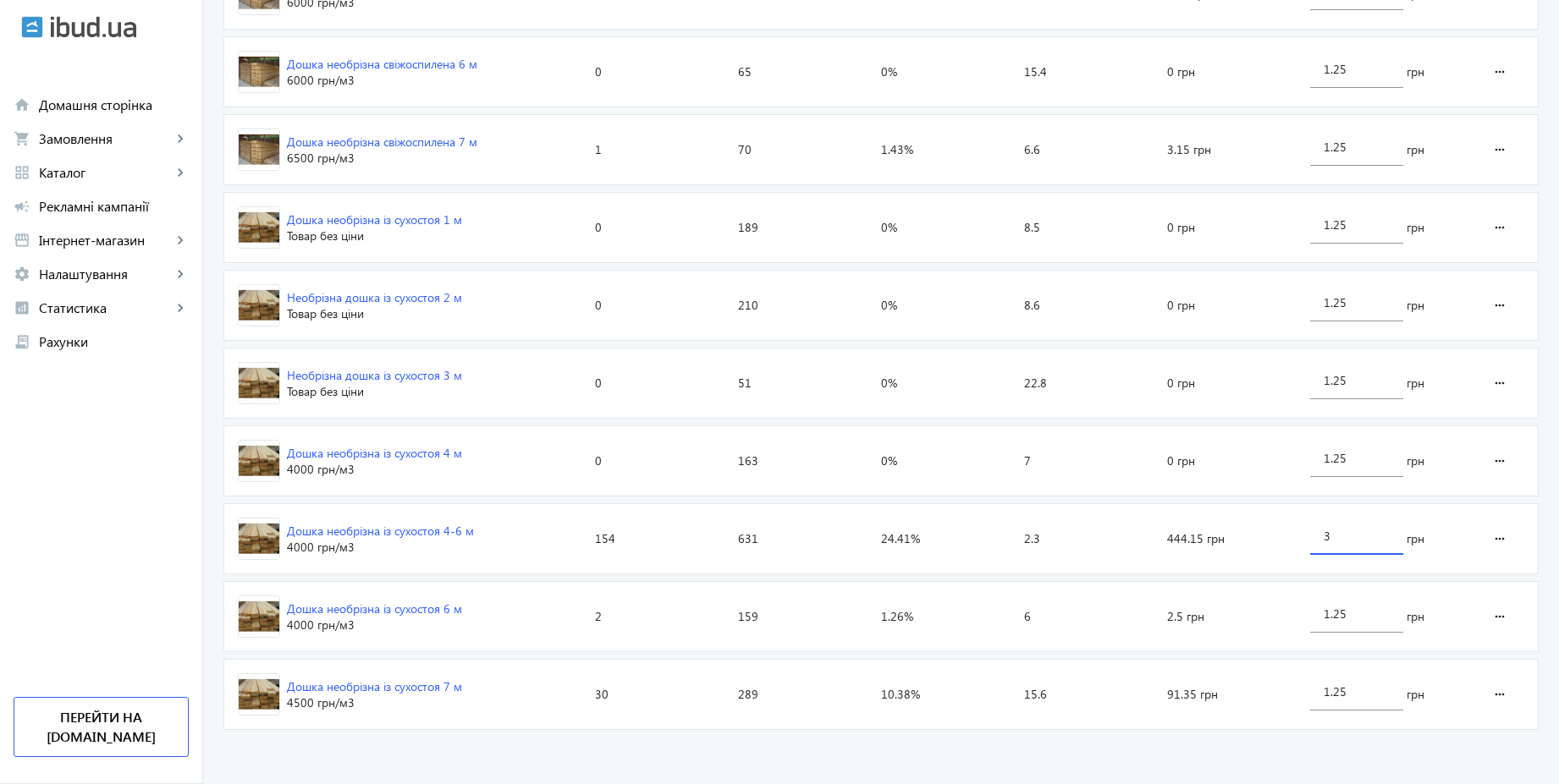
type input "3"
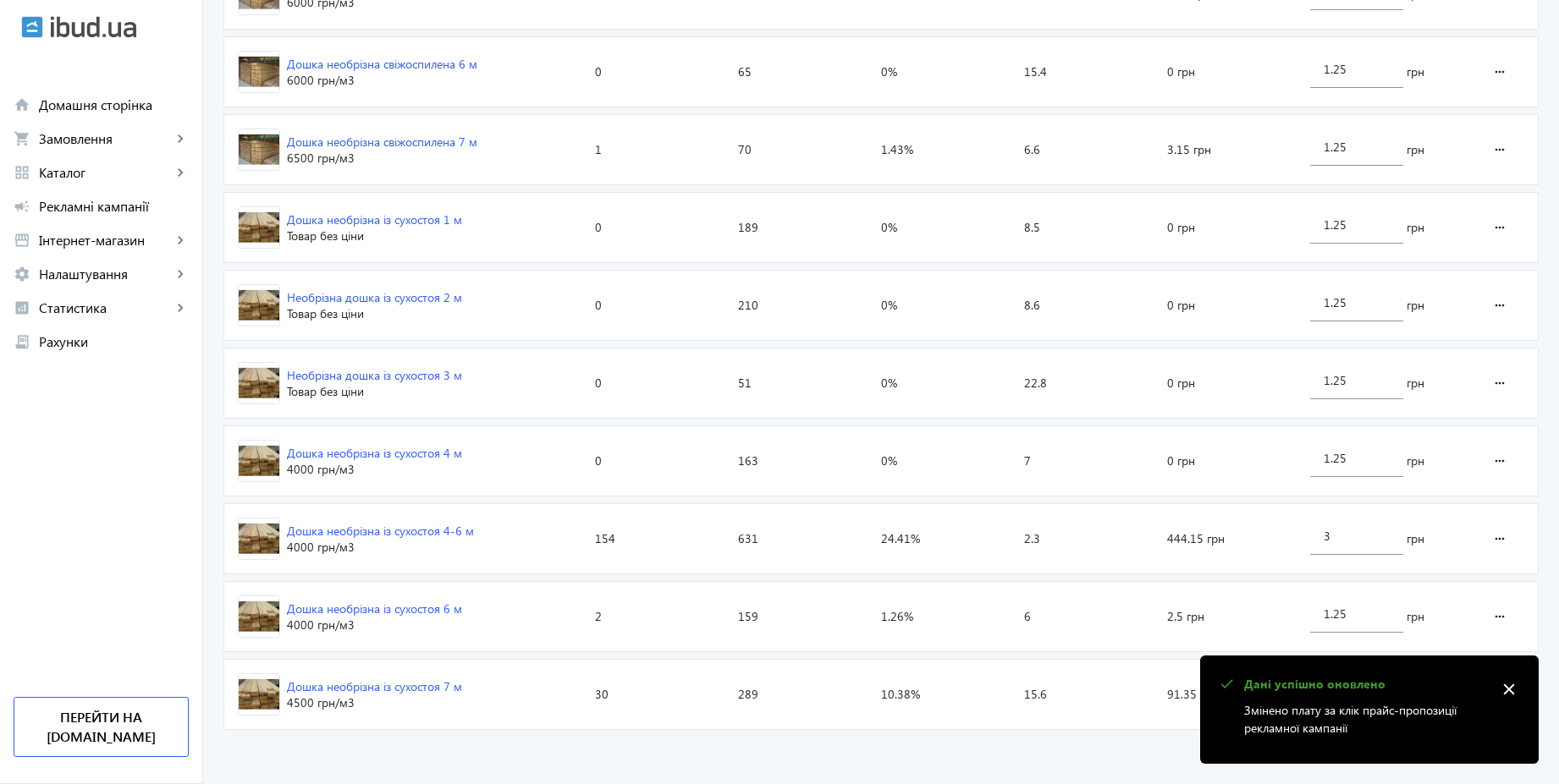
click at [1514, 689] on mat-icon "close" at bounding box center [1508, 689] width 25 height 25
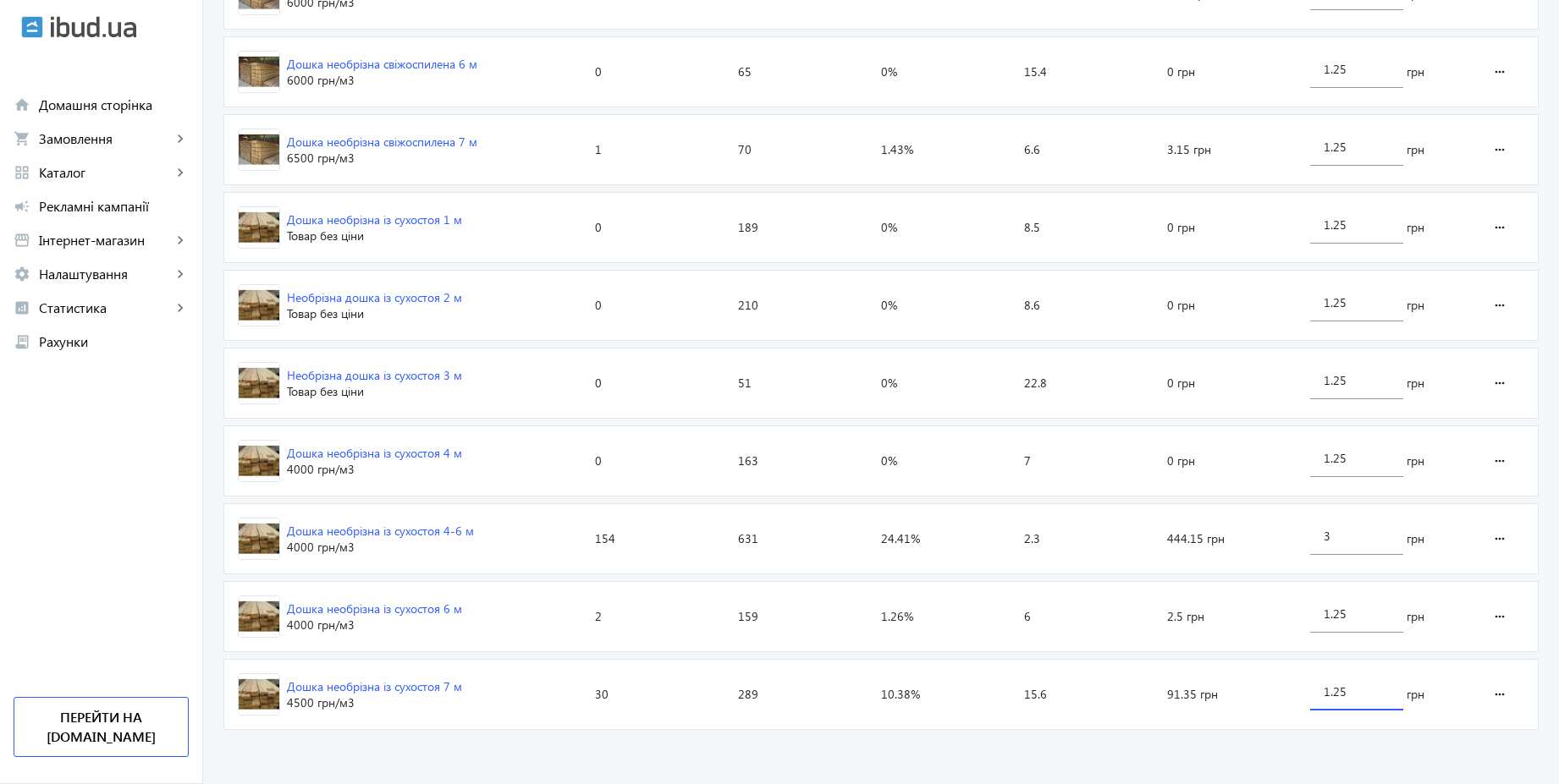
drag, startPoint x: 1367, startPoint y: 684, endPoint x: 1280, endPoint y: 683, distance: 87.0
click at [1280, 683] on section "Дошка необрізна із сухостоя 7 м 4500 грн /м3 Кліки: 30 Покази: 289 CTR: 10.38% …" at bounding box center [881, 694] width 1315 height 71
drag, startPoint x: 1373, startPoint y: 692, endPoint x: 1314, endPoint y: 688, distance: 59.1
click at [1314, 688] on div "31.25" at bounding box center [1356, 686] width 93 height 48
type input "3"
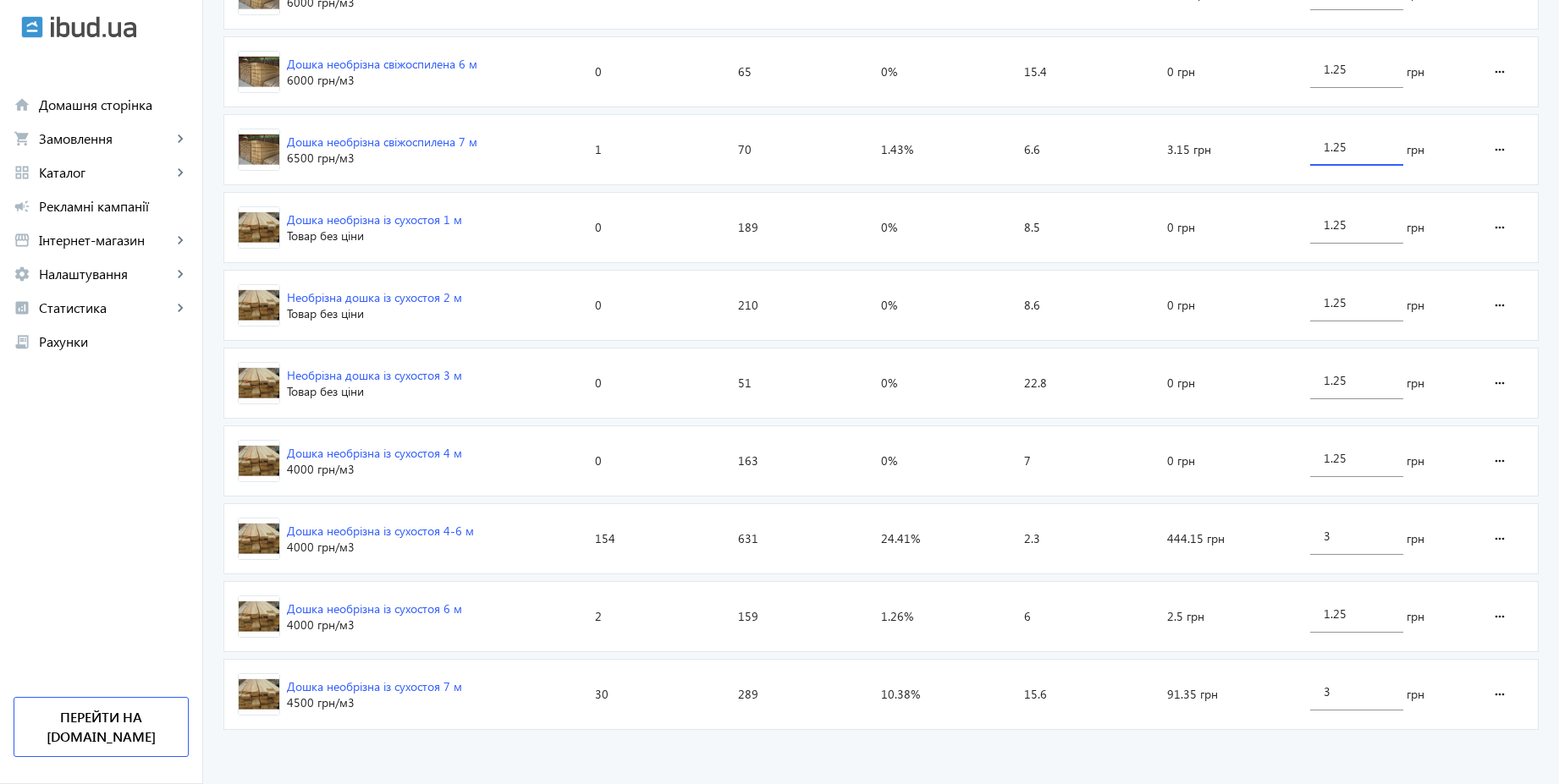
drag, startPoint x: 1348, startPoint y: 145, endPoint x: 1297, endPoint y: 137, distance: 51.6
click at [1297, 137] on section "Дошка необрізна свіжоспилена 7 м 6500 грн /м3 Кліки: 1 Покази: 70 CTR: 1.43% По…" at bounding box center [881, 149] width 1315 height 71
type input "3"
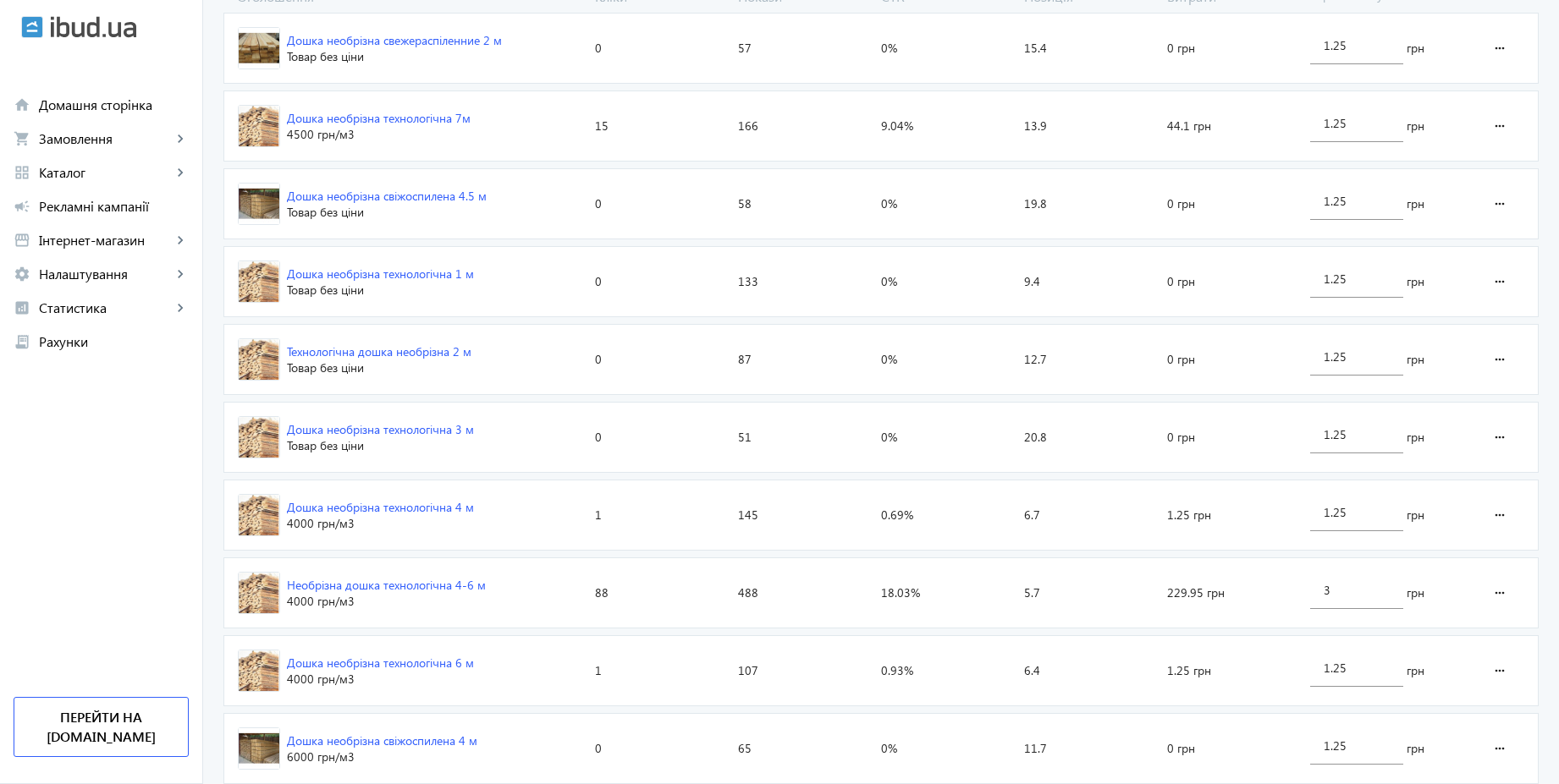
scroll to position [346, 0]
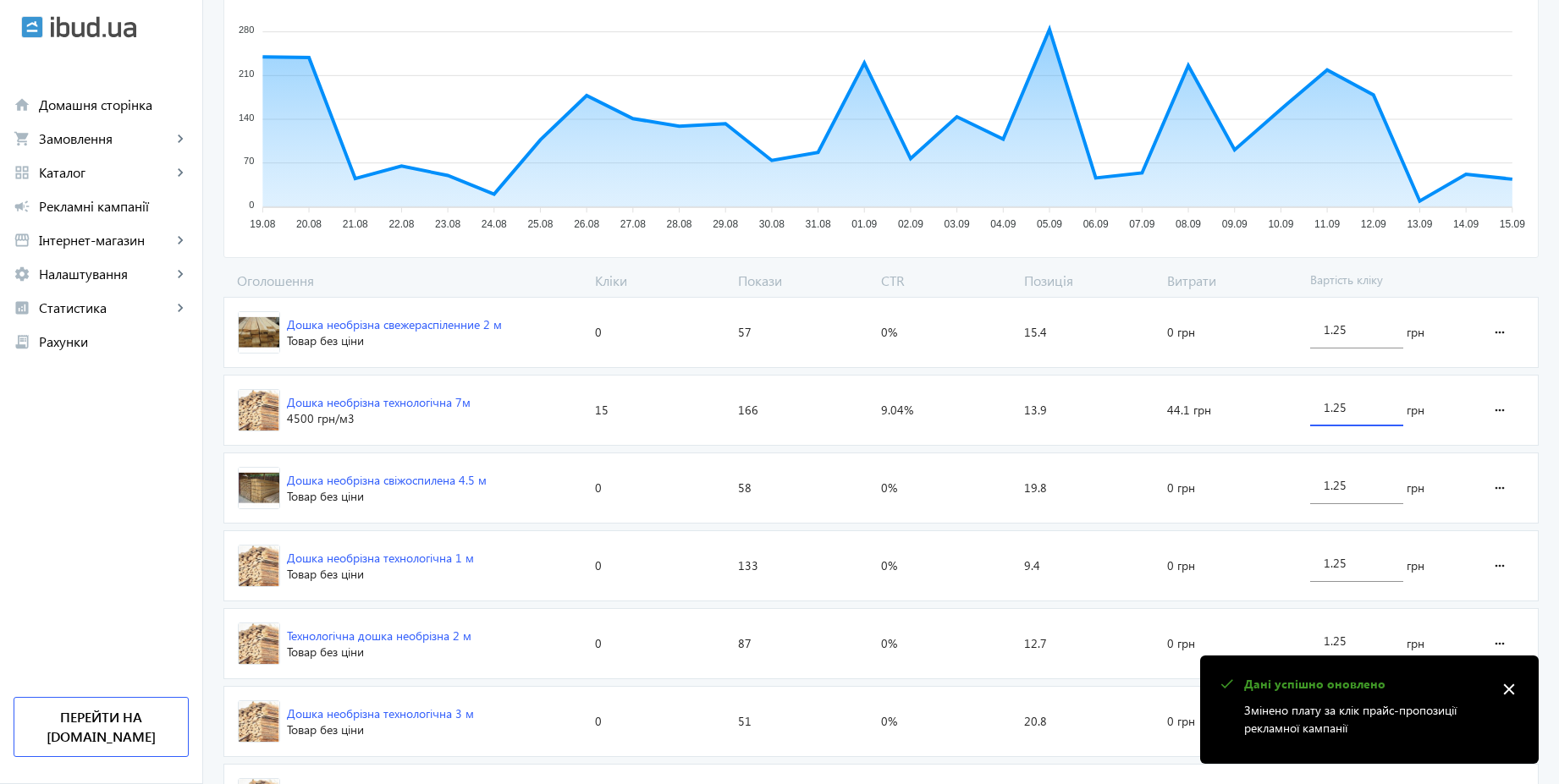
drag, startPoint x: 1364, startPoint y: 412, endPoint x: 1292, endPoint y: 397, distance: 73.5
click at [1292, 397] on section "Дошка необрізна технологічна 7м 4500 грн /м3 Кліки: 15 Покази: 166 CTR: 9.04% П…" at bounding box center [881, 410] width 1315 height 71
type input "3"
click at [1546, 361] on div "arrow_back Каталоги рекламної кампанії Дошка необрізна 298 Кліки 3427 Покази 8.…" at bounding box center [880, 791] width 1355 height 2125
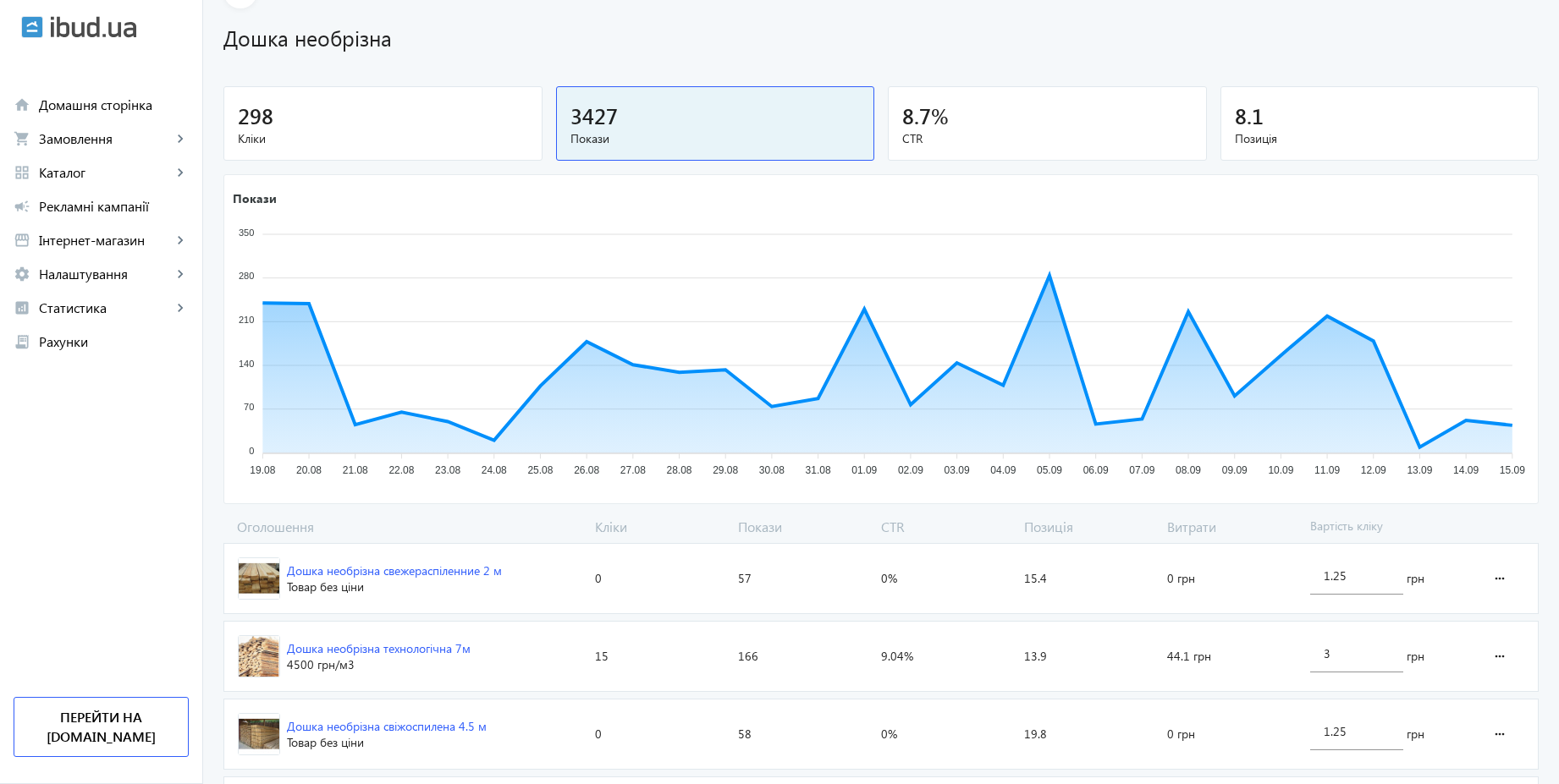
scroll to position [0, 0]
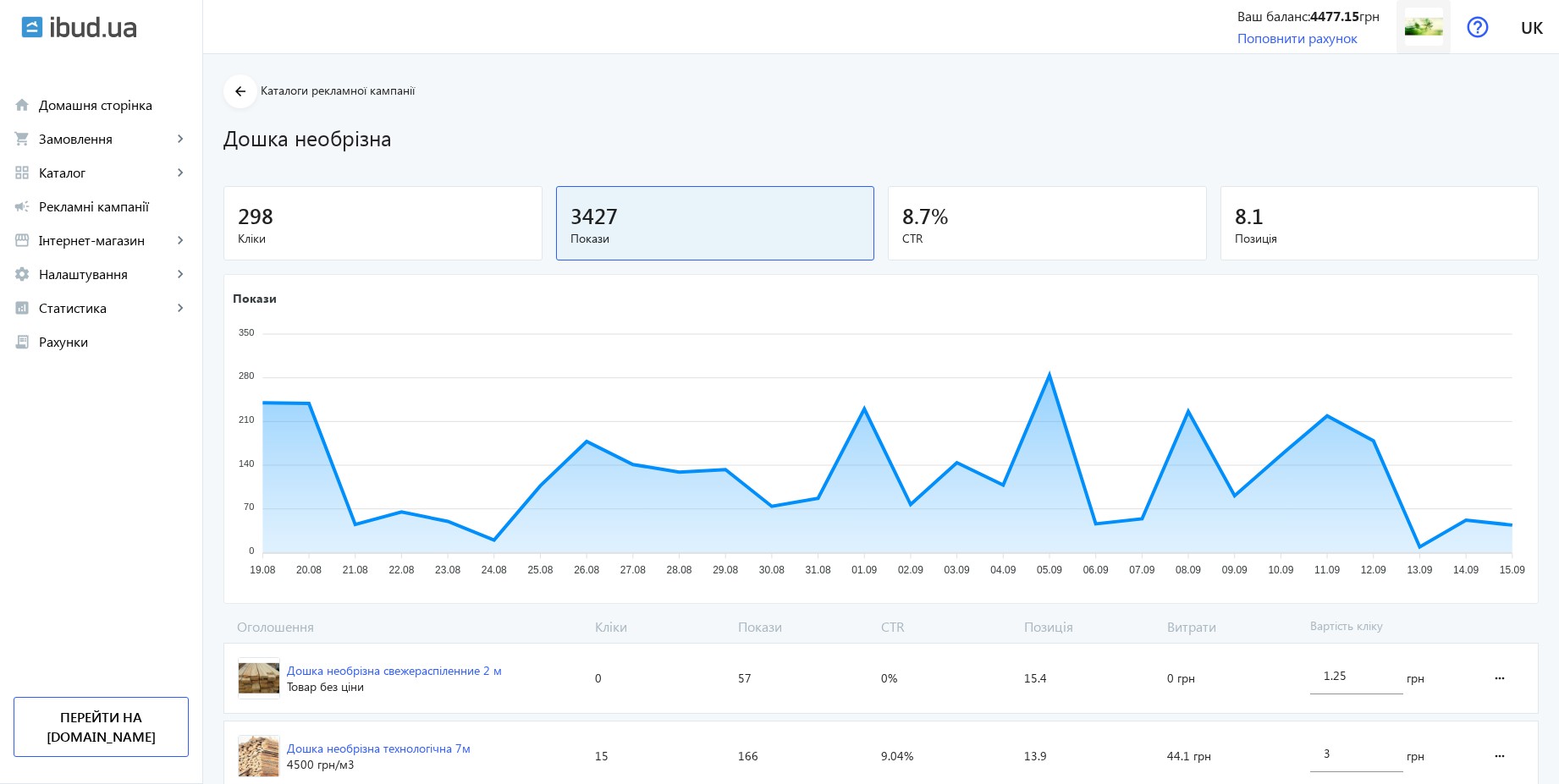
click at [1419, 41] on img at bounding box center [1423, 26] width 38 height 38
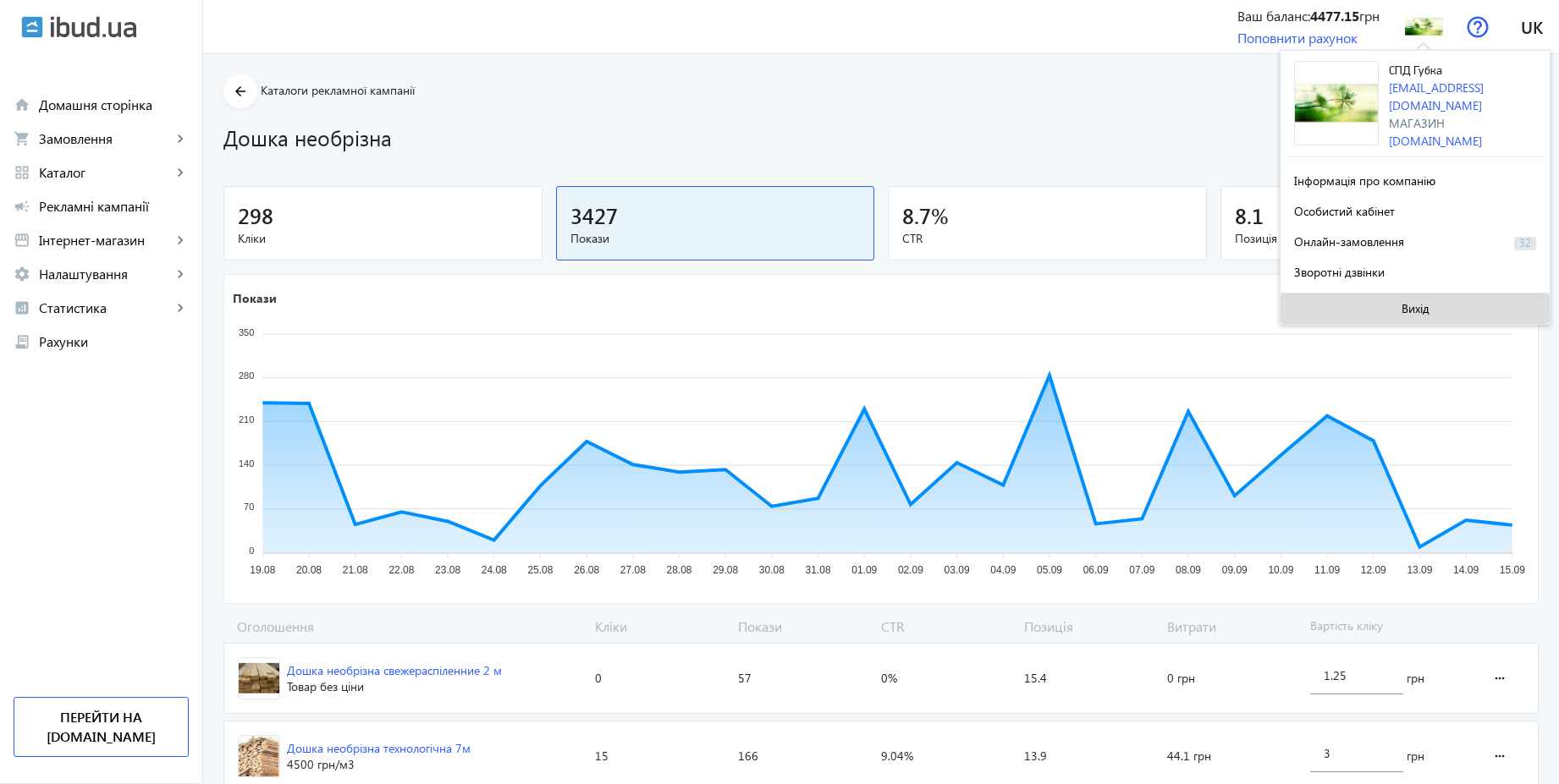
click at [1405, 302] on span "Вихід" at bounding box center [1415, 309] width 28 height 14
